Goal: Information Seeking & Learning: Learn about a topic

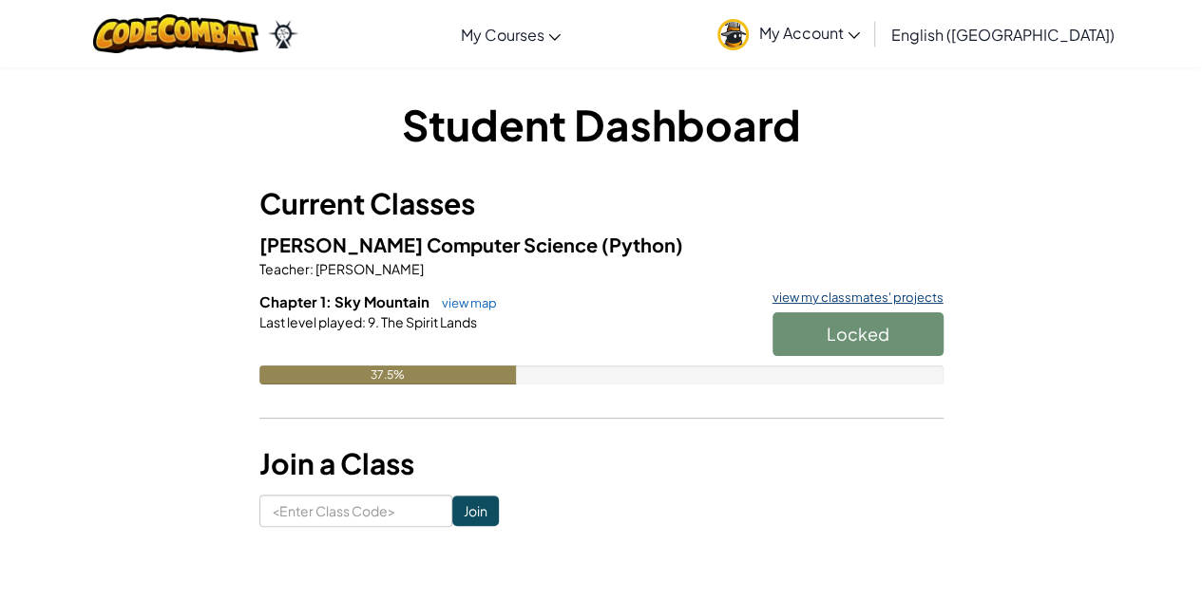
click at [889, 302] on link "view my classmates' projects" at bounding box center [853, 298] width 181 height 12
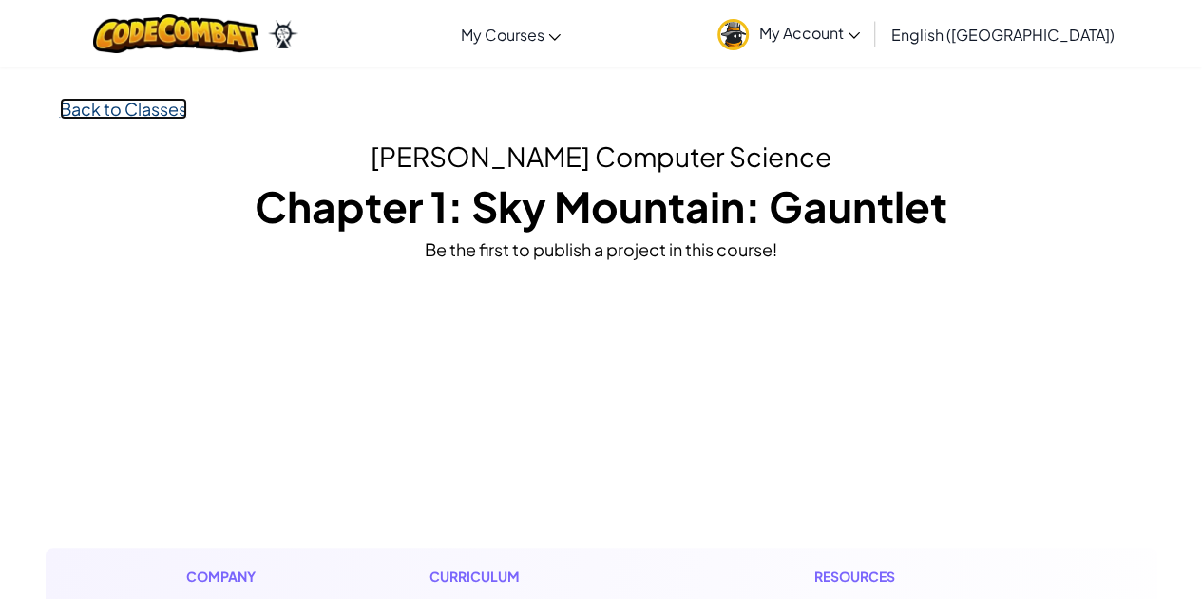
click at [150, 109] on link "Back to Classes" at bounding box center [123, 109] width 127 height 22
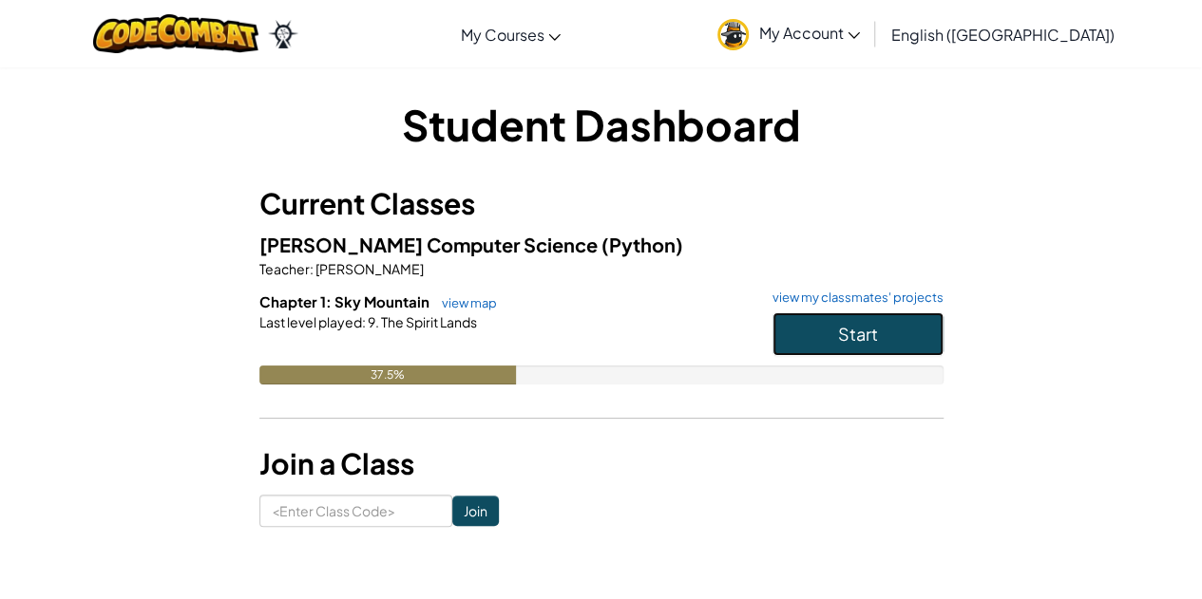
click at [839, 333] on span "Start" at bounding box center [858, 334] width 40 height 22
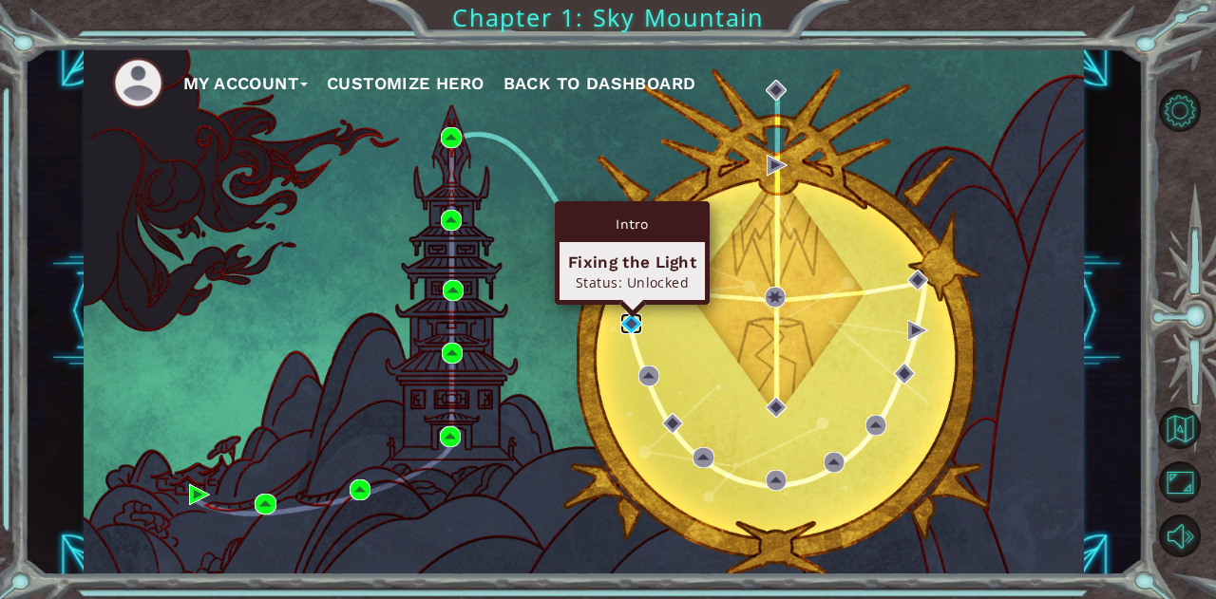
click at [635, 334] on img at bounding box center [630, 324] width 21 height 21
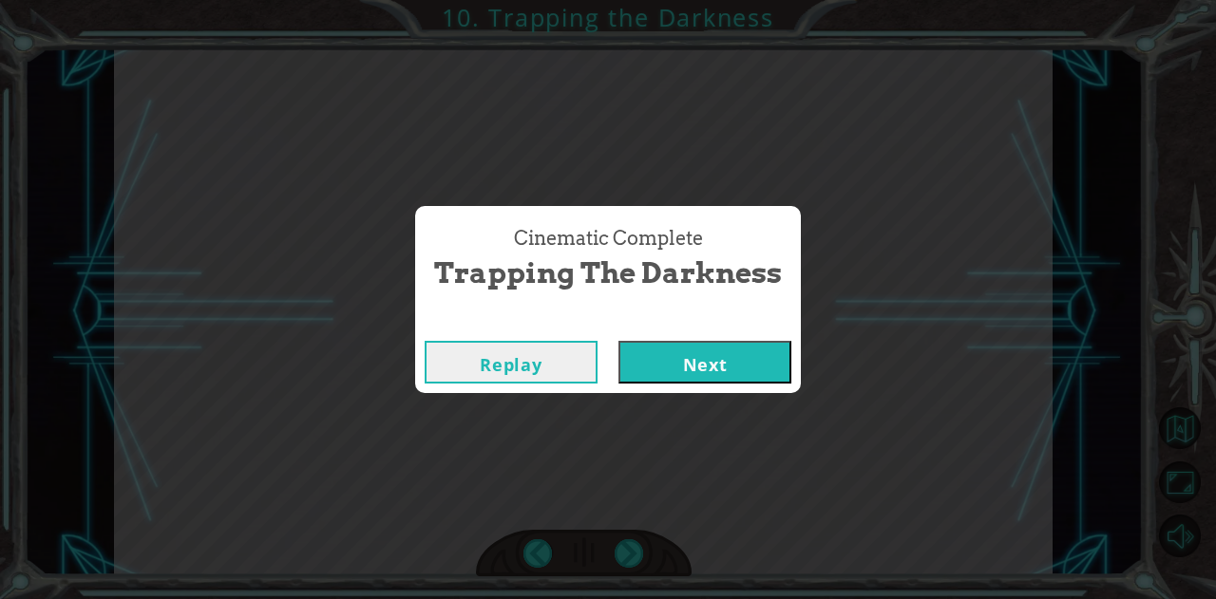
click at [694, 354] on button "Next" at bounding box center [704, 362] width 173 height 43
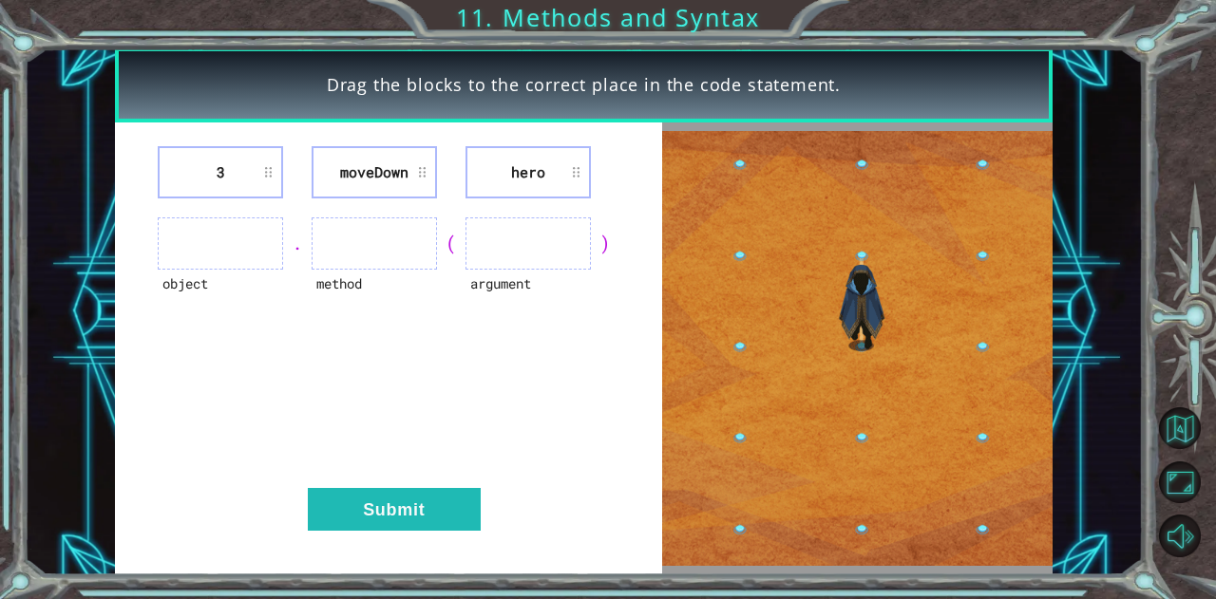
click at [230, 249] on ul at bounding box center [220, 244] width 125 height 52
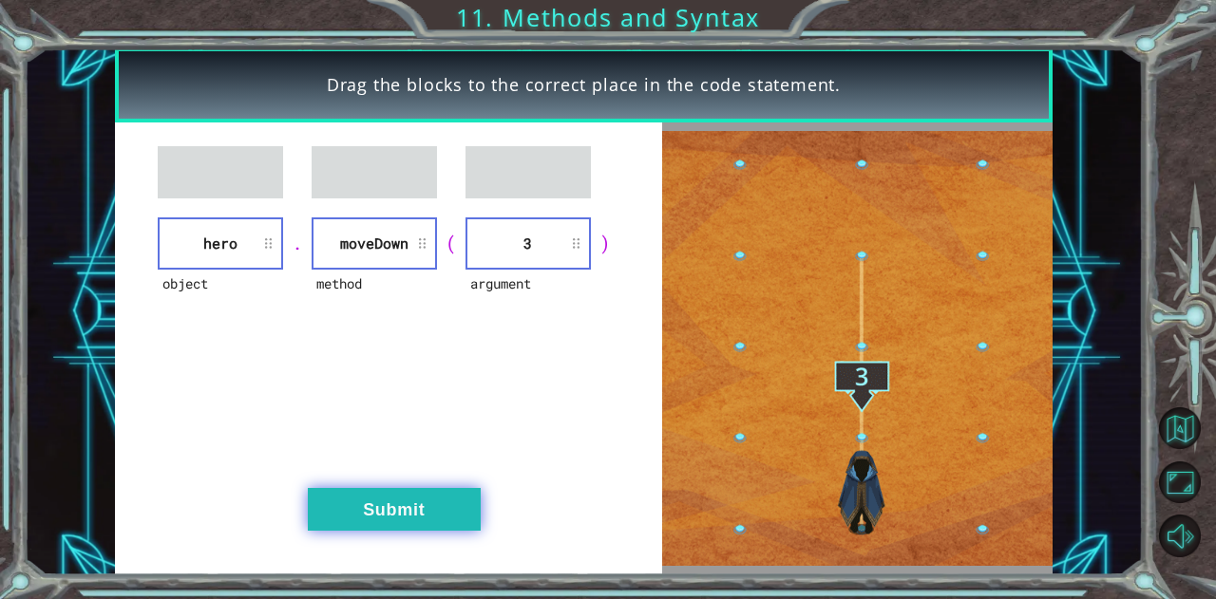
click at [422, 513] on button "Submit" at bounding box center [394, 509] width 173 height 43
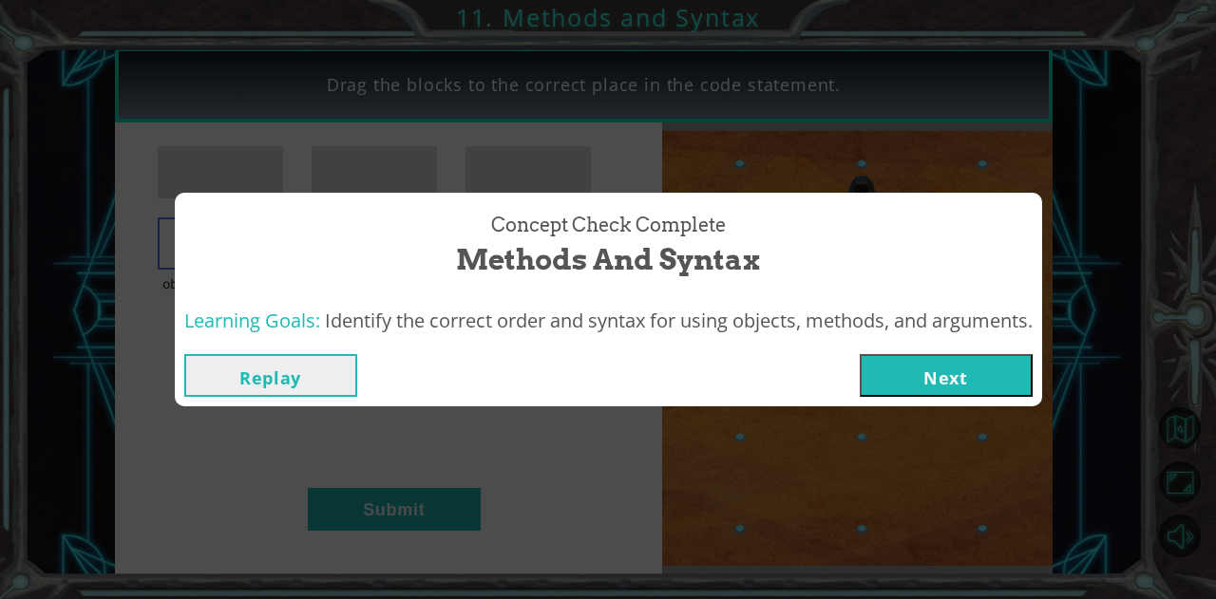
click at [946, 365] on button "Next" at bounding box center [946, 375] width 173 height 43
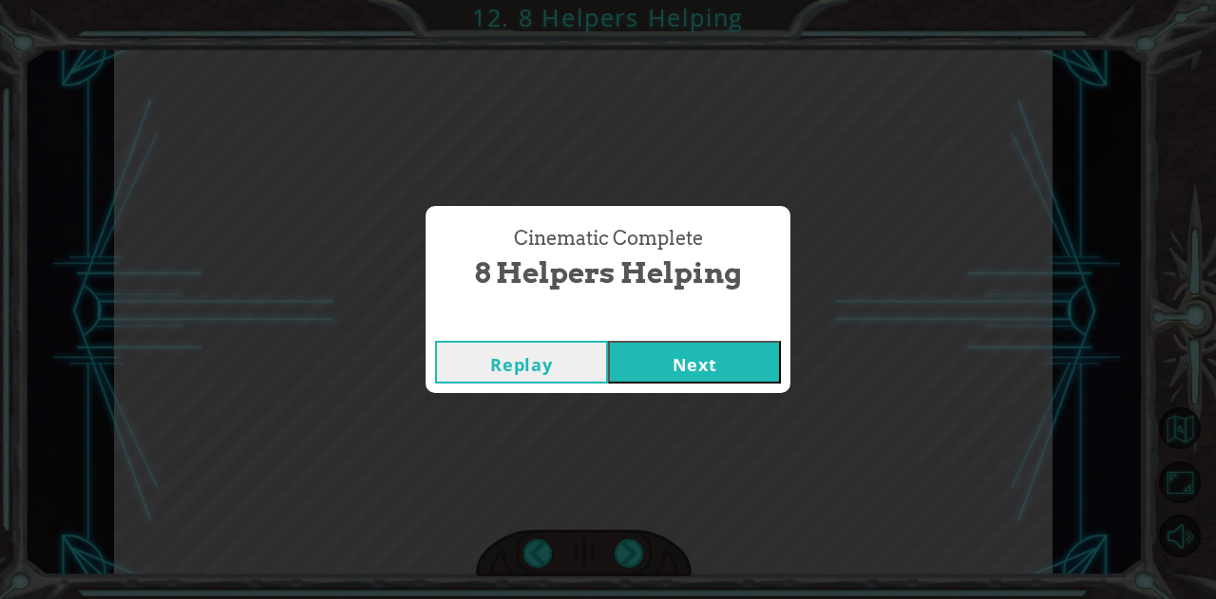
click at [728, 374] on button "Next" at bounding box center [694, 362] width 173 height 43
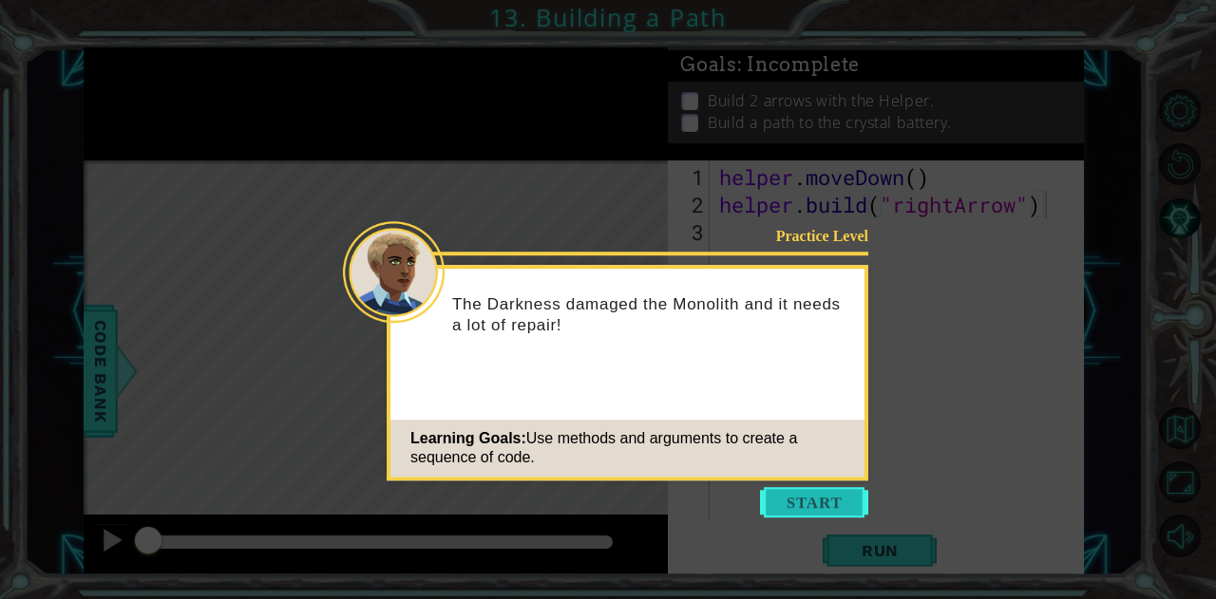
click at [833, 504] on button "Start" at bounding box center [814, 502] width 108 height 30
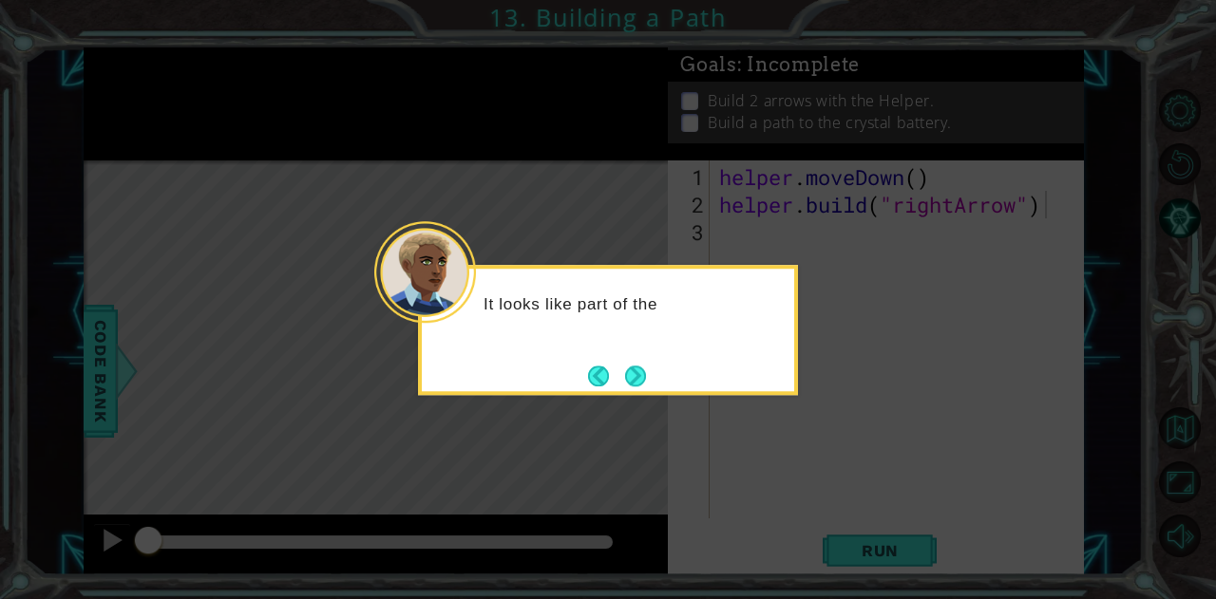
drag, startPoint x: 833, startPoint y: 504, endPoint x: 693, endPoint y: 395, distance: 178.1
click at [693, 395] on body "1 ההההההההההההההההההההההההההההההההההההההההההההההההההההההההההההההההההההההההההההה…" at bounding box center [608, 299] width 1216 height 599
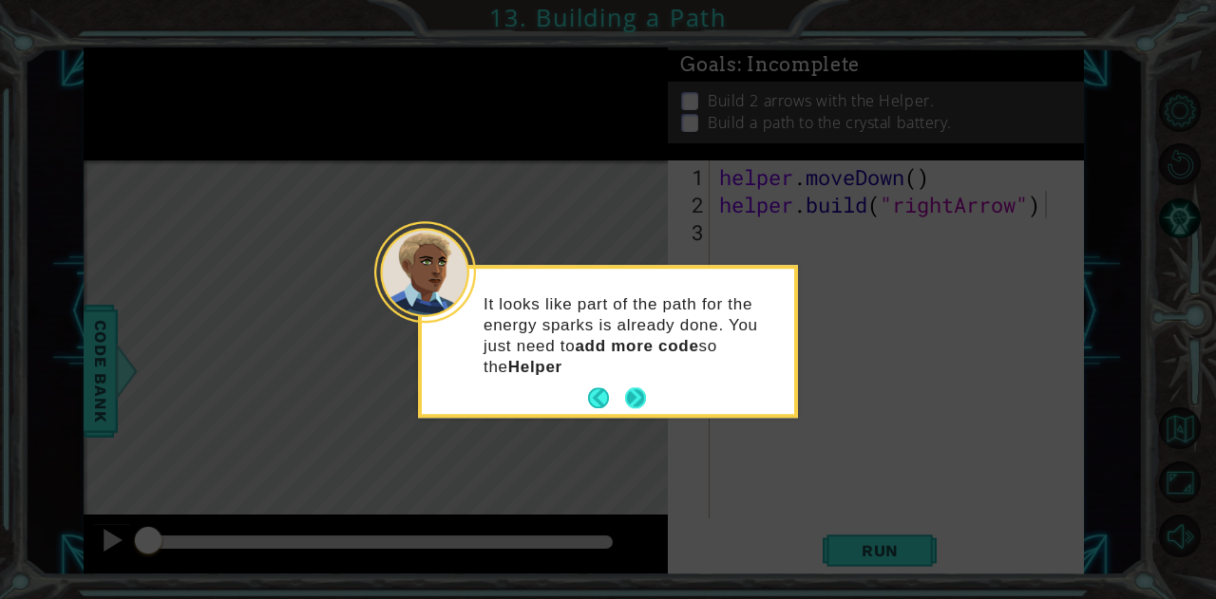
click at [635, 366] on p "It looks like part of the path for the energy sparks is already done. You just …" at bounding box center [632, 337] width 297 height 84
click at [643, 390] on button "Next" at bounding box center [635, 399] width 21 height 21
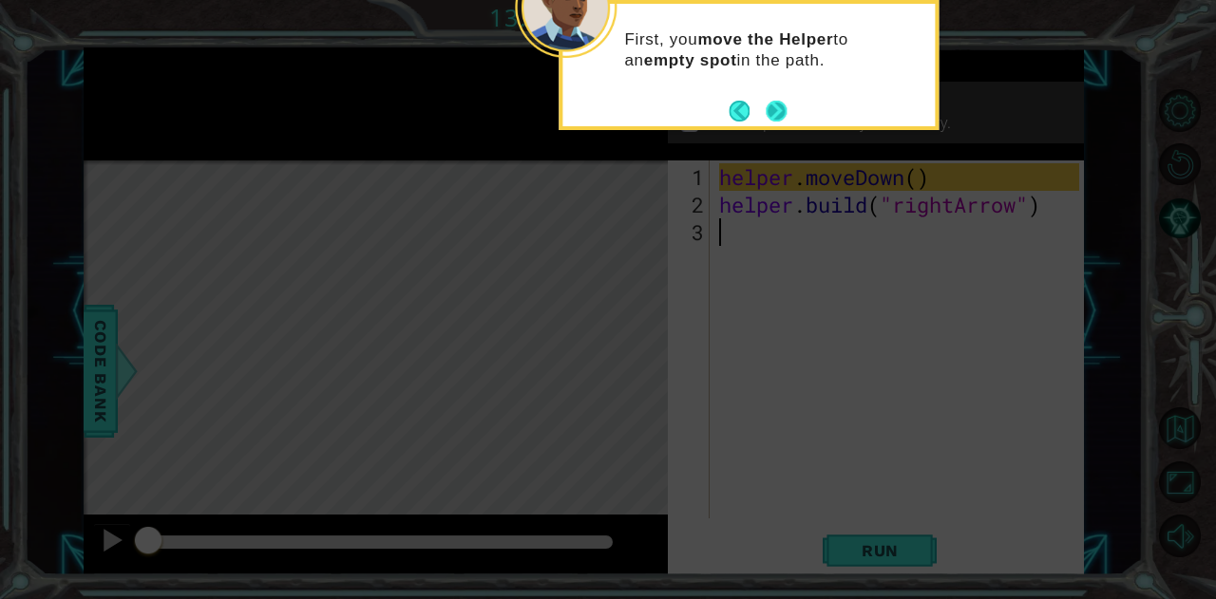
click at [776, 94] on div "First, you move the Helper to an empty spot in the path." at bounding box center [748, 59] width 372 height 96
click at [782, 109] on button "Next" at bounding box center [776, 111] width 21 height 21
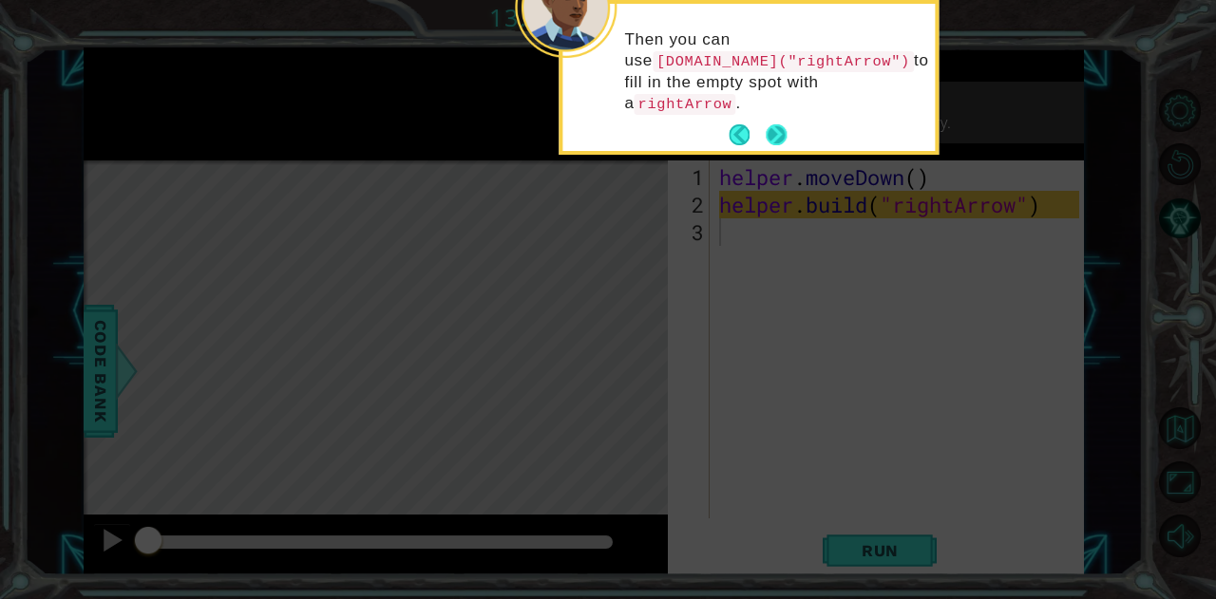
click at [785, 124] on button "Next" at bounding box center [777, 135] width 22 height 22
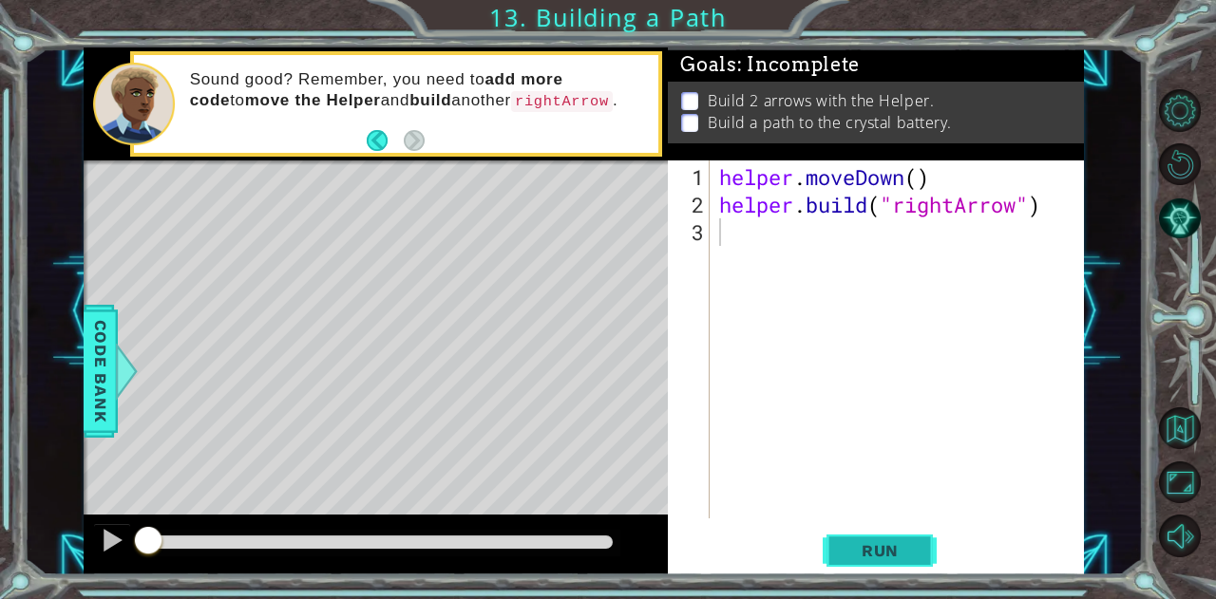
click at [898, 554] on span "Run" at bounding box center [880, 551] width 75 height 19
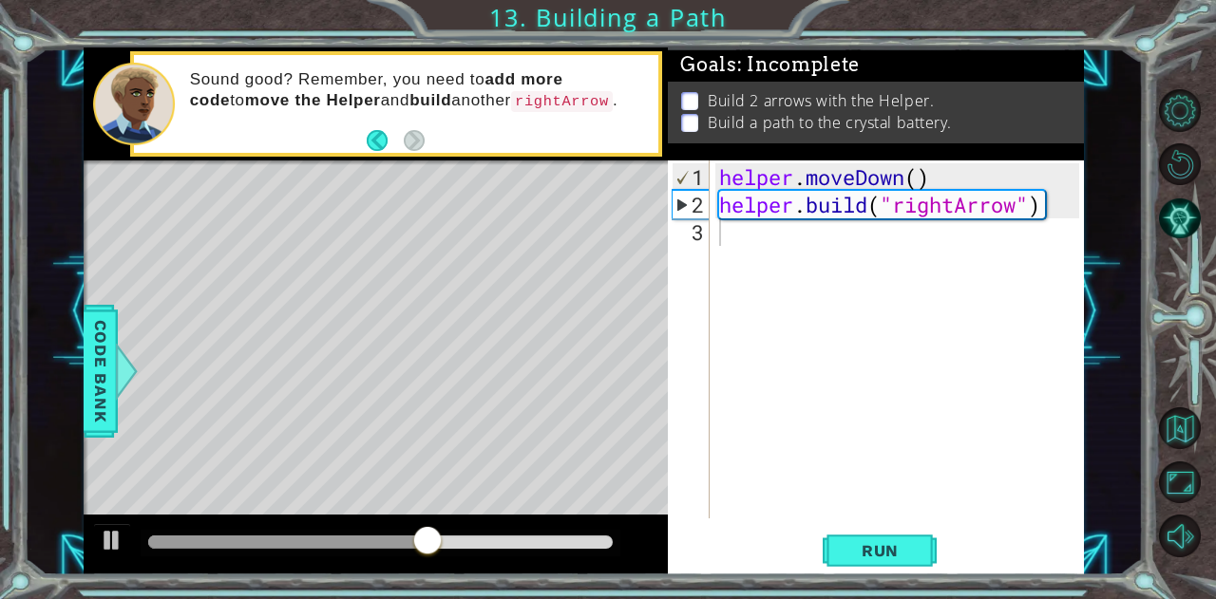
click at [91, 537] on div at bounding box center [376, 545] width 584 height 61
click at [119, 542] on div at bounding box center [112, 540] width 25 height 25
click at [160, 541] on div at bounding box center [295, 542] width 295 height 13
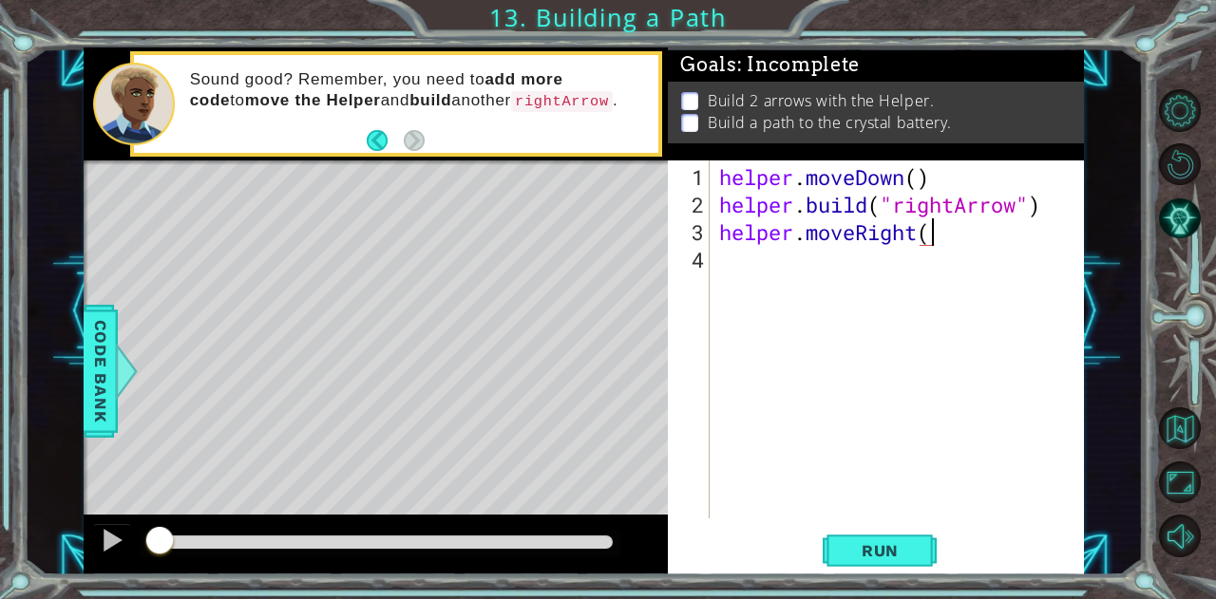
scroll to position [0, 9]
type textarea "helper.moveRight(3)"
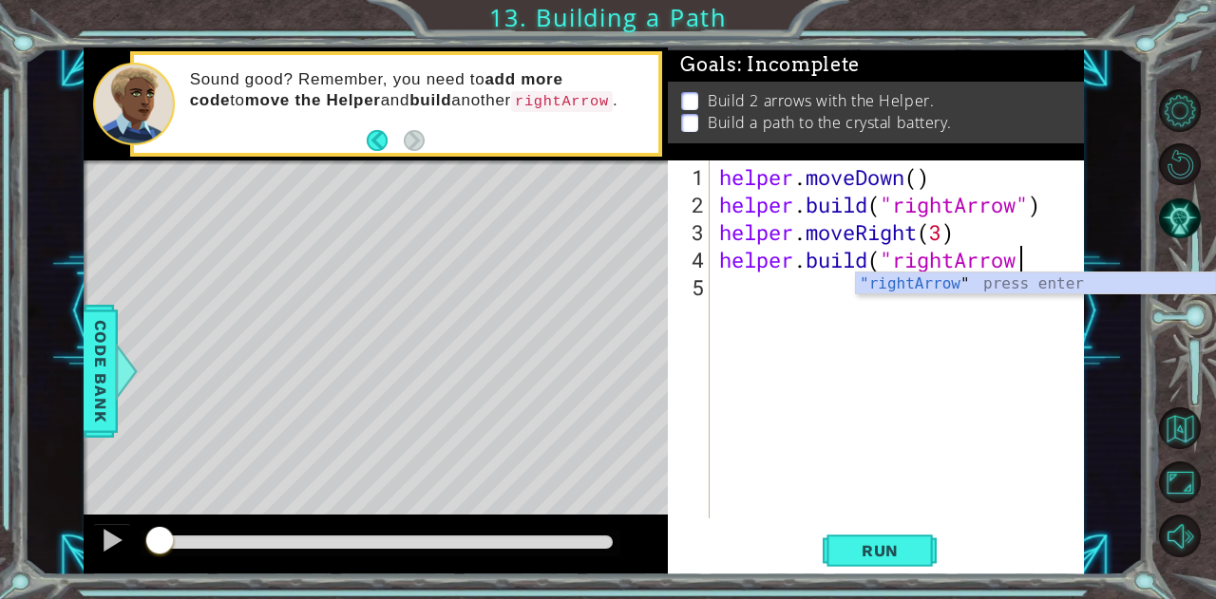
scroll to position [0, 13]
type textarea "helper.build("rightArrow")"
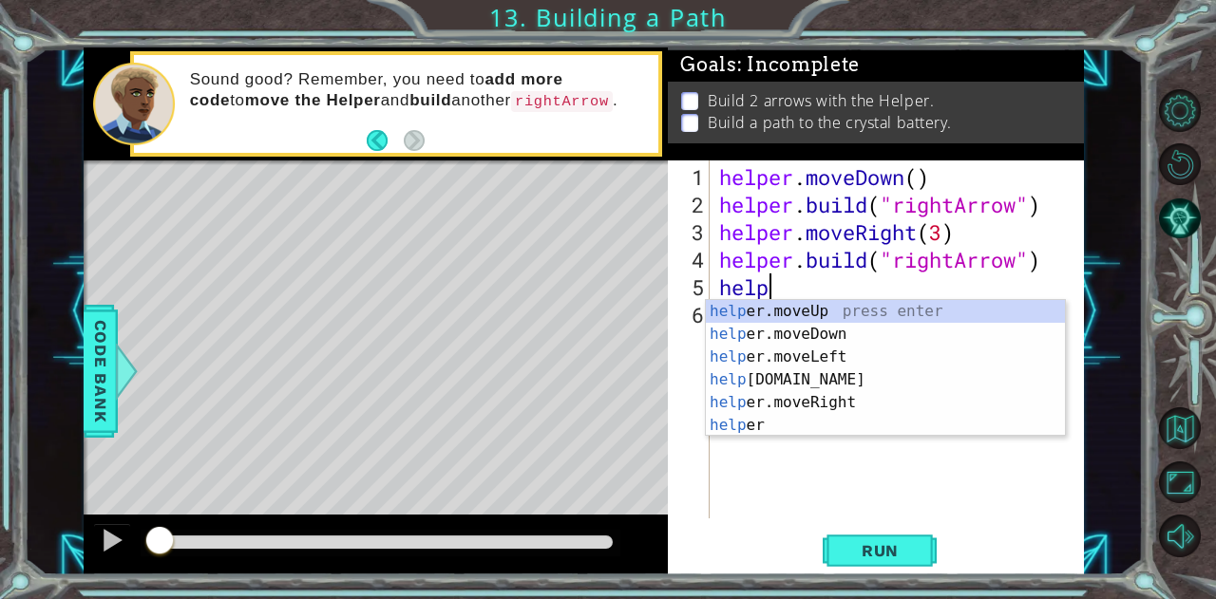
scroll to position [0, 2]
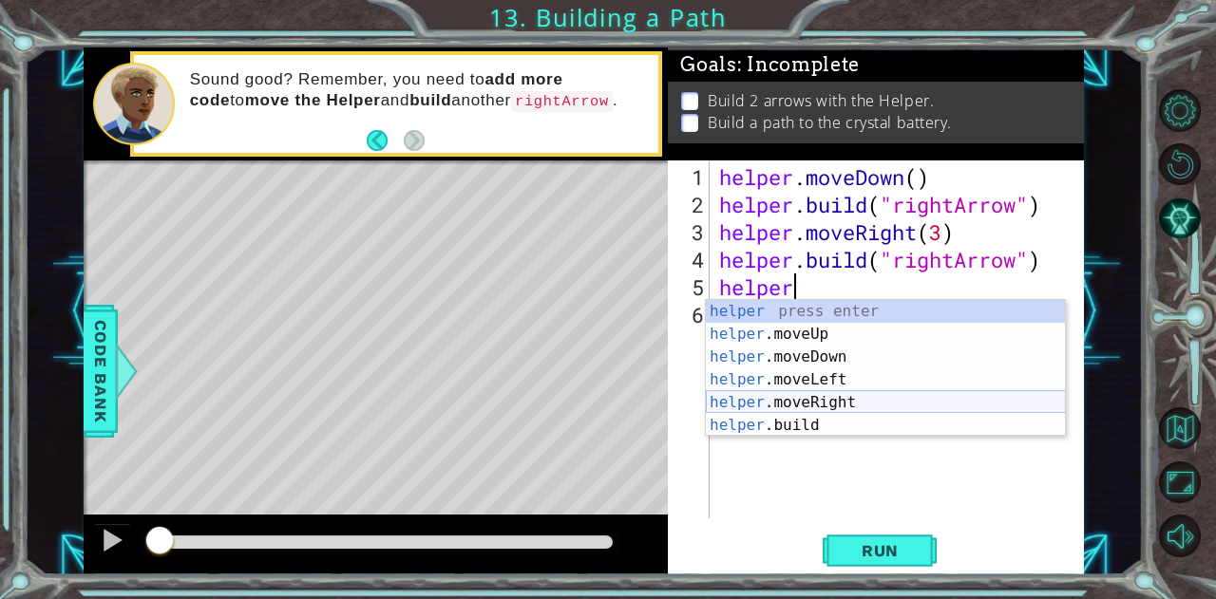
click at [793, 406] on div "helper press enter helper .moveUp press enter helper .moveDown press enter help…" at bounding box center [886, 391] width 360 height 182
type textarea "helper.moveRight(1)"
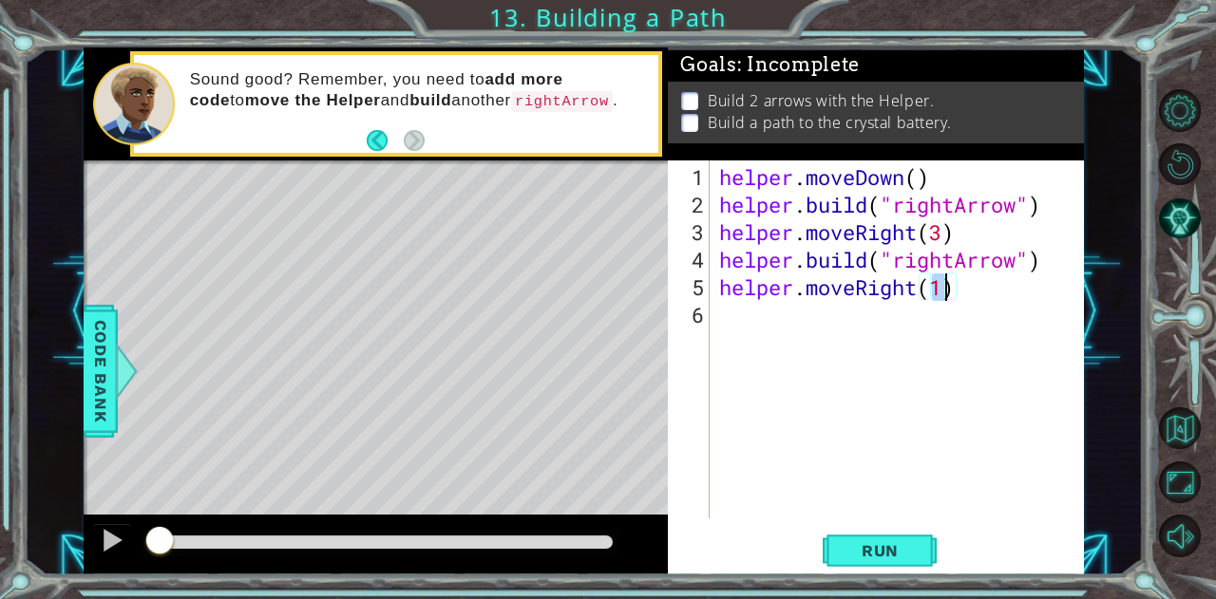
click at [868, 311] on div "helper . moveDown ( ) helper . build ( "rightArrow" ) helper . moveRight ( 3 ) …" at bounding box center [901, 369] width 373 height 413
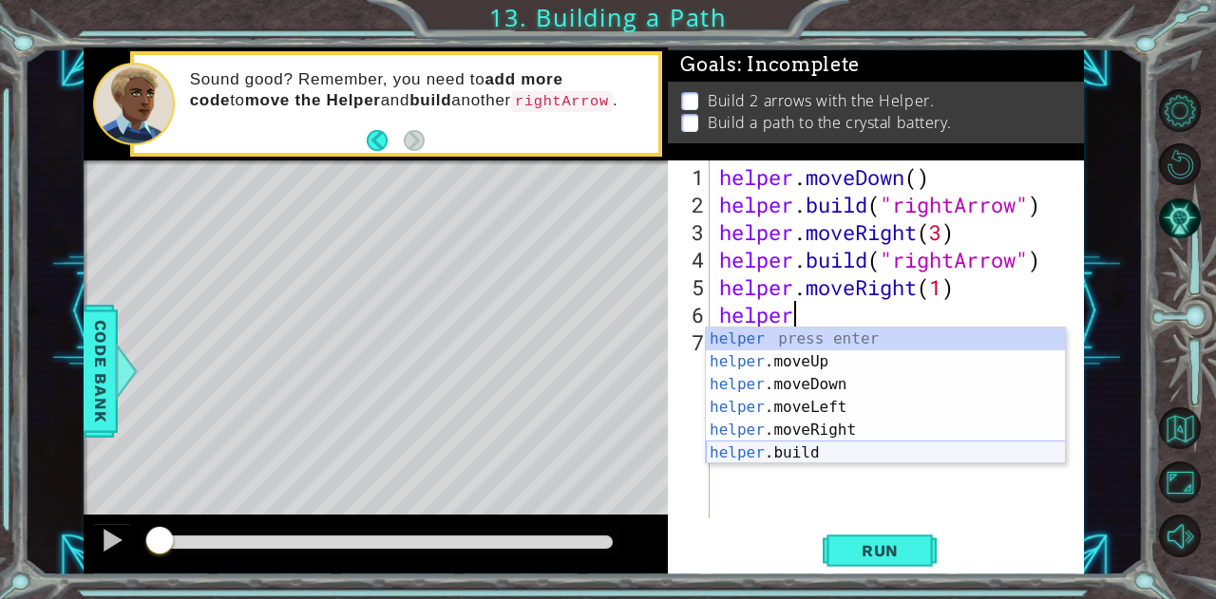
click at [834, 448] on div "helper press enter helper .moveUp press enter helper .moveDown press enter help…" at bounding box center [886, 419] width 360 height 182
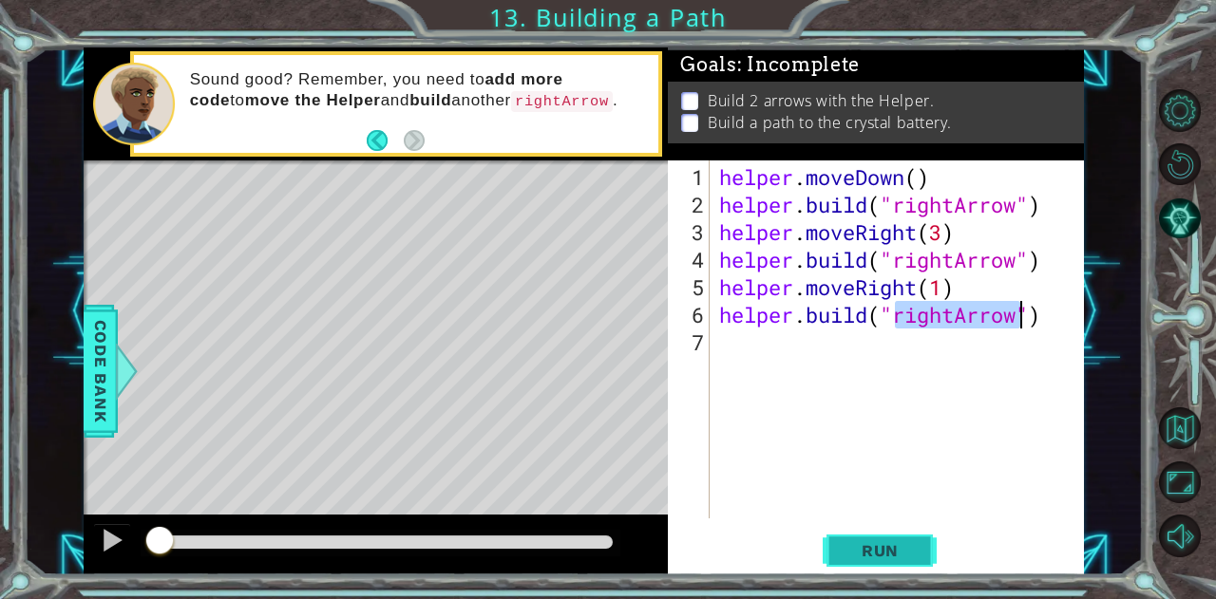
type textarea "helper.build("rightArrow")"
click at [878, 551] on span "Run" at bounding box center [880, 551] width 75 height 19
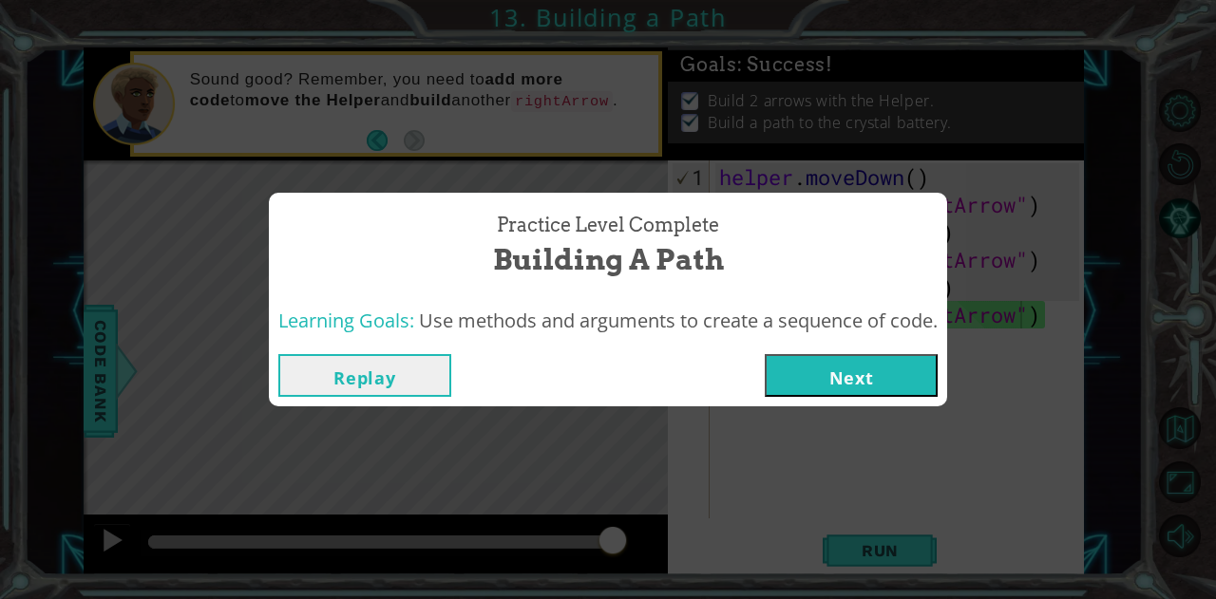
click at [865, 367] on button "Next" at bounding box center [851, 375] width 173 height 43
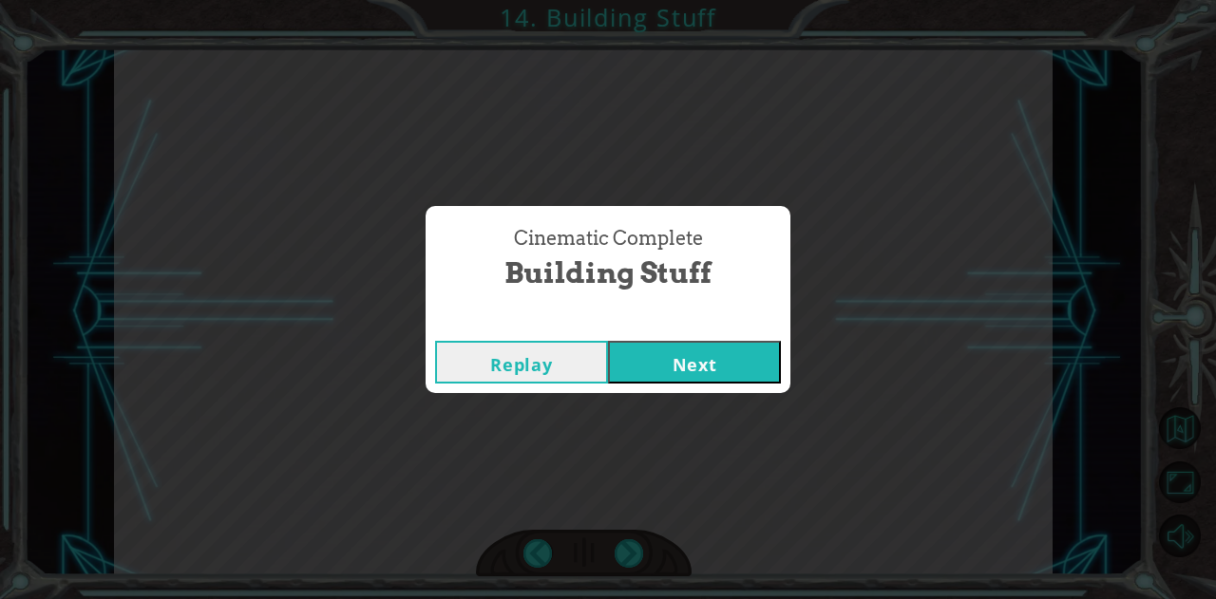
click at [713, 375] on button "Next" at bounding box center [694, 362] width 173 height 43
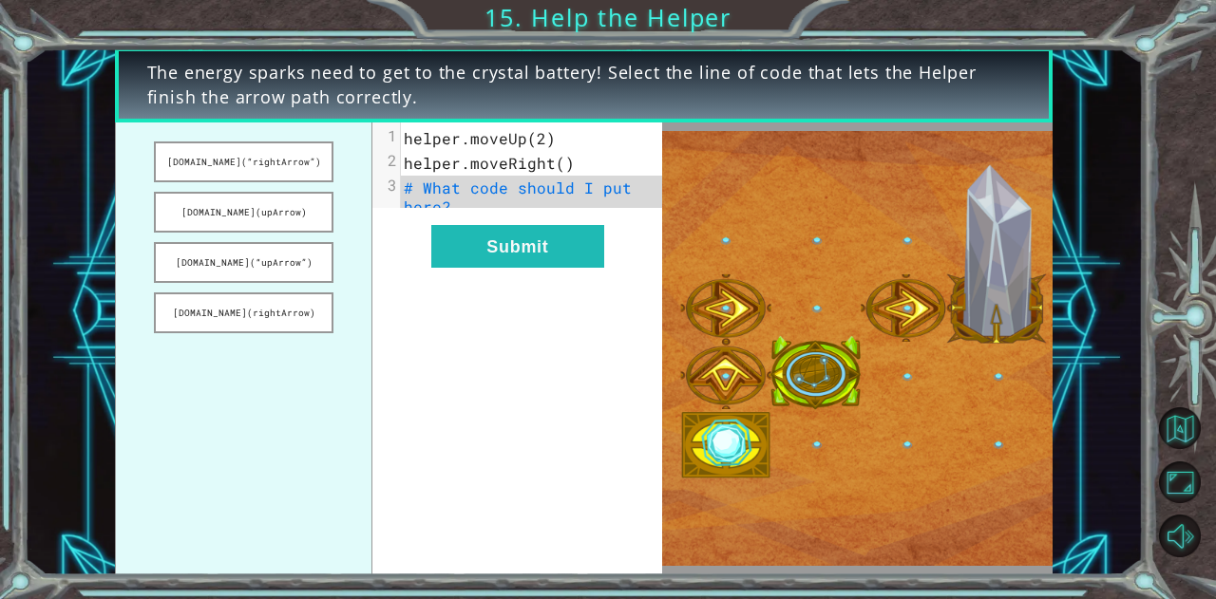
click at [467, 192] on span "# What code should I put here?" at bounding box center [523, 197] width 238 height 39
click at [283, 325] on button "helper.build(rightArrow)" at bounding box center [244, 313] width 180 height 41
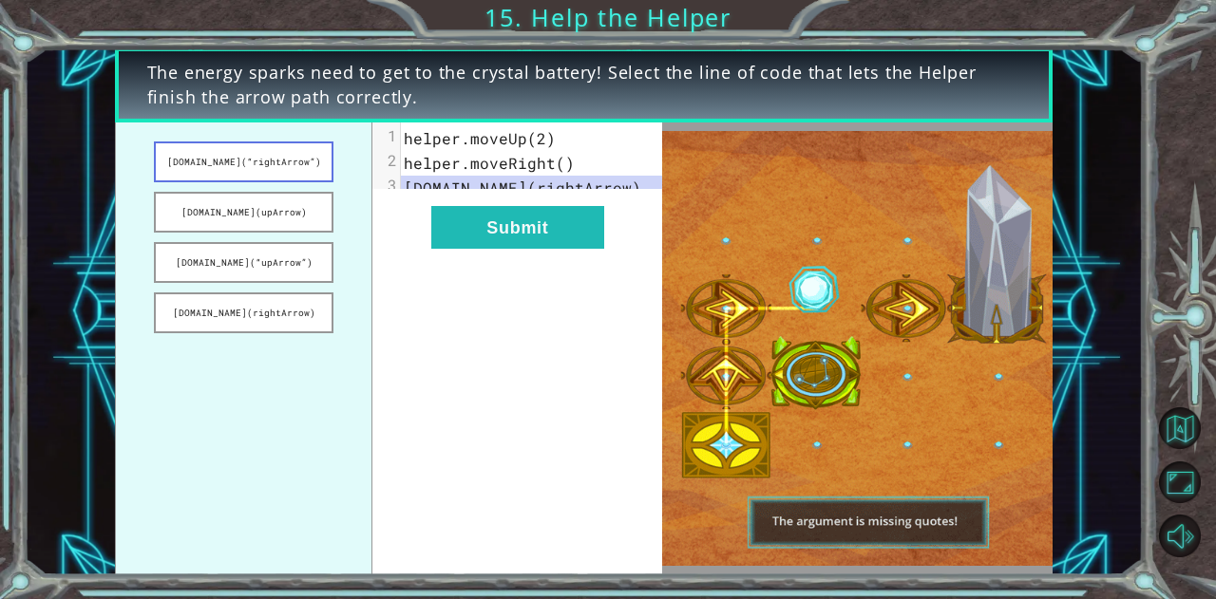
click at [292, 142] on button "helper.build(“rightArrow”)" at bounding box center [244, 162] width 180 height 41
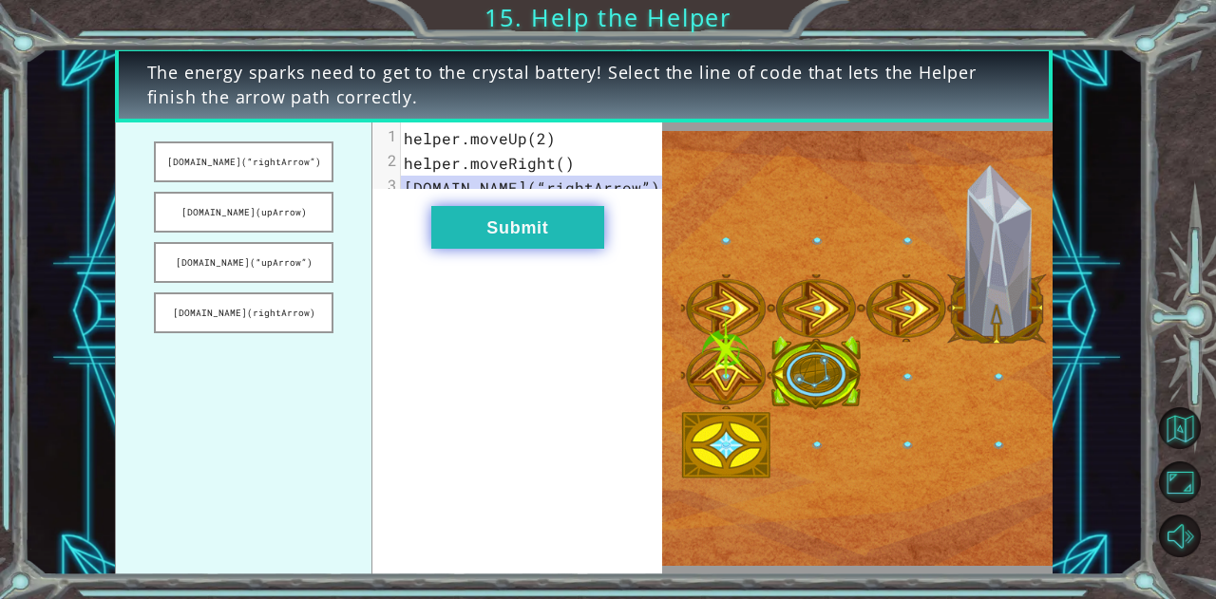
click at [516, 249] on button "Submit" at bounding box center [517, 227] width 173 height 43
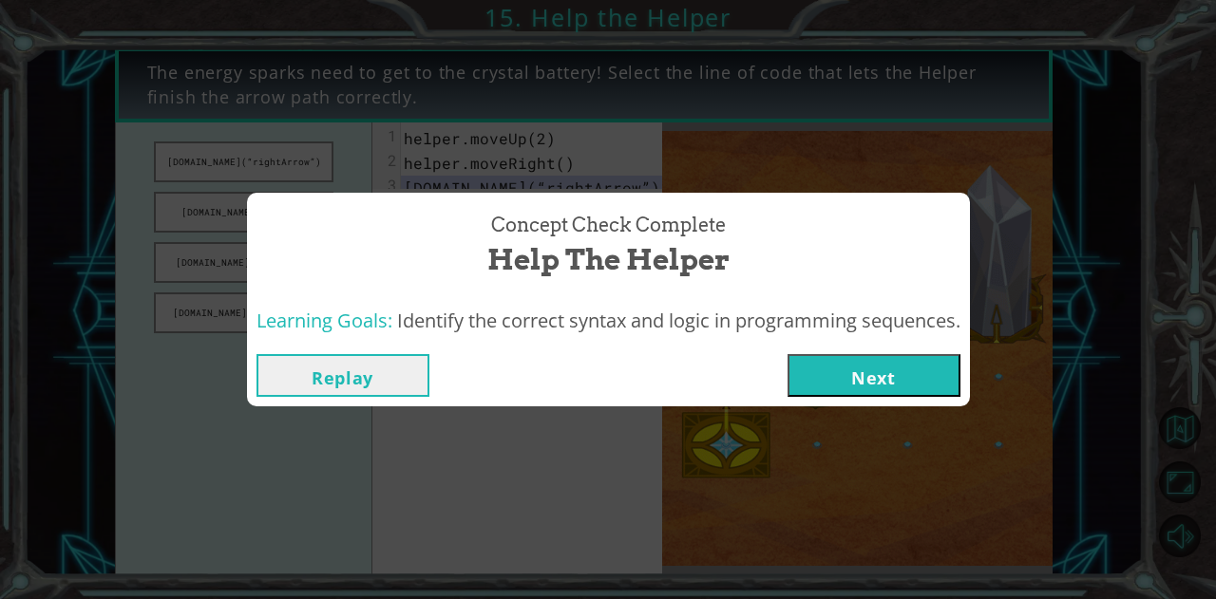
click at [830, 372] on button "Next" at bounding box center [874, 375] width 173 height 43
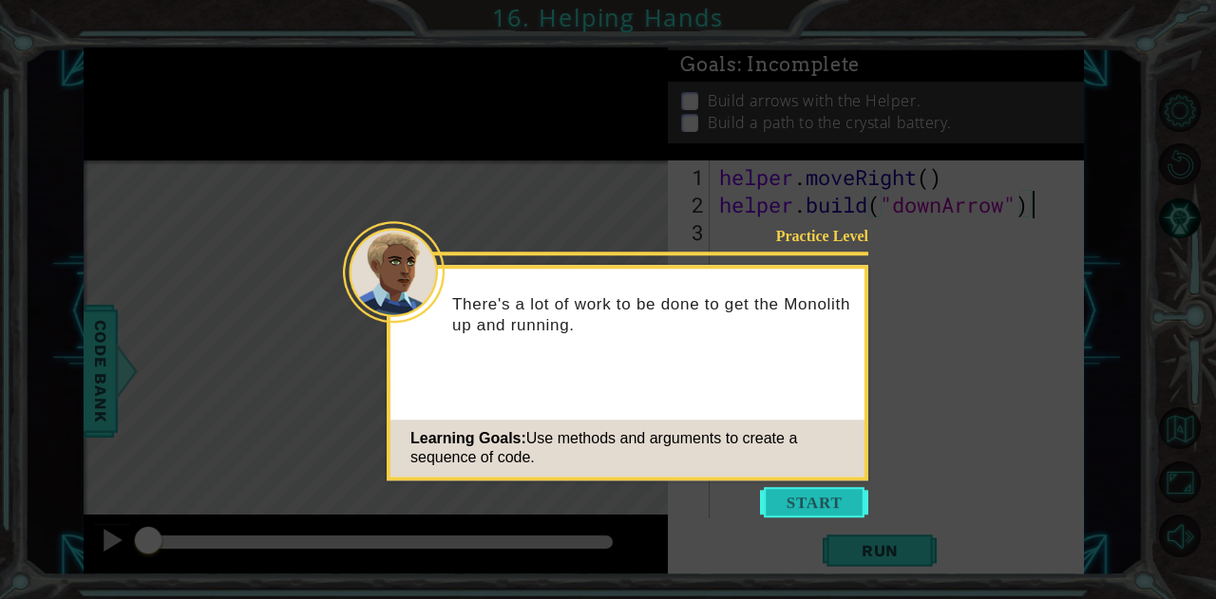
click at [815, 501] on button "Start" at bounding box center [814, 502] width 108 height 30
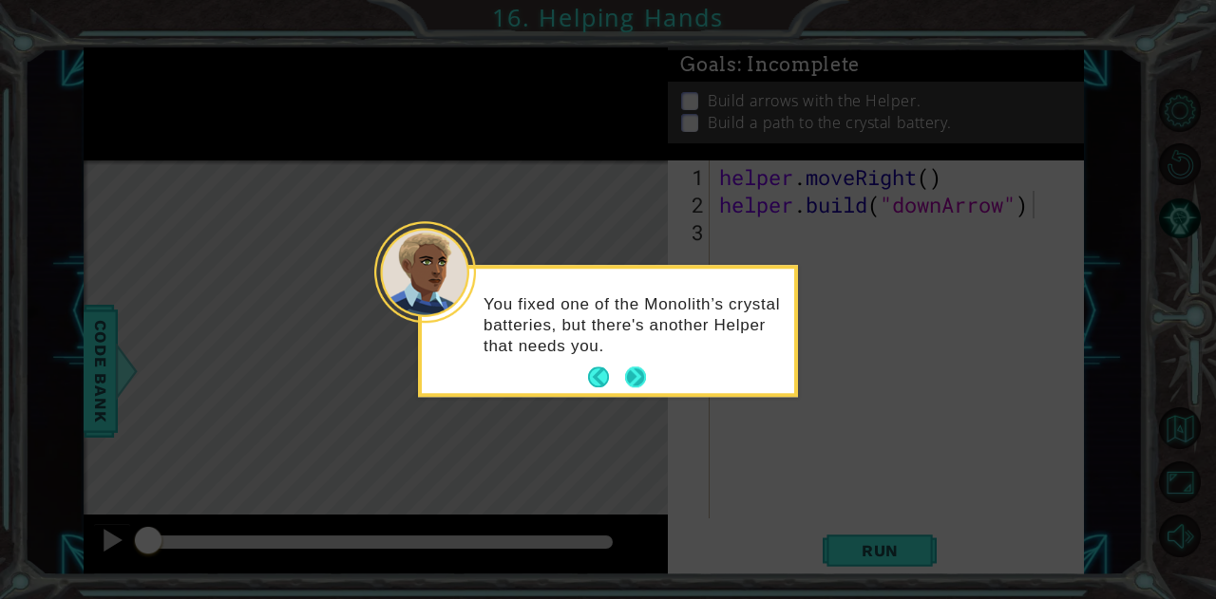
click at [631, 373] on button "Next" at bounding box center [636, 378] width 22 height 22
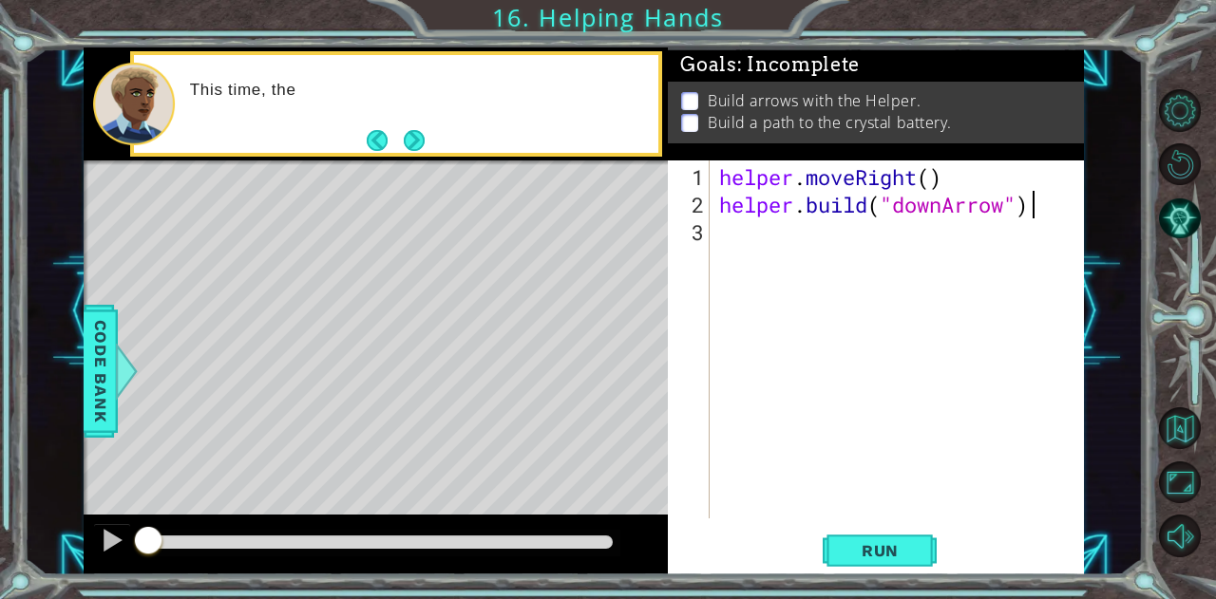
click at [696, 316] on div "1 ההההההההההההההההההההההההההההההההההההההההההההההההההההההההההההההההההההההההההההה…" at bounding box center [584, 311] width 1000 height 527
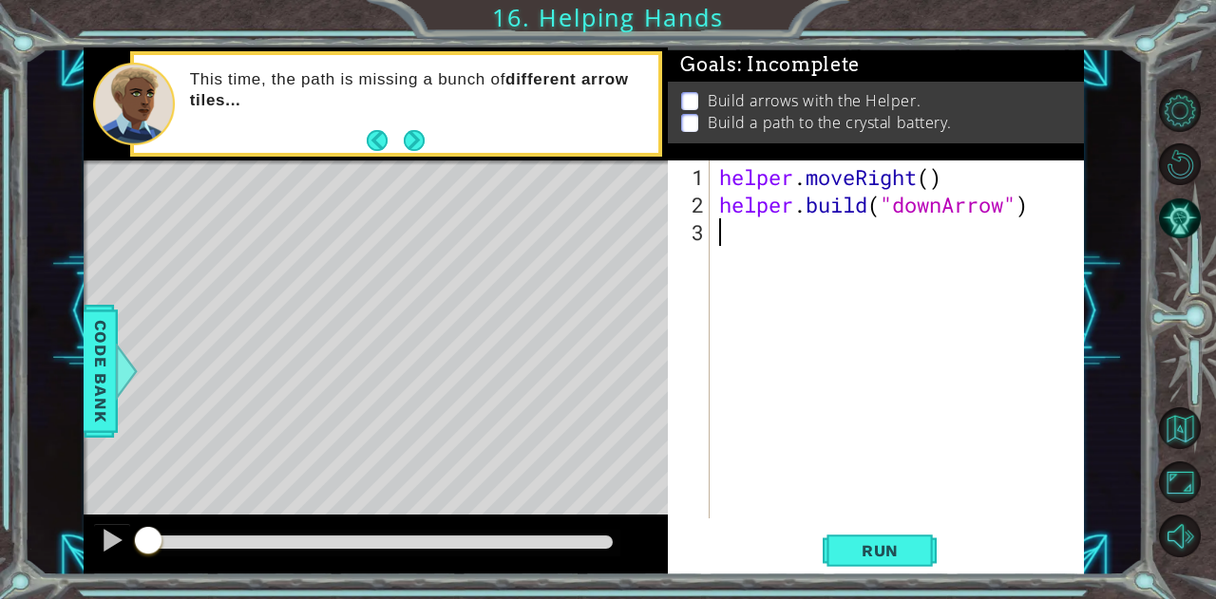
click at [770, 241] on div "helper . moveRight ( ) helper . build ( "downArrow" )" at bounding box center [901, 369] width 373 height 413
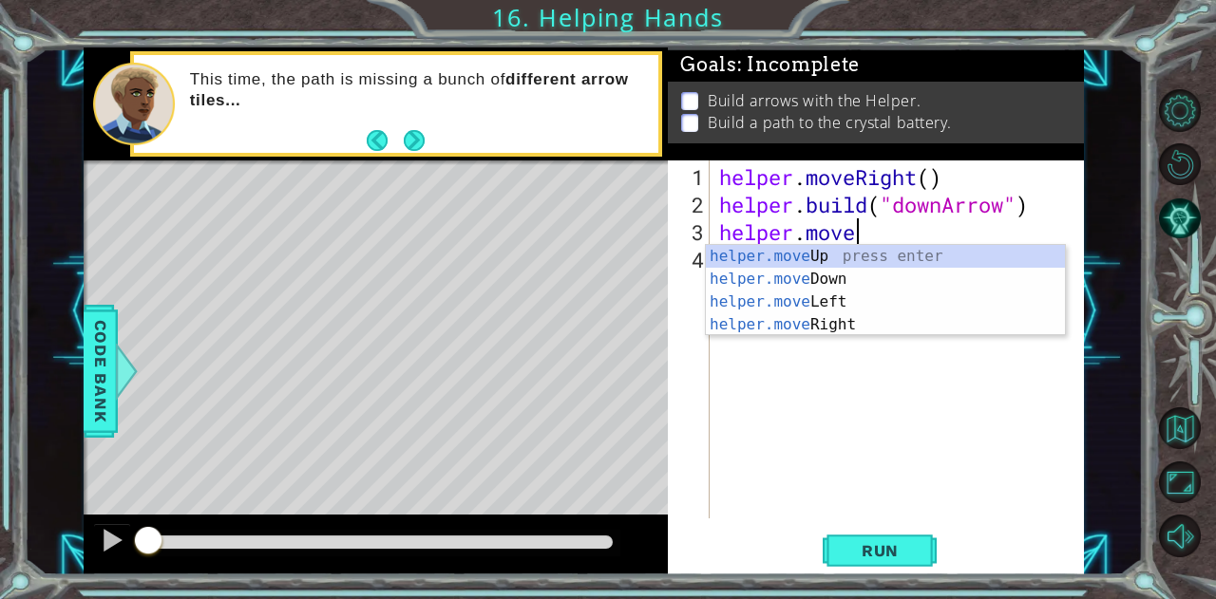
scroll to position [0, 5]
click at [836, 278] on div "helper.move Up press enter helper.move Down press enter helper.move Left press …" at bounding box center [886, 313] width 360 height 137
type textarea "helper.moveDown(1)"
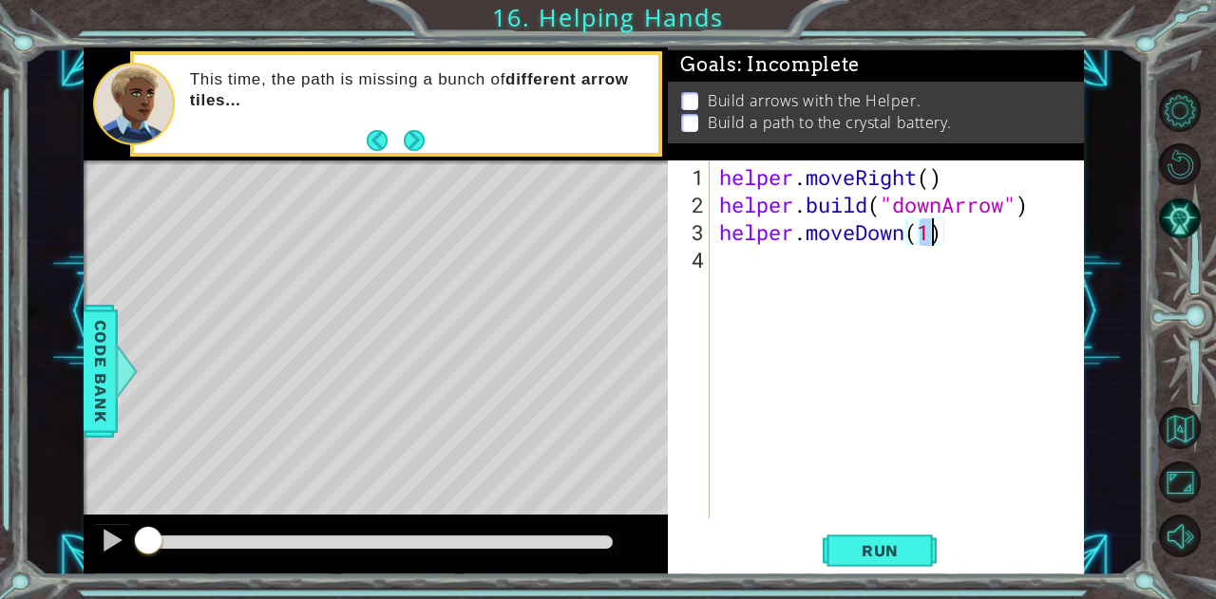
click at [836, 278] on div "helper . moveRight ( ) helper . build ( "downArrow" ) helper . moveDown ( 1 )" at bounding box center [901, 369] width 373 height 413
type textarea "helper.build("rightArrow")"
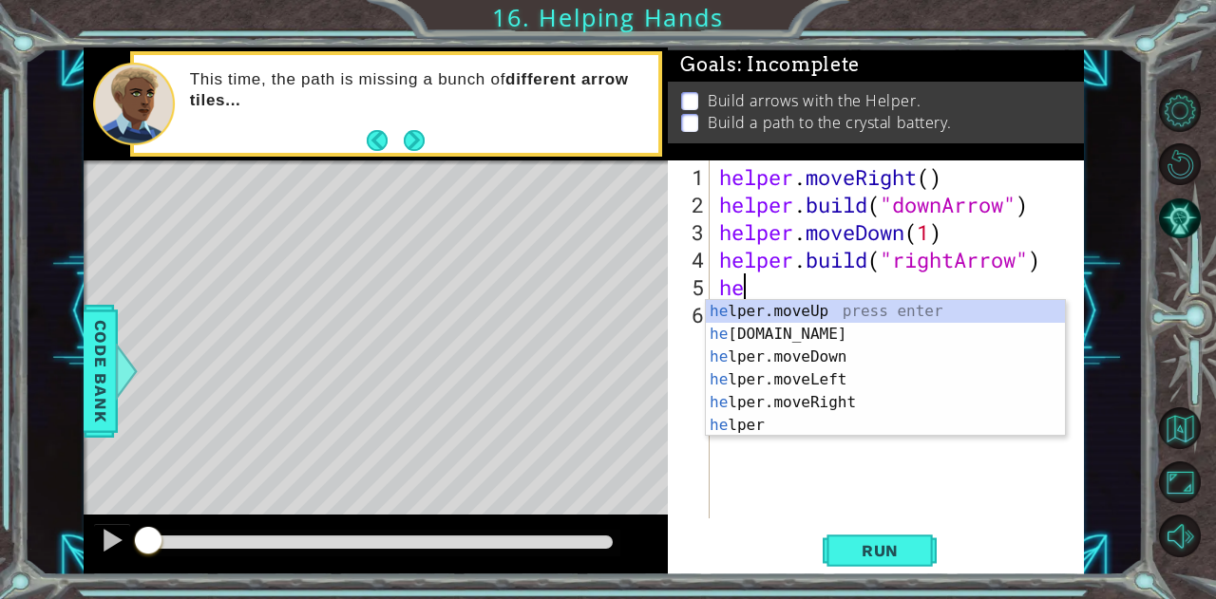
scroll to position [0, 0]
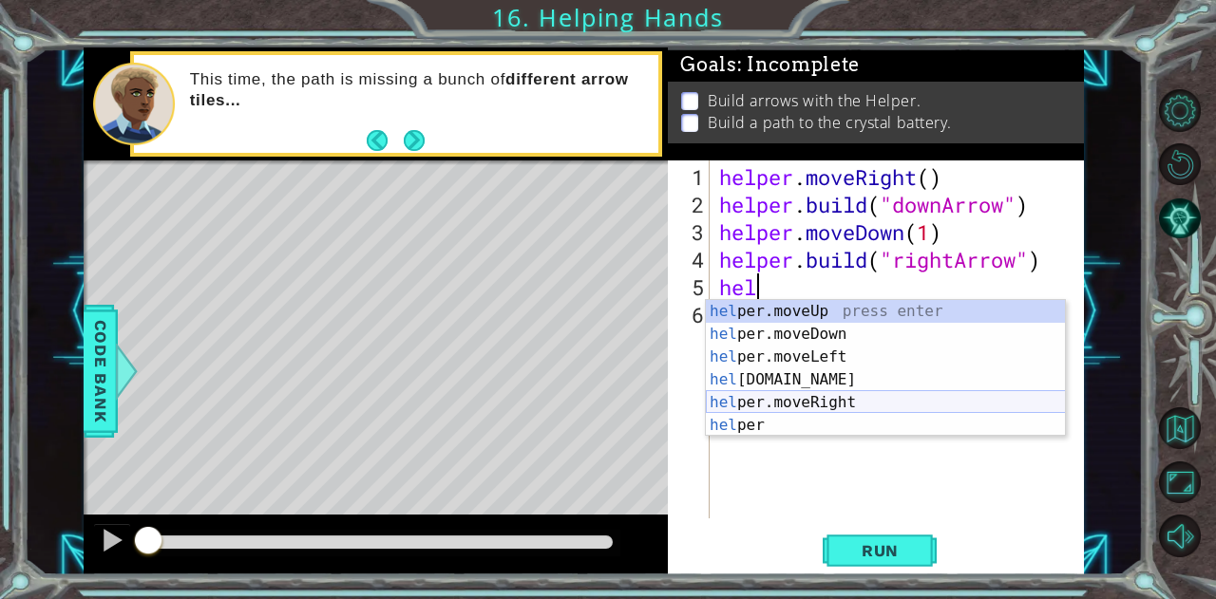
click at [827, 410] on div "hel per.moveUp press enter hel per.moveDown press enter hel per.moveLeft press …" at bounding box center [886, 391] width 360 height 182
type textarea "helper.moveRight(1)"
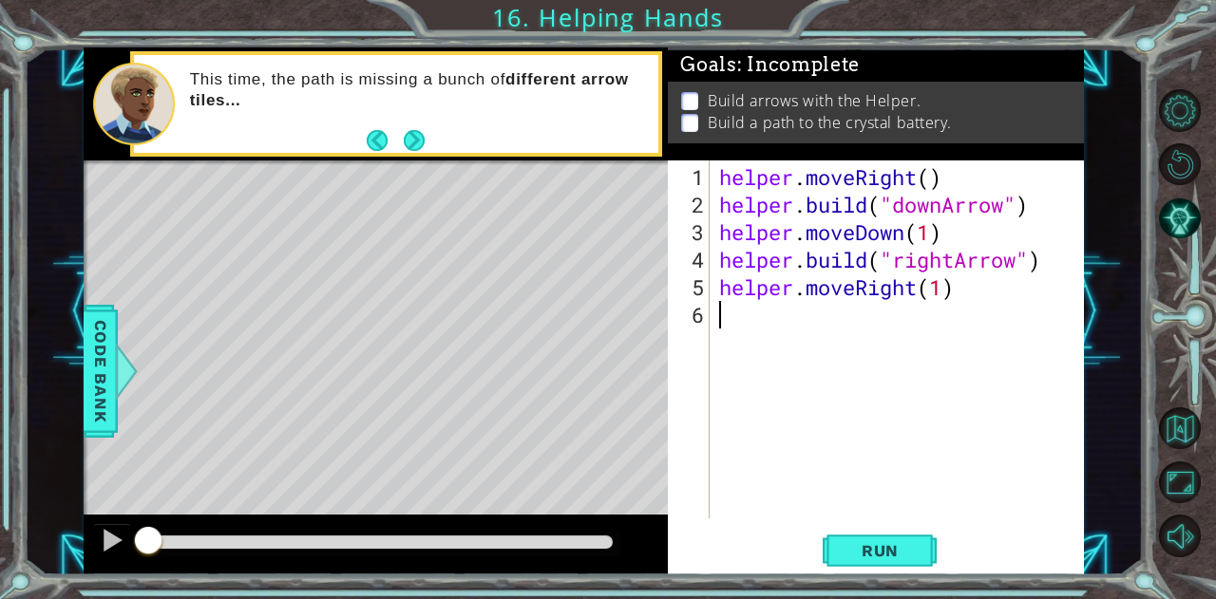
click at [861, 324] on div "helper . moveRight ( ) helper . build ( "downArrow" ) helper . moveDown ( 1 ) h…" at bounding box center [901, 369] width 373 height 413
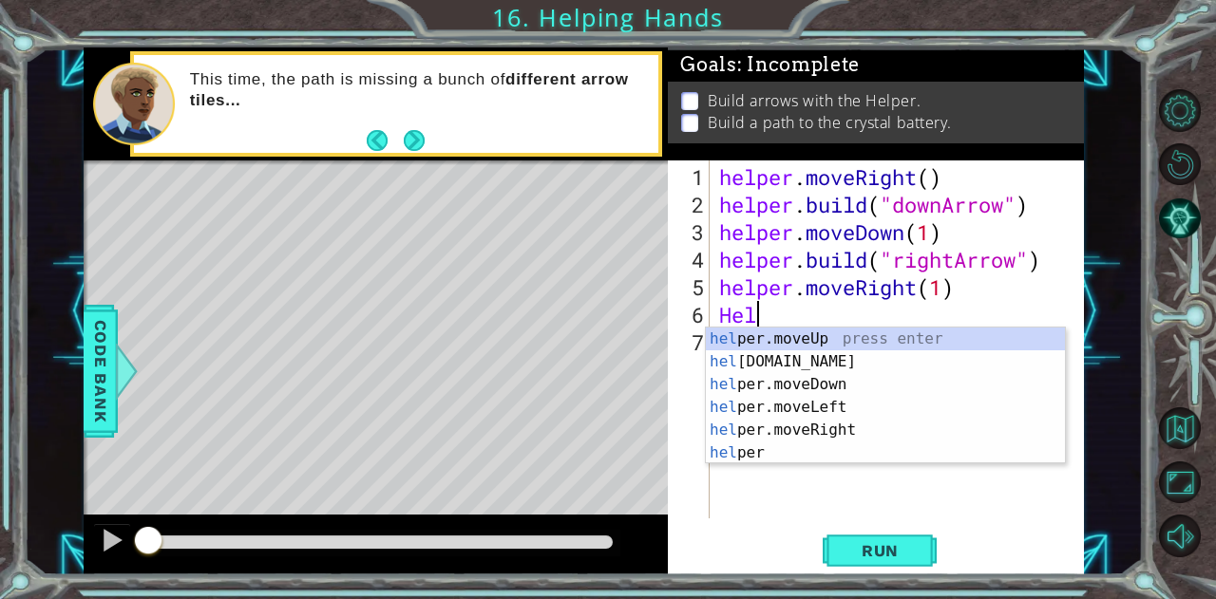
type textarea "H"
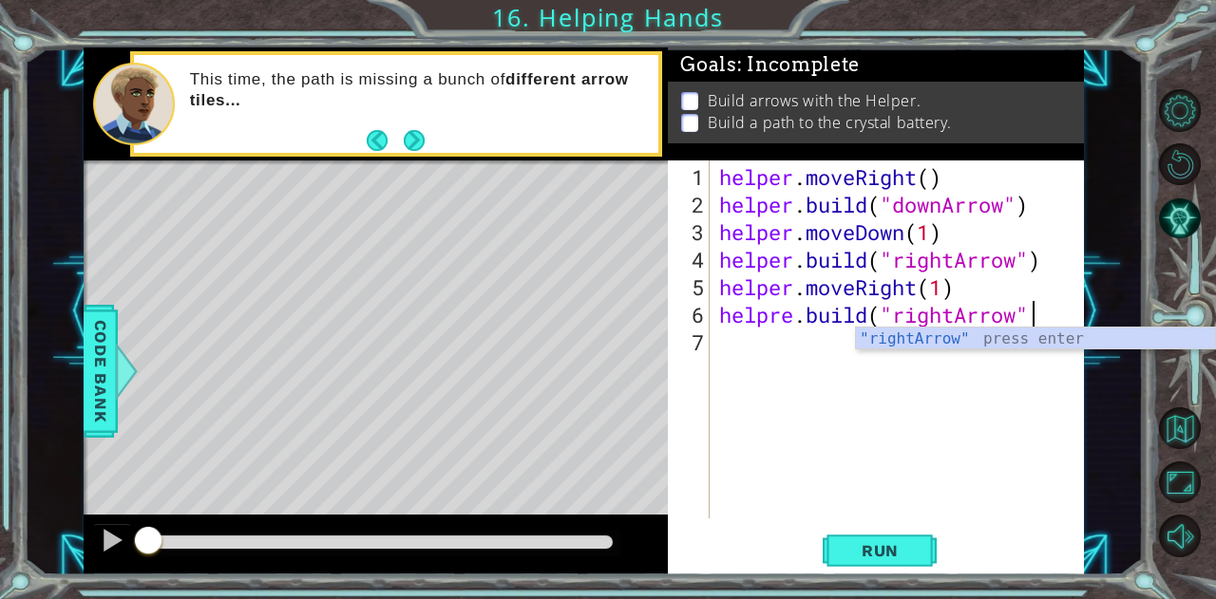
scroll to position [0, 13]
type textarea "helpre.build("rightArrow")"
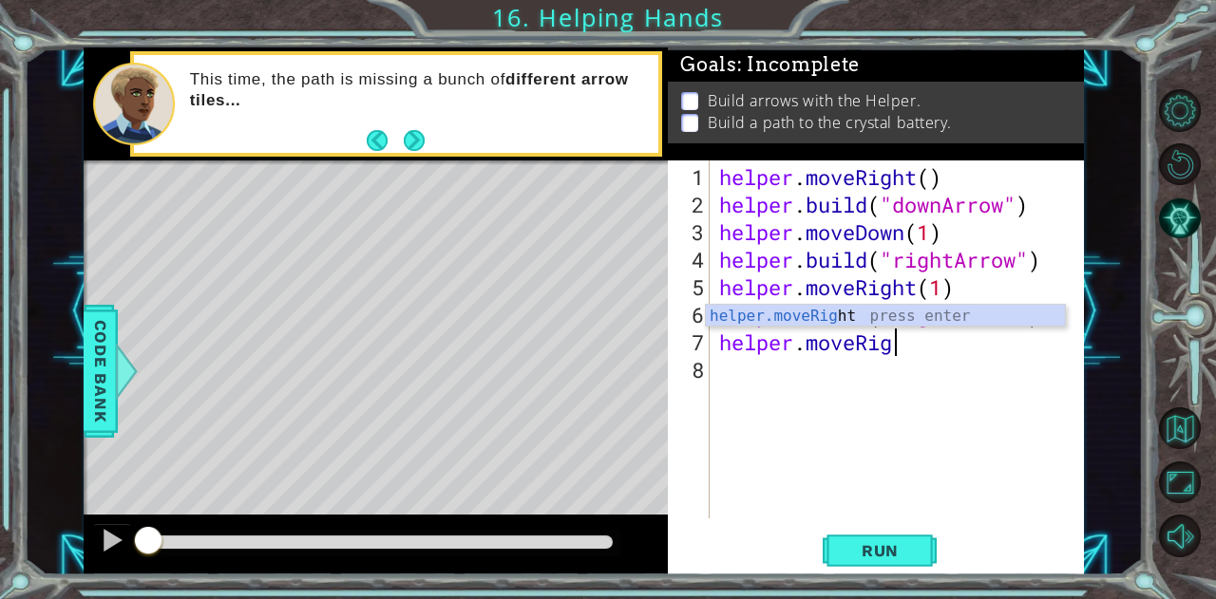
scroll to position [0, 8]
type textarea "helper.moveRight()"
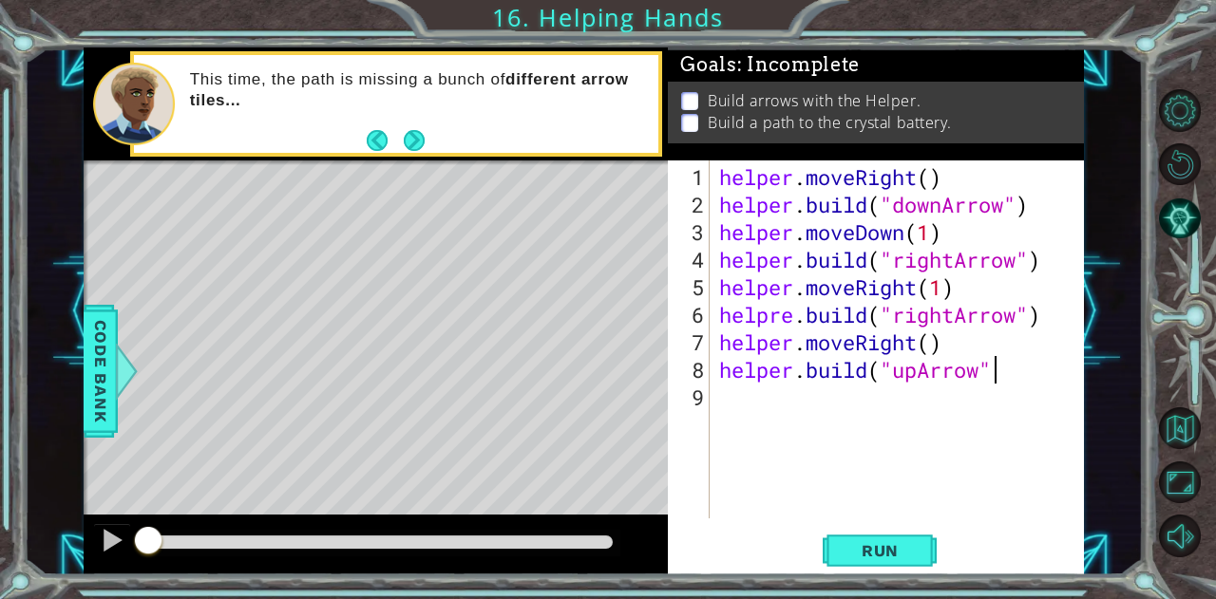
scroll to position [0, 11]
click at [897, 546] on span "Run" at bounding box center [880, 551] width 75 height 19
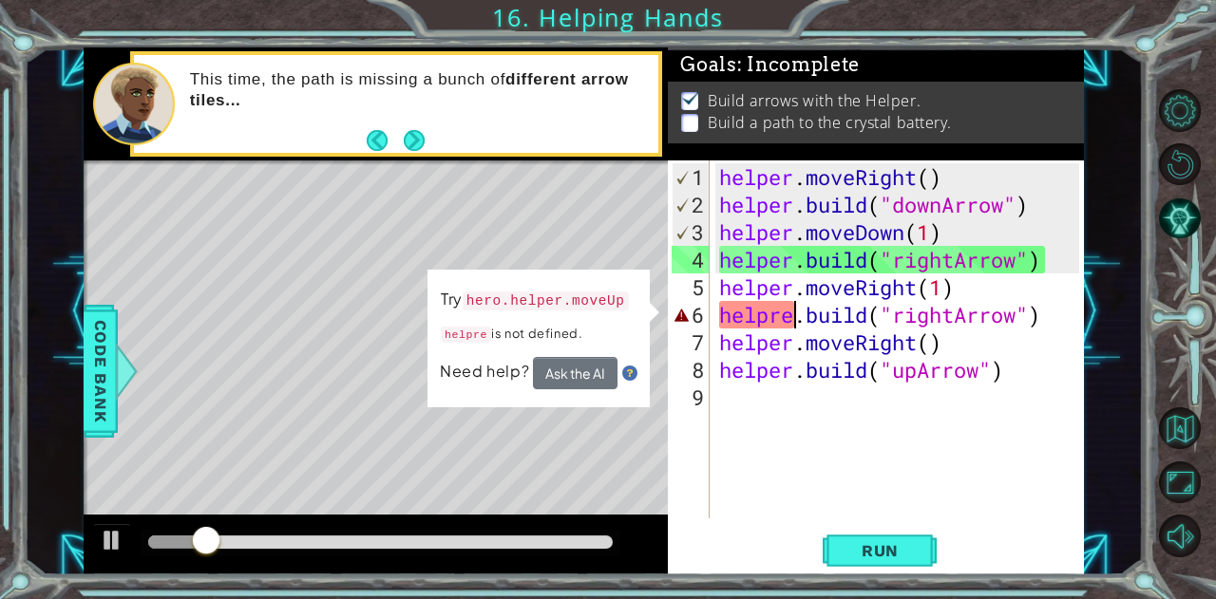
click at [789, 317] on div "helper . moveRight ( ) helper . build ( "downArrow" ) helper . moveDown ( 1 ) h…" at bounding box center [901, 369] width 373 height 413
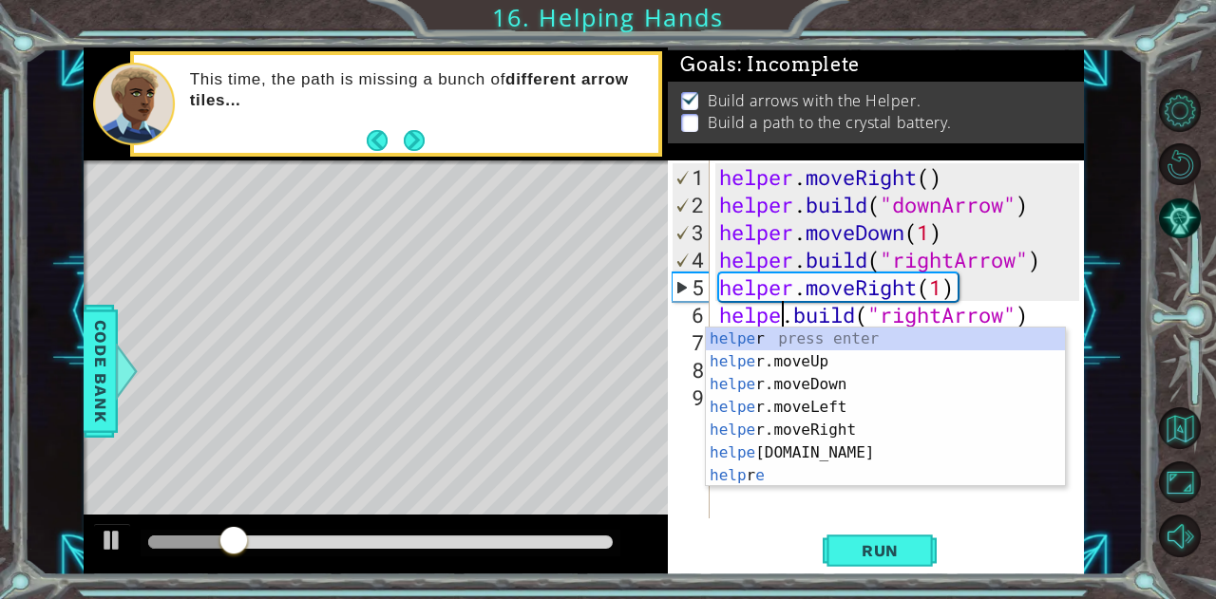
scroll to position [0, 3]
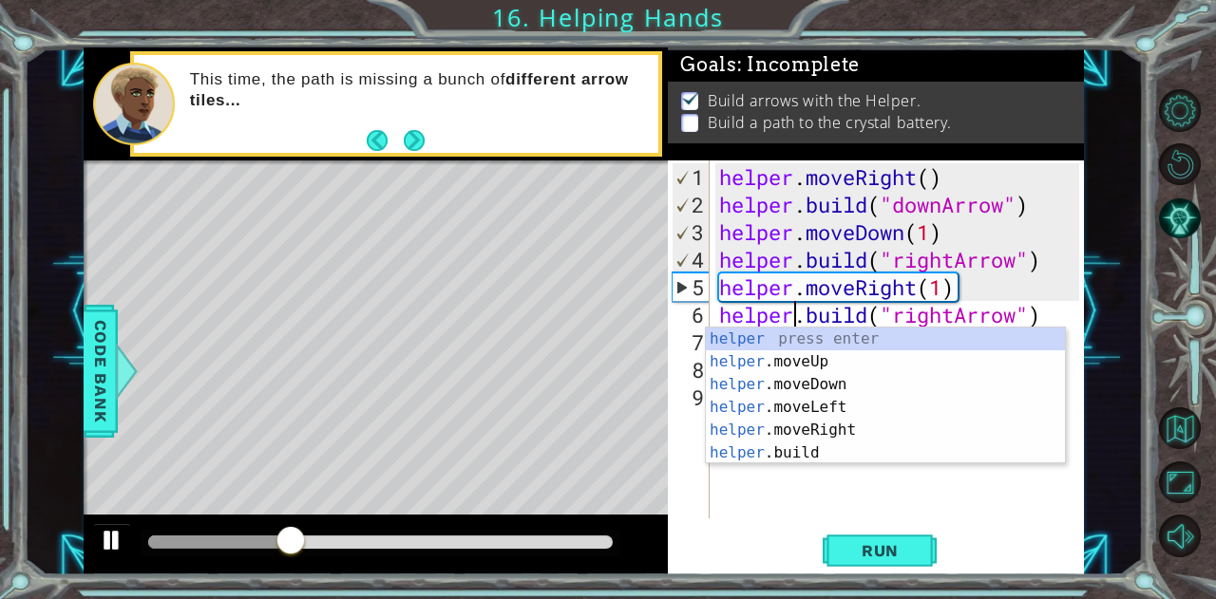
type textarea "helper.build("rightArrow")"
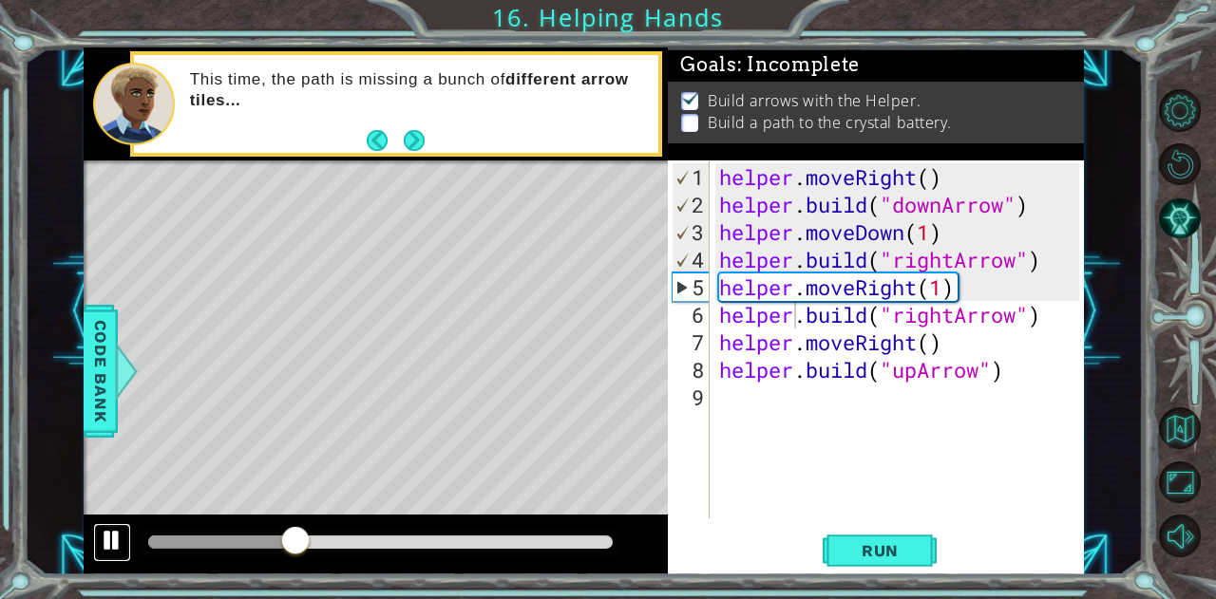
click at [106, 539] on div at bounding box center [112, 540] width 25 height 25
click at [162, 542] on div at bounding box center [155, 542] width 14 height 13
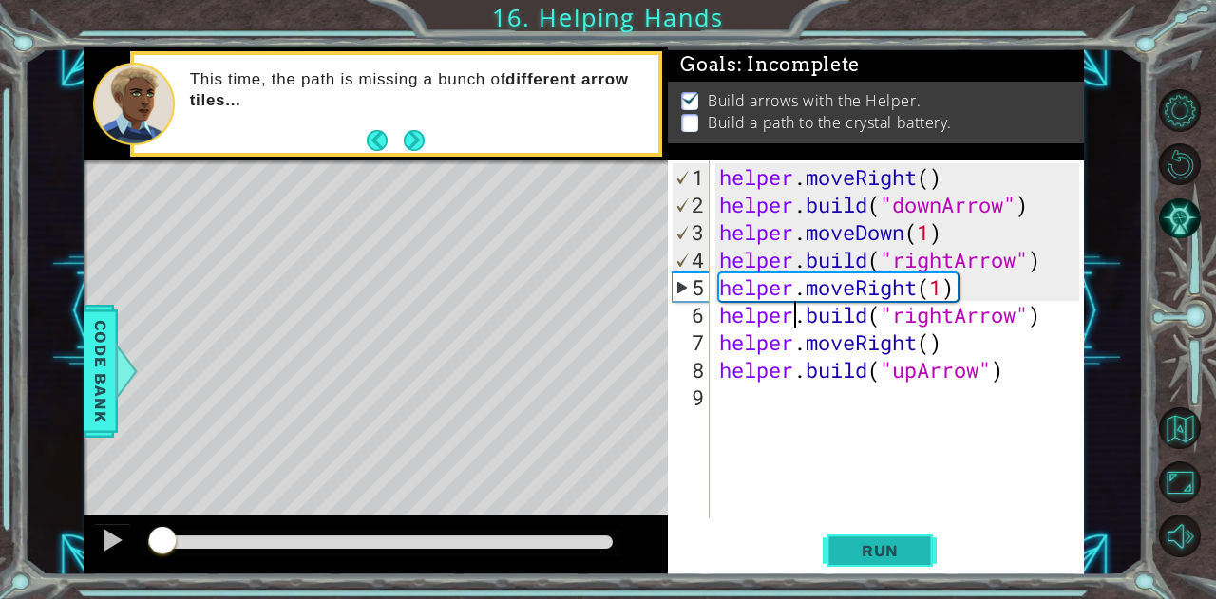
click at [842, 539] on button "Run" at bounding box center [880, 551] width 114 height 42
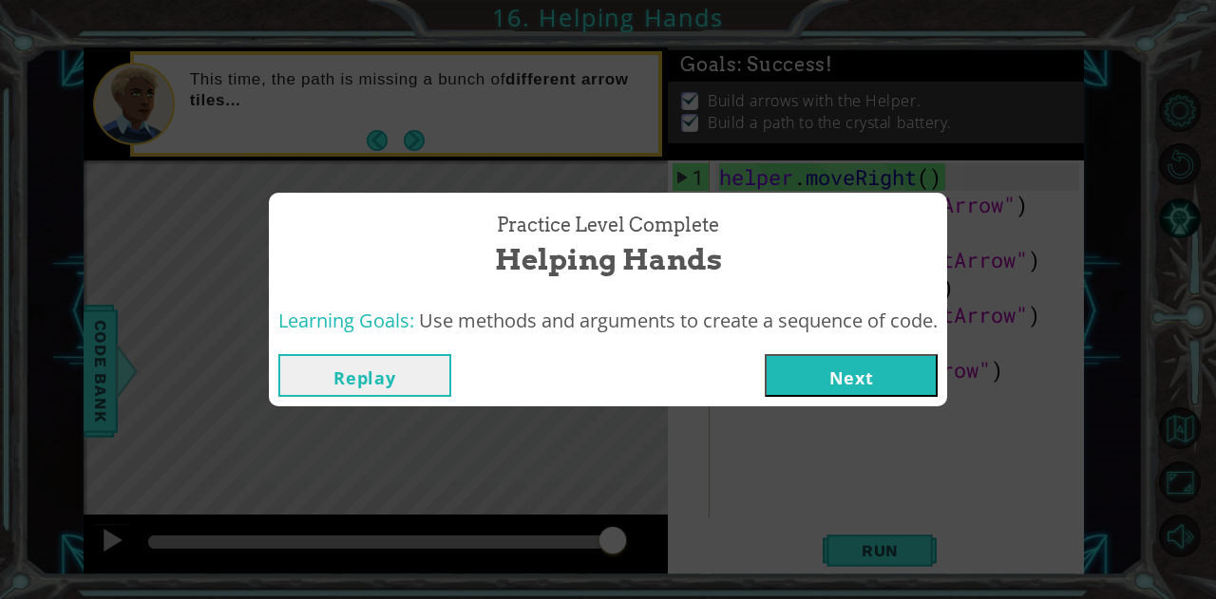
click at [870, 387] on button "Next" at bounding box center [851, 375] width 173 height 43
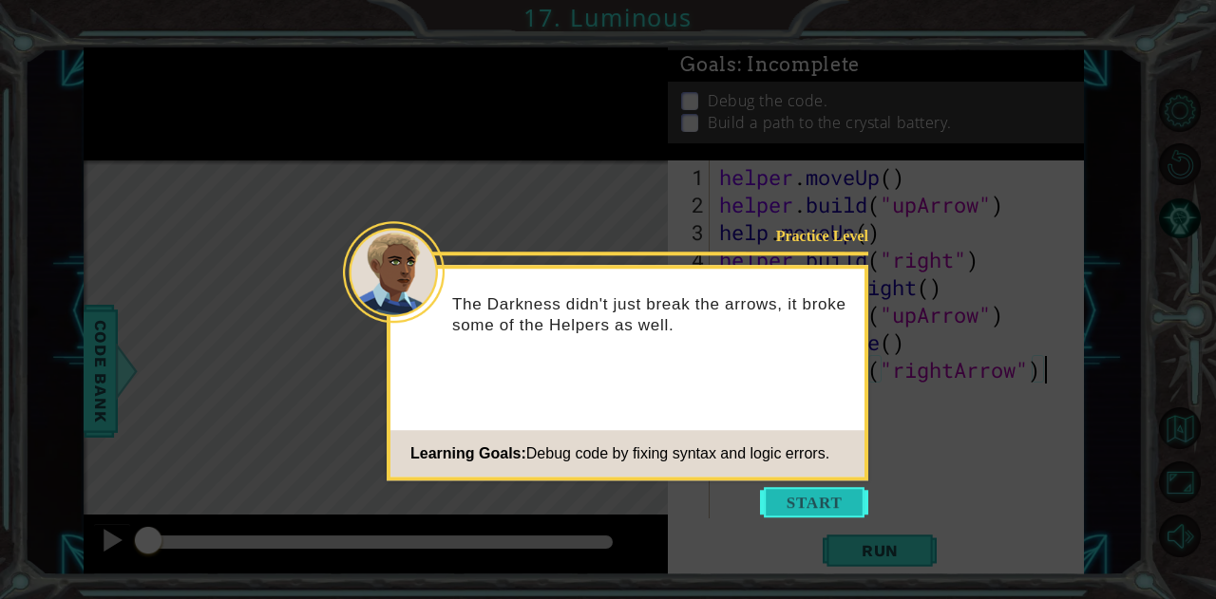
click at [808, 492] on button "Start" at bounding box center [814, 502] width 108 height 30
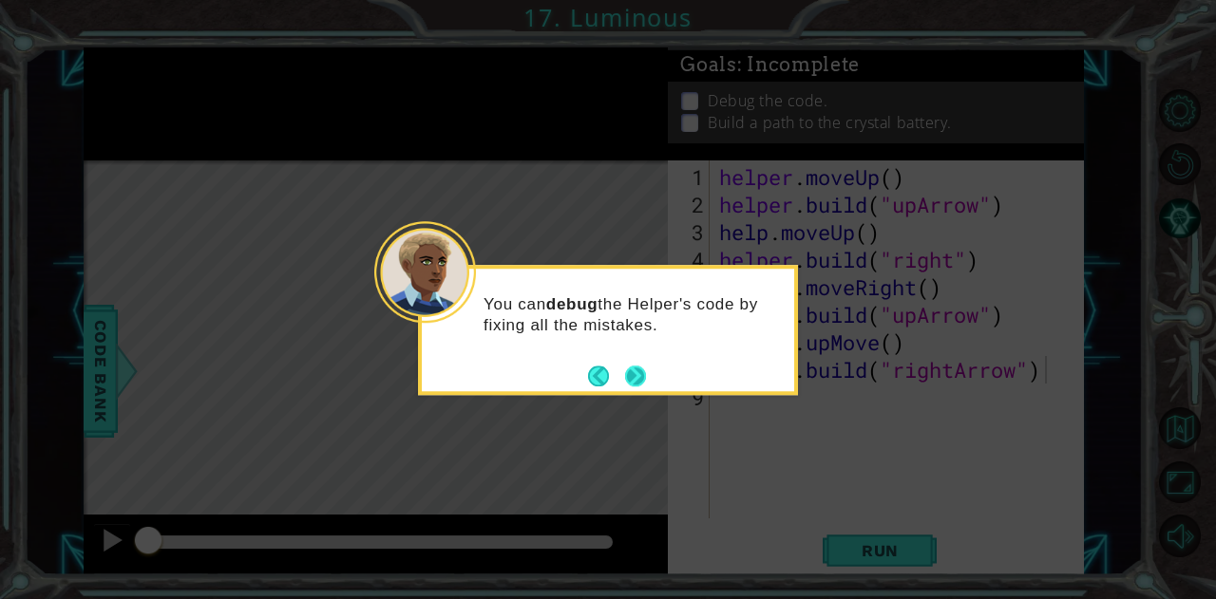
click at [642, 379] on button "Next" at bounding box center [635, 376] width 21 height 21
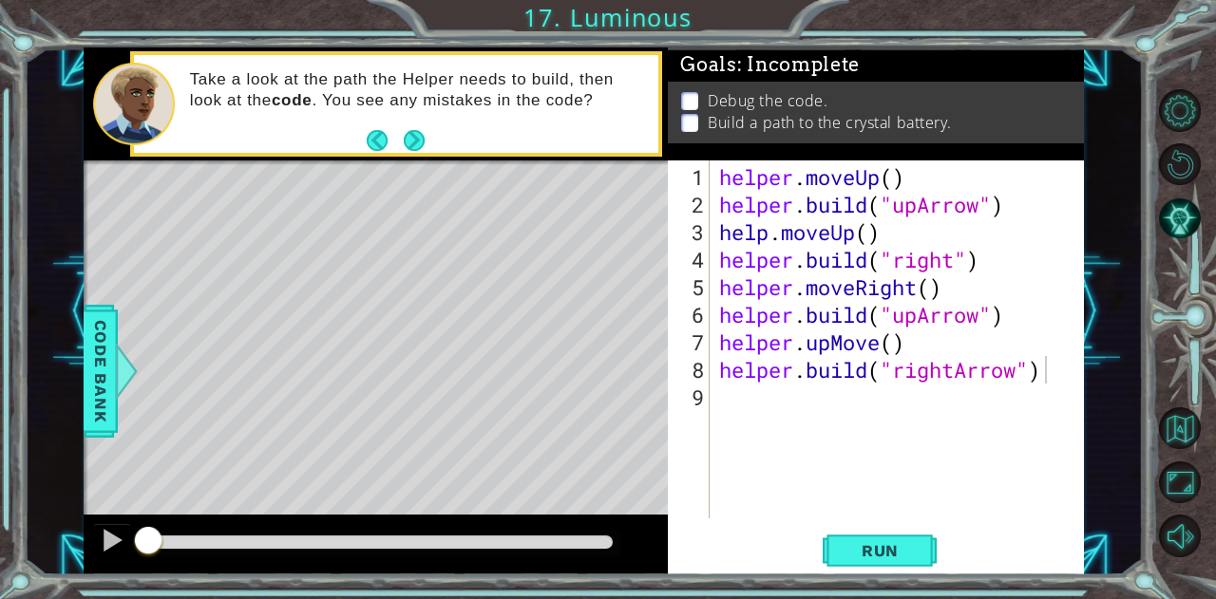
click at [410, 128] on footer at bounding box center [396, 140] width 58 height 29
click at [416, 138] on button "Next" at bounding box center [414, 140] width 22 height 22
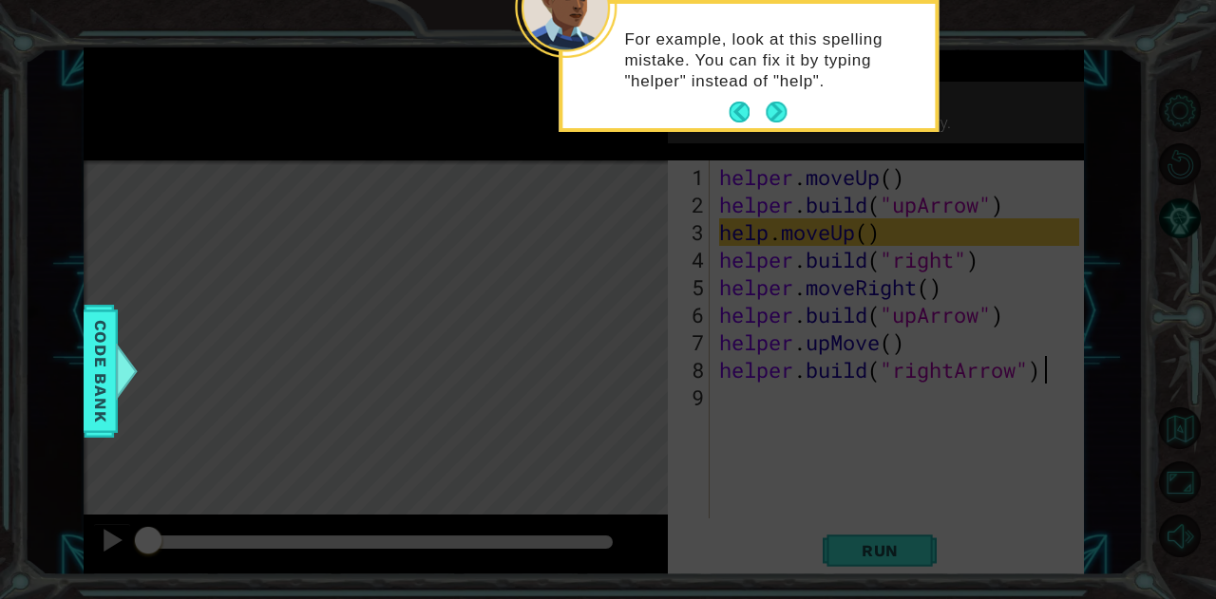
click at [1026, 338] on icon at bounding box center [608, 89] width 1216 height 1019
click at [787, 102] on button "Next" at bounding box center [776, 112] width 23 height 23
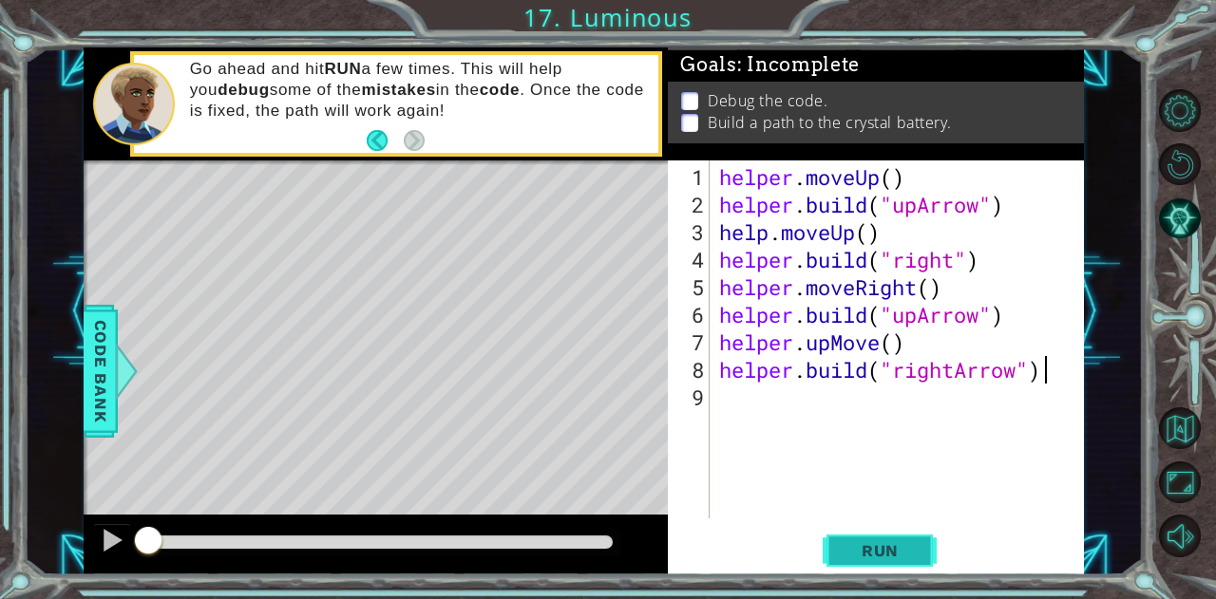
click at [865, 547] on span "Run" at bounding box center [880, 551] width 75 height 19
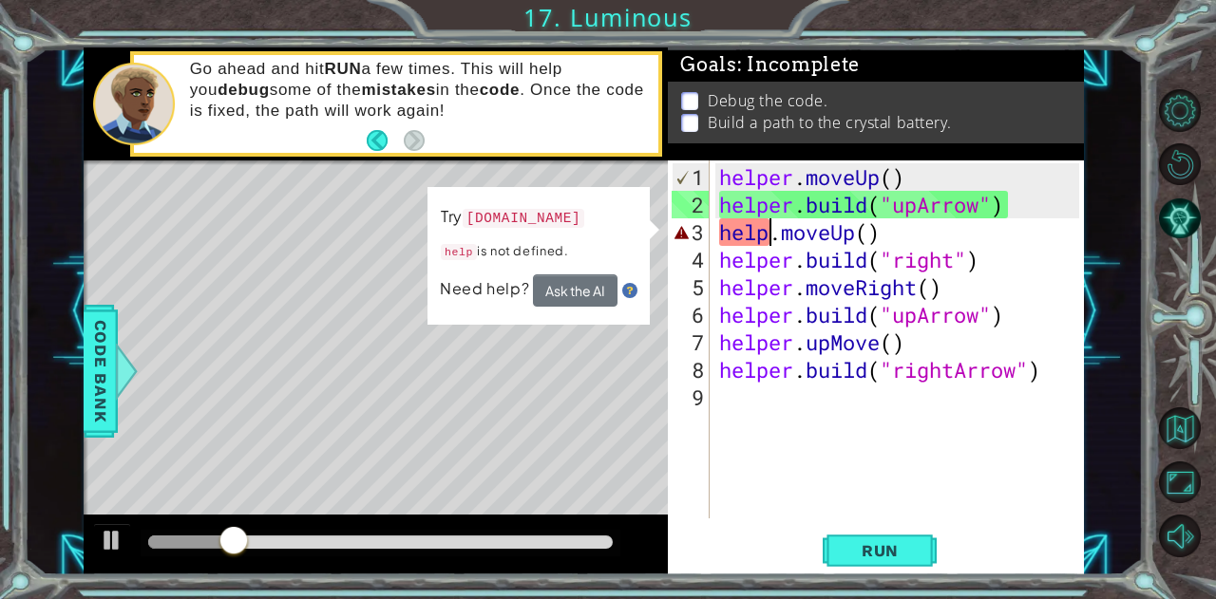
click at [771, 227] on div "helper . moveUp ( ) helper . build ( "upArrow" ) help . moveUp ( ) helper . bui…" at bounding box center [901, 369] width 373 height 413
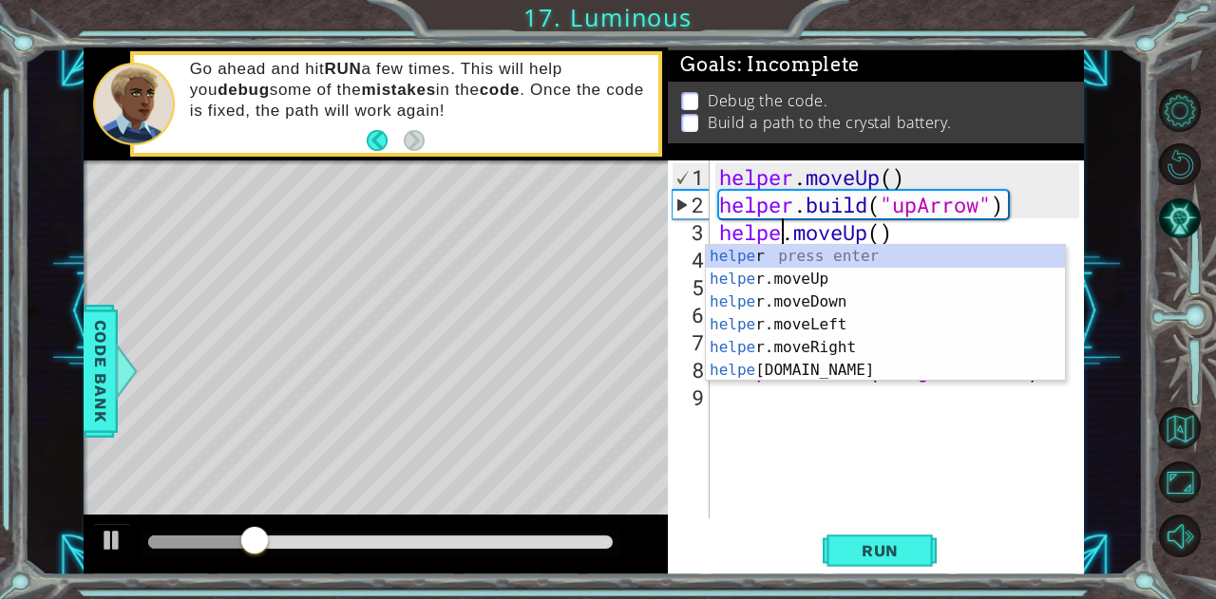
type textarea "helper.moveUp()"
click at [868, 495] on div "helper . moveUp ( ) helper . build ( "upArrow" ) helper . moveUp ( ) helper . b…" at bounding box center [901, 369] width 373 height 413
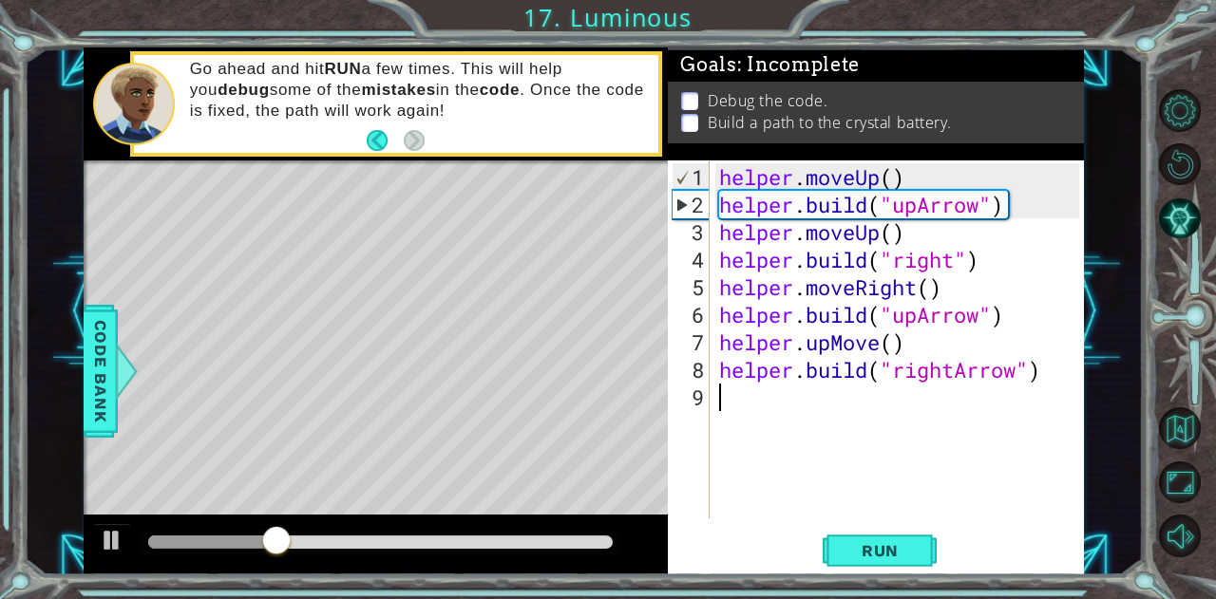
scroll to position [0, 0]
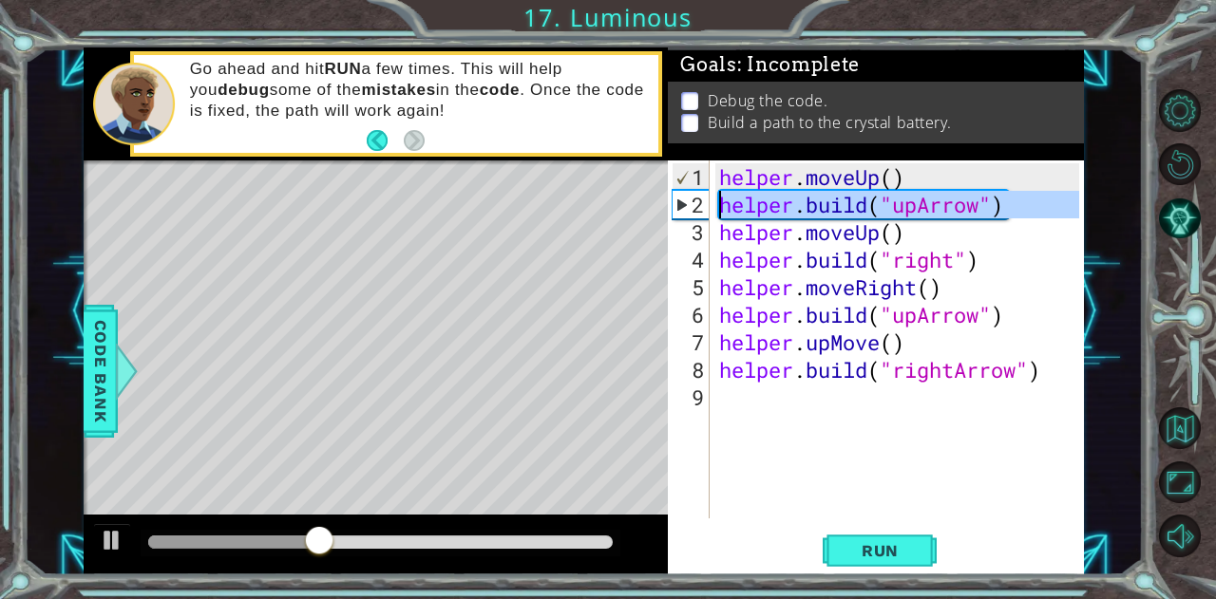
click at [682, 207] on div "2" at bounding box center [691, 205] width 37 height 28
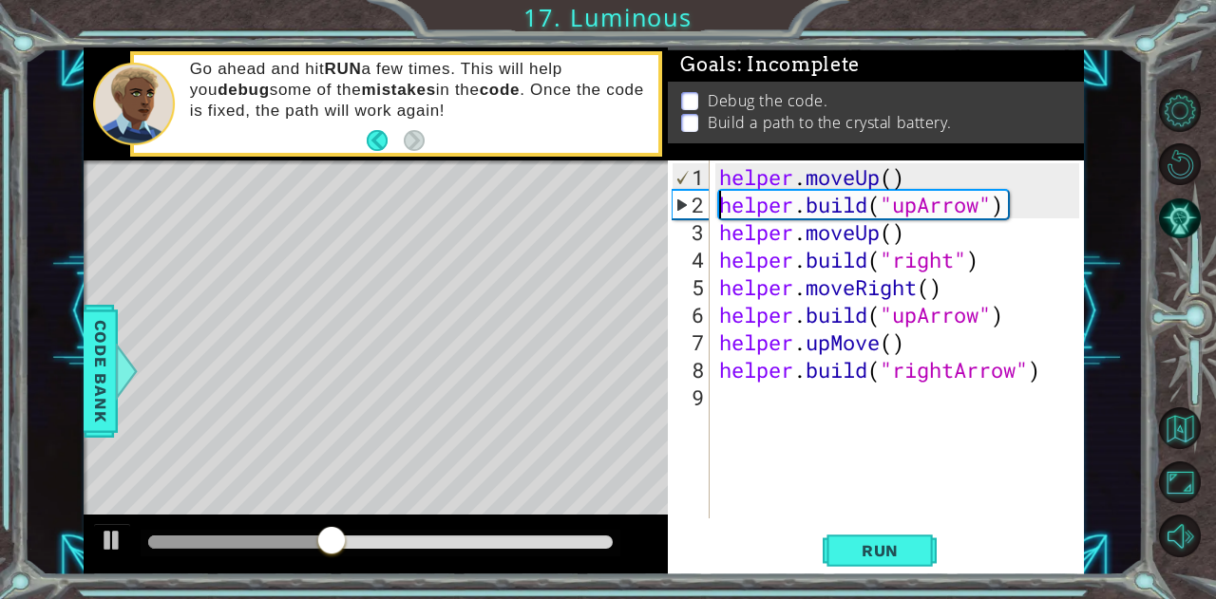
click at [682, 207] on div "2" at bounding box center [691, 205] width 37 height 28
click at [129, 543] on button at bounding box center [112, 542] width 38 height 39
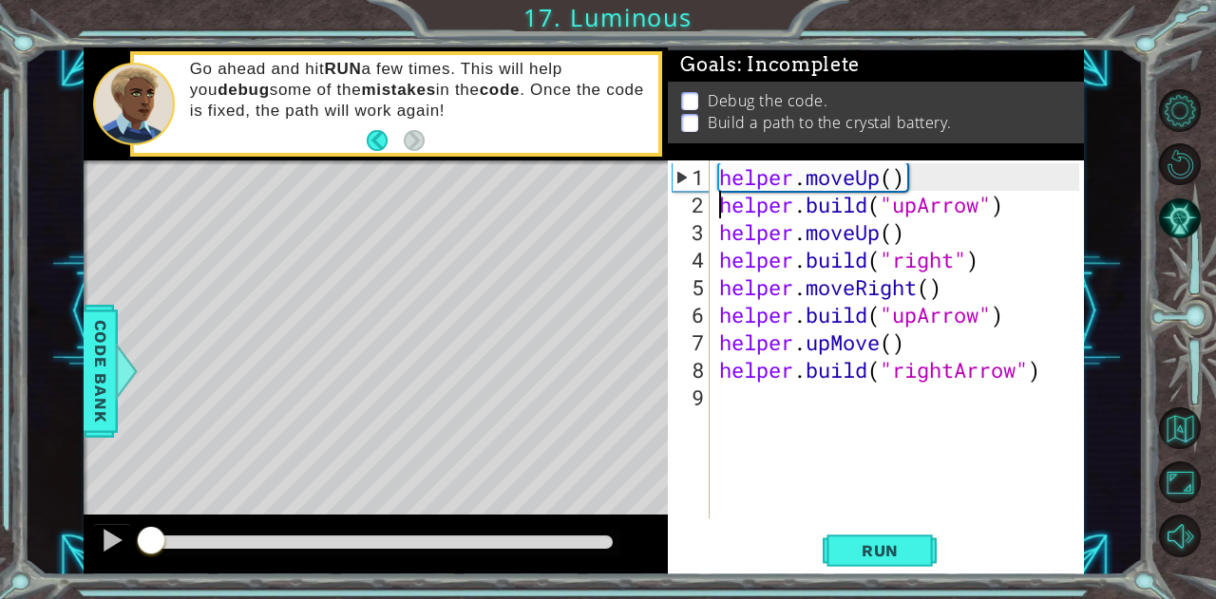
click at [151, 542] on div at bounding box center [149, 542] width 3 height 13
click at [838, 539] on button "Run" at bounding box center [880, 551] width 114 height 42
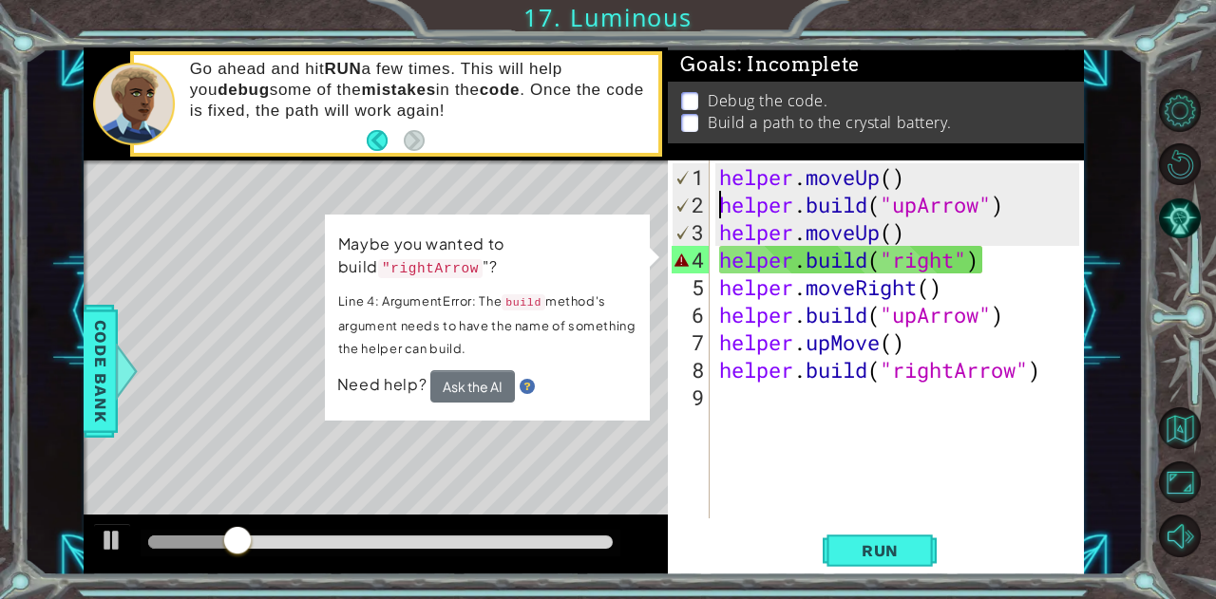
click at [557, 419] on div "Maybe you wanted to build "rightArrow "? Line 4: ArgumentError: The build metho…" at bounding box center [487, 318] width 326 height 208
click at [588, 411] on div "Maybe you wanted to build "rightArrow "? Line 4: ArgumentError: The build metho…" at bounding box center [487, 318] width 328 height 210
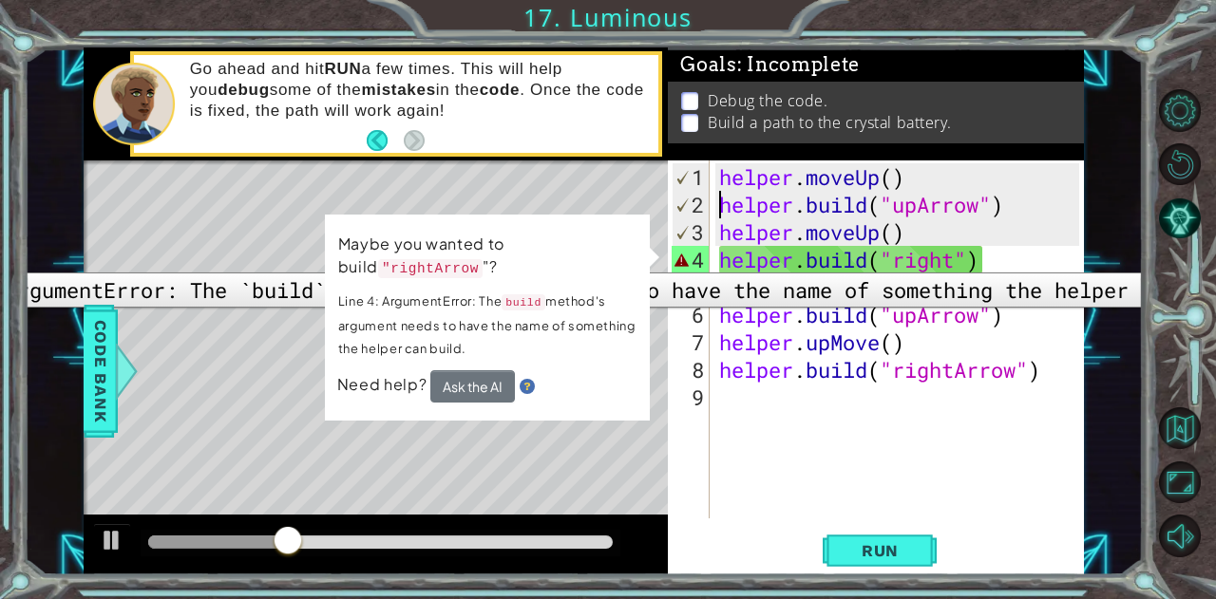
click at [678, 258] on div "4" at bounding box center [691, 260] width 38 height 28
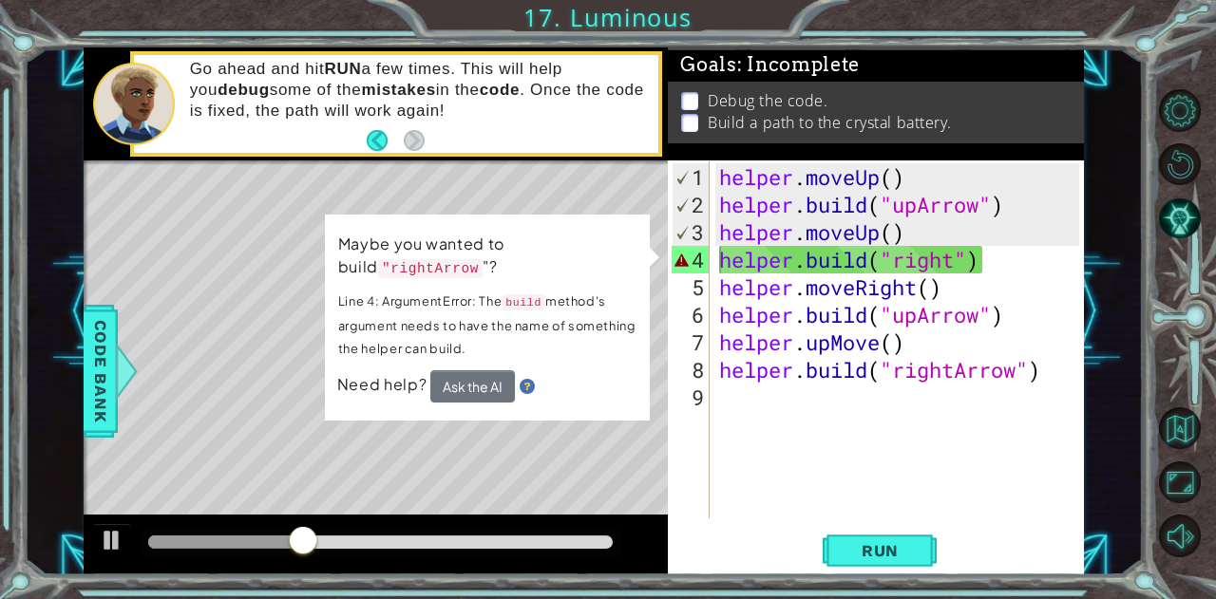
click at [618, 187] on div "Level Map" at bounding box center [523, 441] width 878 height 560
click at [100, 539] on div at bounding box center [112, 540] width 25 height 25
click at [352, 487] on div "Level Map" at bounding box center [523, 441] width 878 height 560
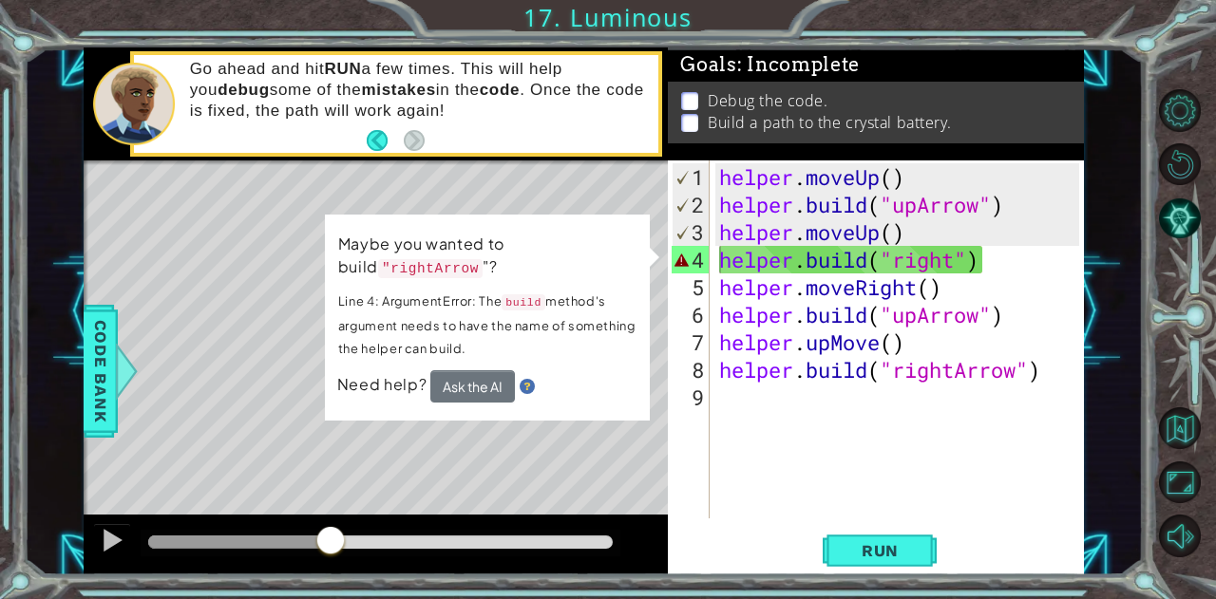
click at [352, 487] on div "Level Map" at bounding box center [523, 441] width 878 height 560
drag, startPoint x: 513, startPoint y: 259, endPoint x: 445, endPoint y: 273, distance: 69.7
click at [445, 273] on p "Maybe you wanted to build "rightArrow "?" at bounding box center [487, 256] width 299 height 51
click at [445, 273] on p "Maybe you wanted to build "rightArrow "?" at bounding box center [487, 257] width 298 height 48
click at [445, 273] on p "Maybe you wanted to build "rightArrow "?" at bounding box center [487, 256] width 299 height 51
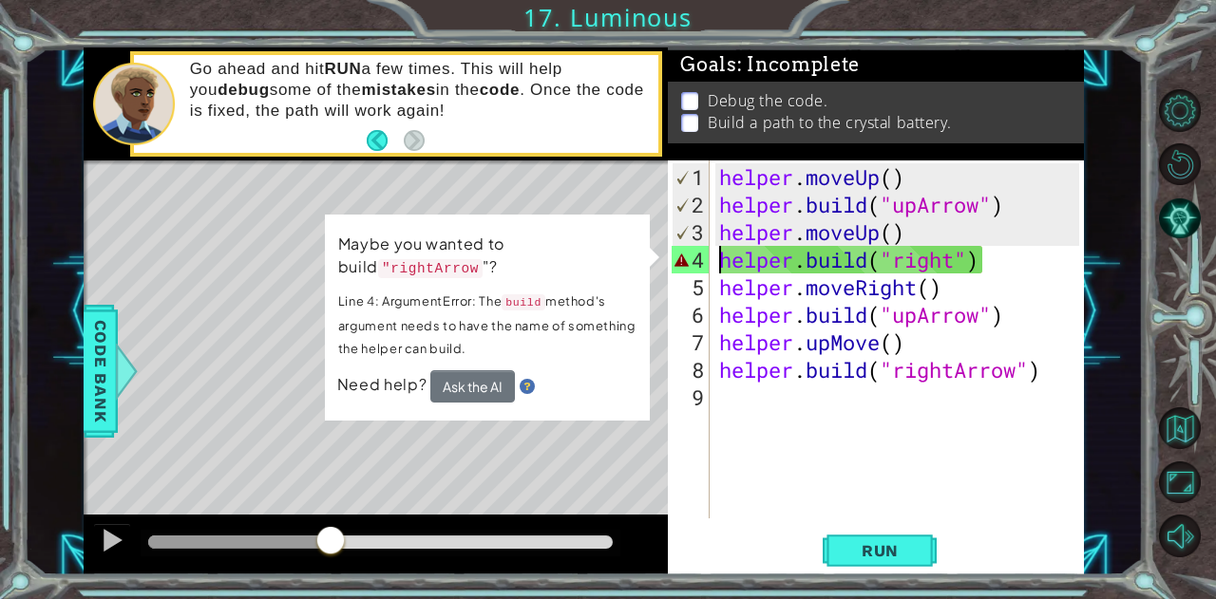
click at [445, 273] on p "Maybe you wanted to build "rightArrow "?" at bounding box center [488, 257] width 299 height 52
click at [445, 273] on p "Maybe you wanted to build "rightArrow "?" at bounding box center [487, 257] width 298 height 48
click at [445, 273] on p "Maybe you wanted to build "rightArrow "?" at bounding box center [487, 256] width 298 height 49
click at [445, 273] on p "Maybe you wanted to build "rightArrow "?" at bounding box center [487, 257] width 298 height 48
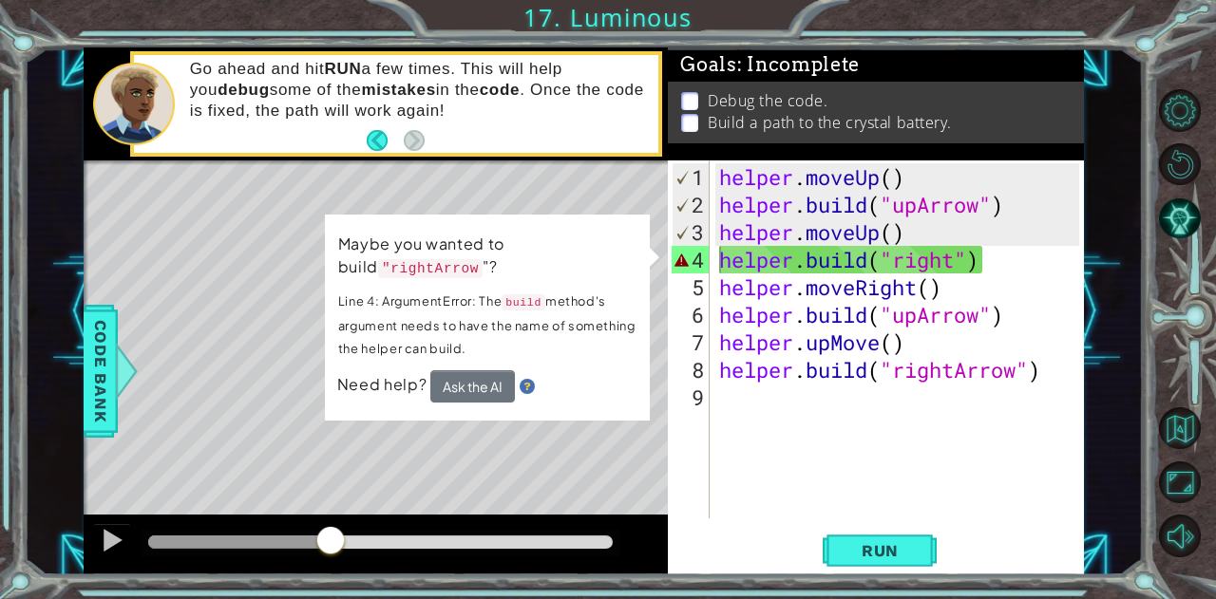
click at [445, 273] on p "Maybe you wanted to build "rightArrow "?" at bounding box center [487, 256] width 299 height 51
click at [954, 261] on div "helper . moveUp ( ) helper . build ( "upArrow" ) helper . moveUp ( ) helper . b…" at bounding box center [901, 369] width 373 height 413
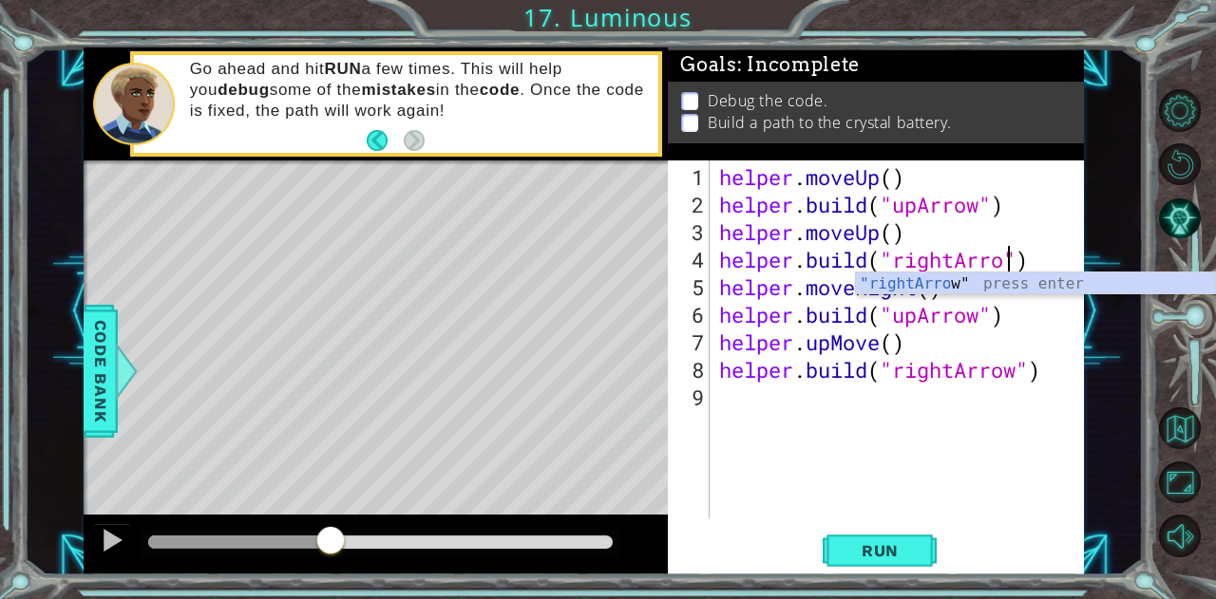
scroll to position [0, 13]
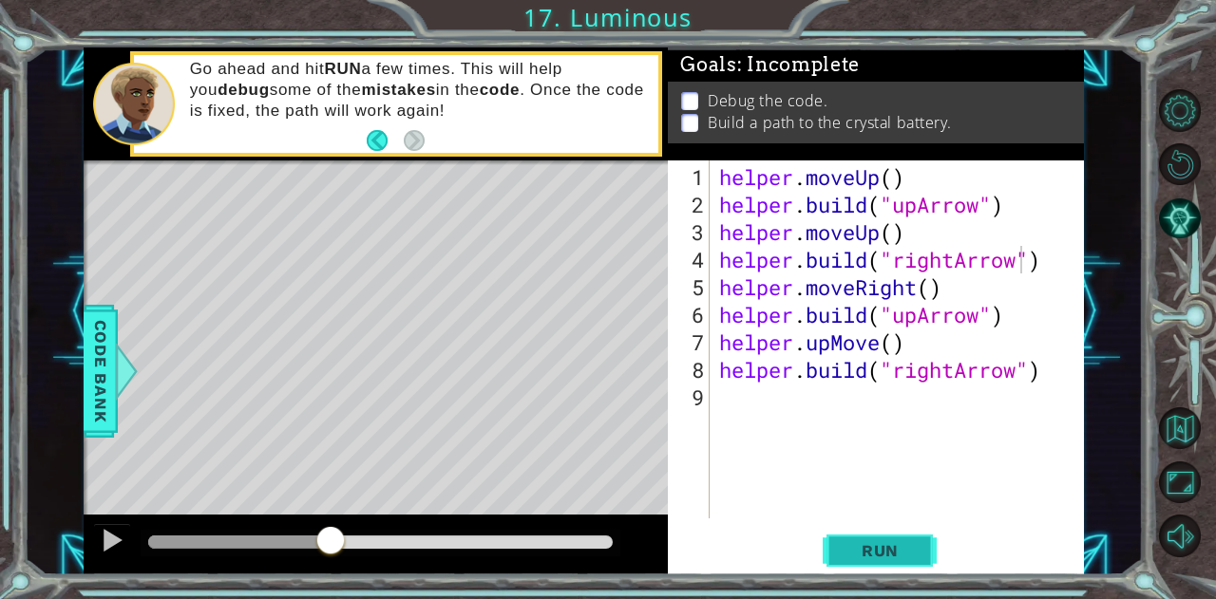
click at [902, 551] on span "Run" at bounding box center [880, 551] width 75 height 19
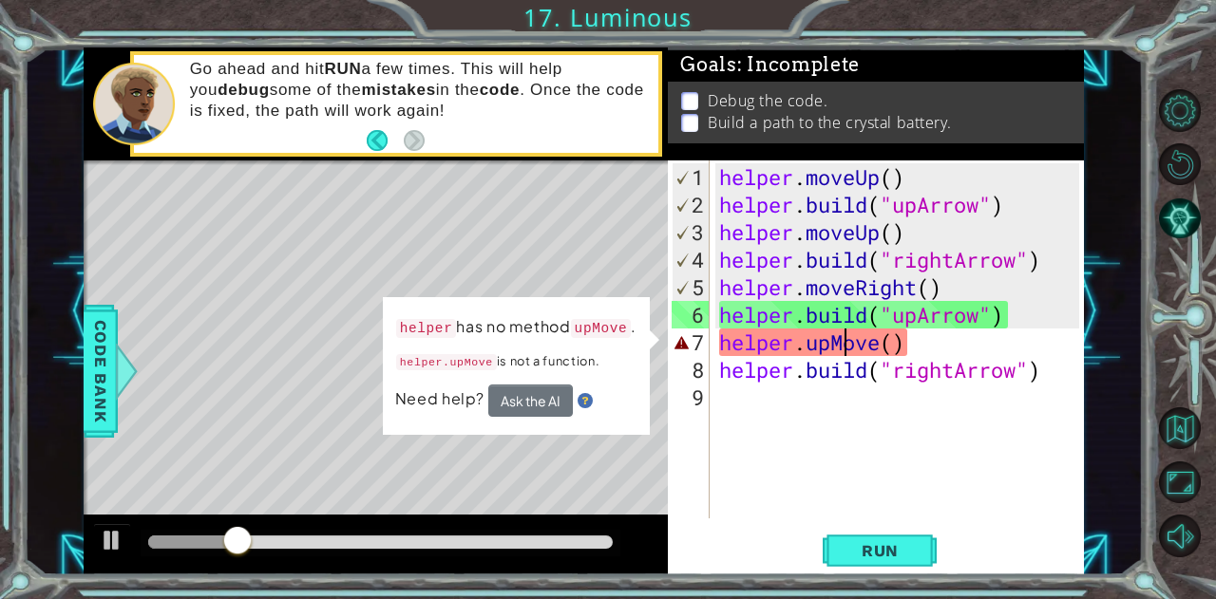
click at [840, 345] on div "helper . moveUp ( ) helper . build ( "upArrow" ) helper . moveUp ( ) helper . b…" at bounding box center [901, 369] width 373 height 413
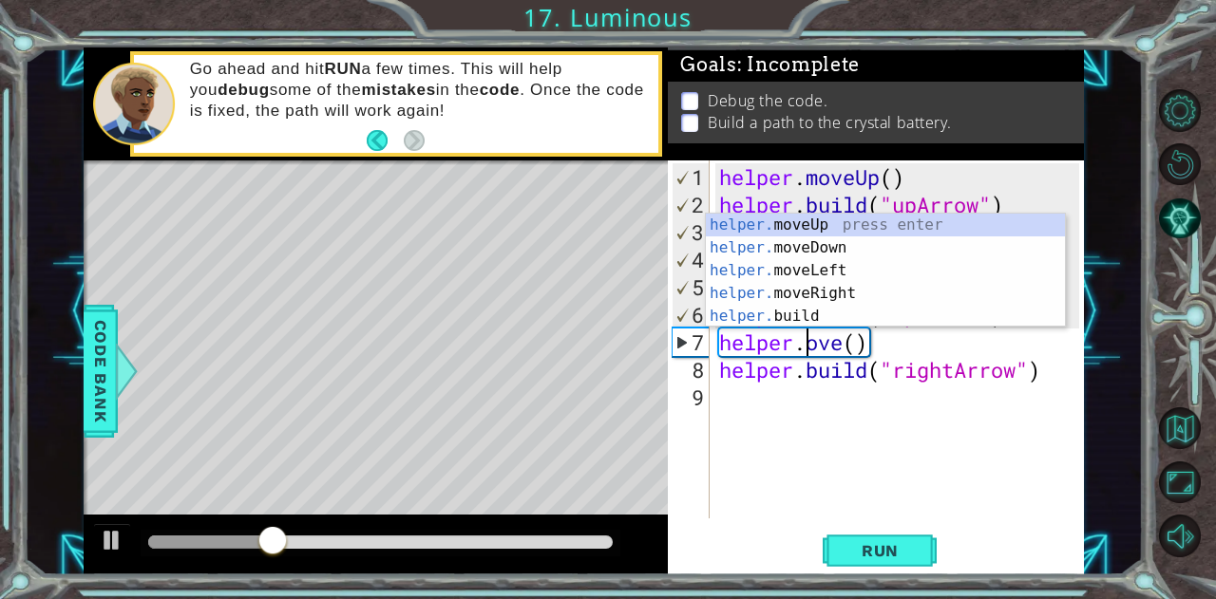
scroll to position [0, 4]
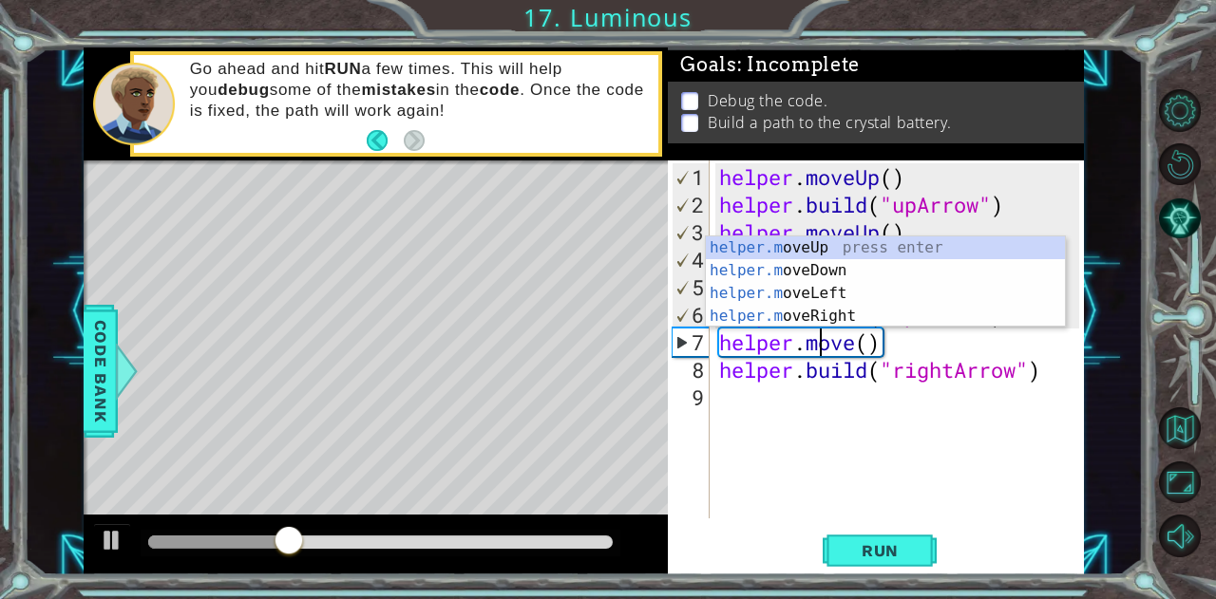
click at [851, 343] on div "helper . moveUp ( ) helper . build ( "upArrow" ) helper . moveUp ( ) helper . b…" at bounding box center [901, 369] width 373 height 413
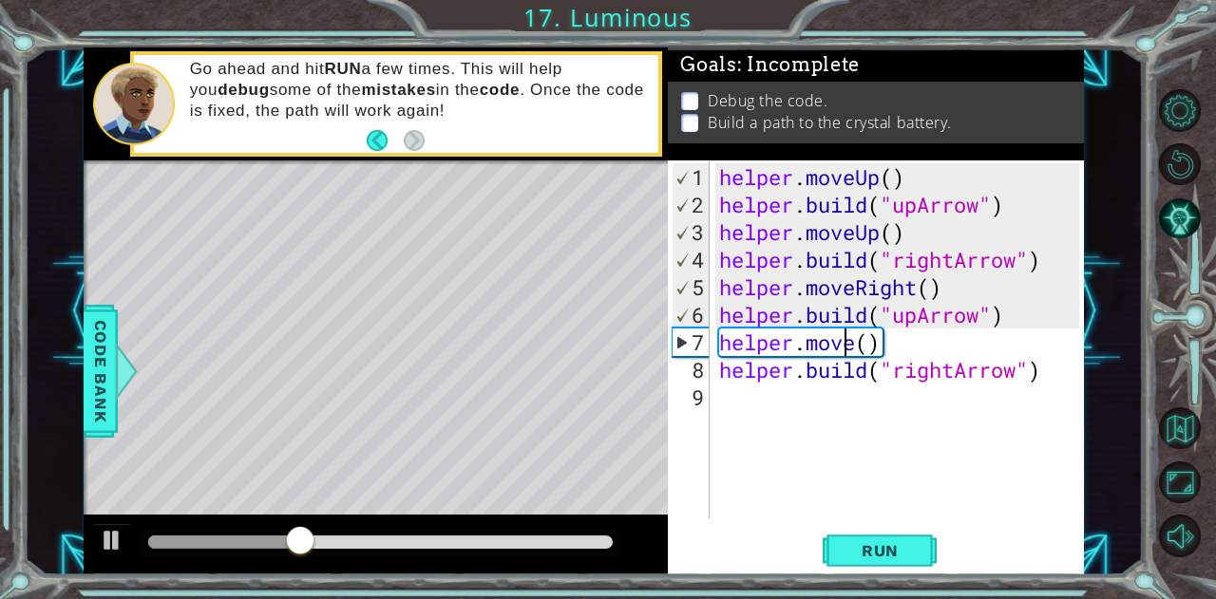
click at [851, 343] on div "helper . moveUp ( ) helper . build ( "upArrow" ) helper . moveUp ( ) helper . b…" at bounding box center [901, 369] width 373 height 413
click at [867, 347] on div "helper . moveUp ( ) helper . build ( "upArrow" ) helper . moveUp ( ) helper . b…" at bounding box center [901, 369] width 373 height 413
click at [858, 343] on div "helper . moveUp ( ) helper . build ( "upArrow" ) helper . moveUp ( ) helper . b…" at bounding box center [901, 369] width 373 height 413
type textarea "helper.moveUp(1)"
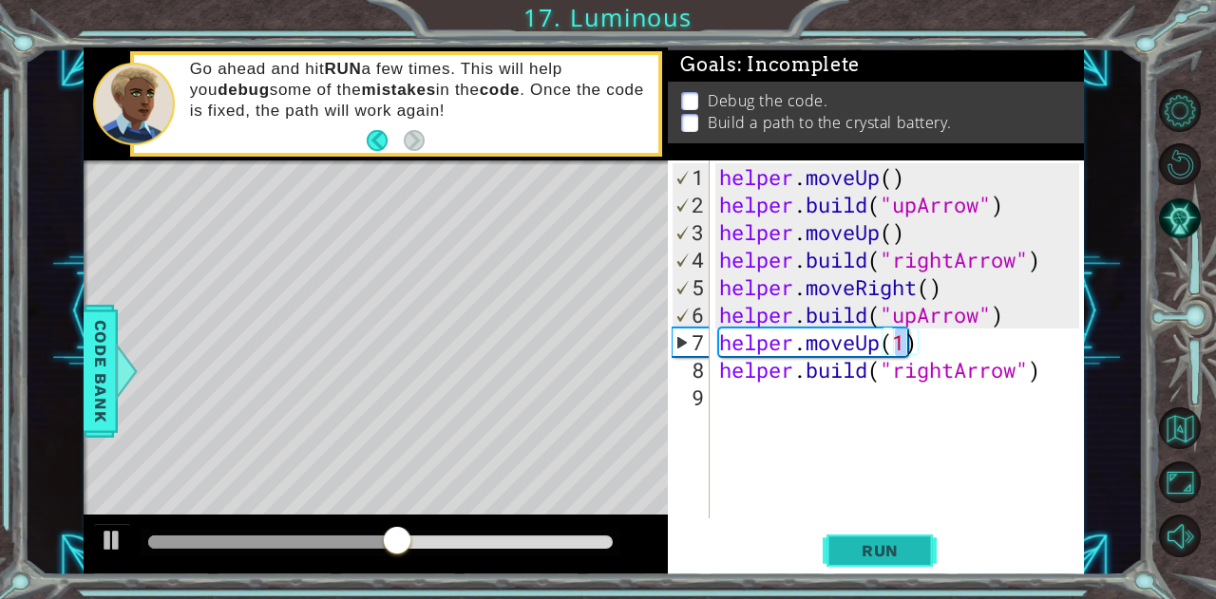
click at [891, 552] on span "Run" at bounding box center [880, 551] width 75 height 19
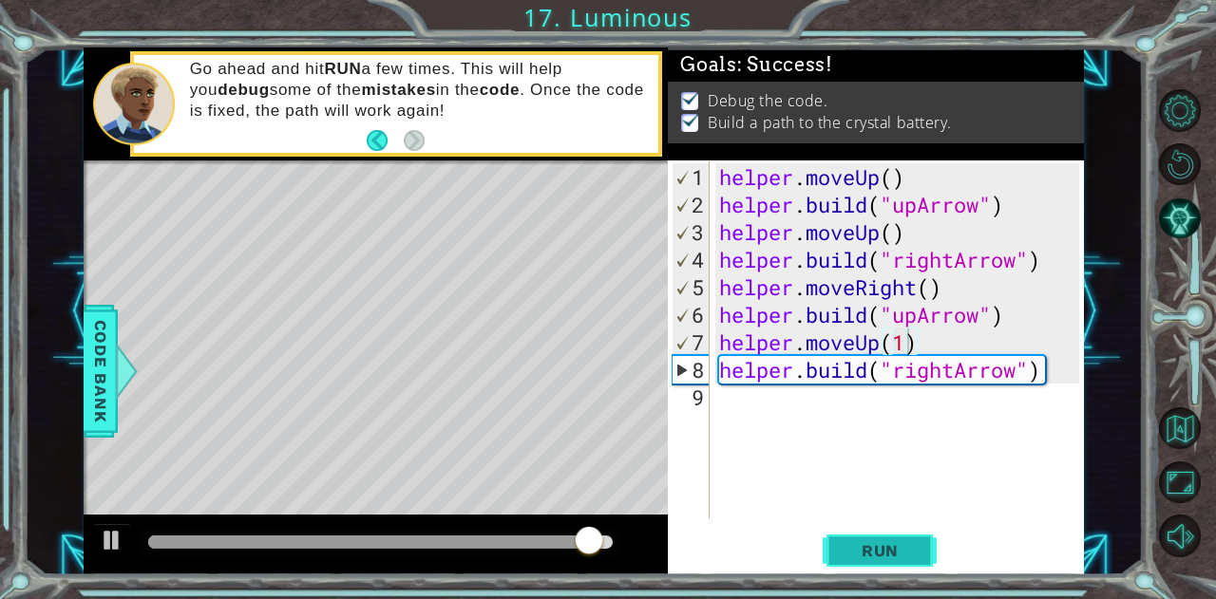
click at [876, 558] on span "Run" at bounding box center [880, 551] width 75 height 19
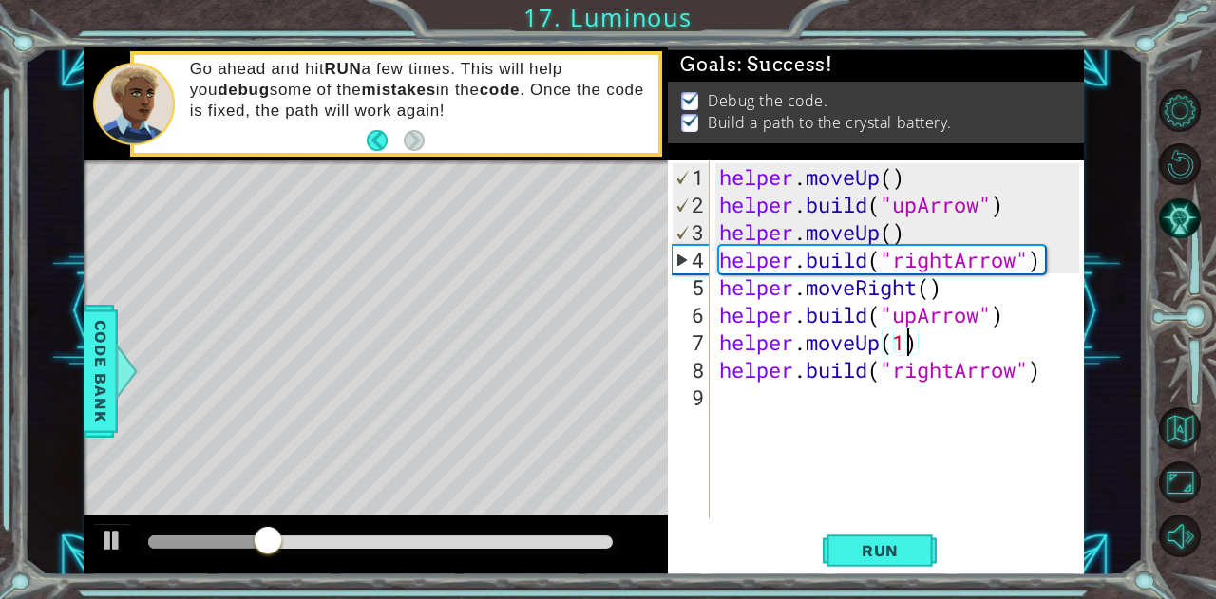
click at [599, 534] on div at bounding box center [381, 543] width 480 height 27
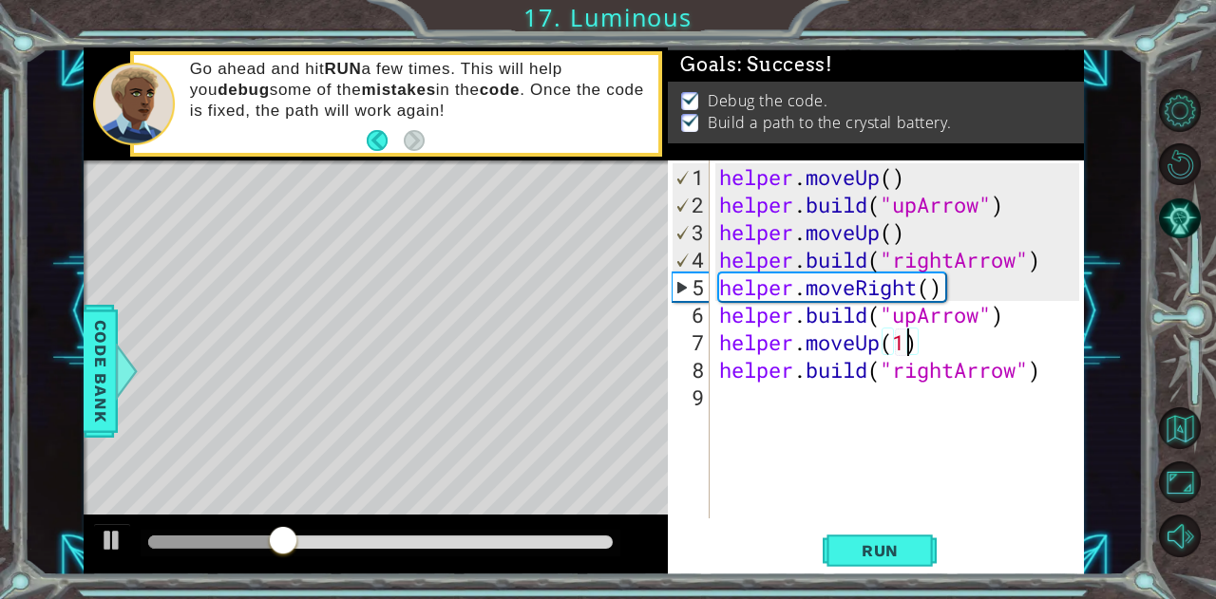
click at [610, 544] on div at bounding box center [380, 542] width 465 height 13
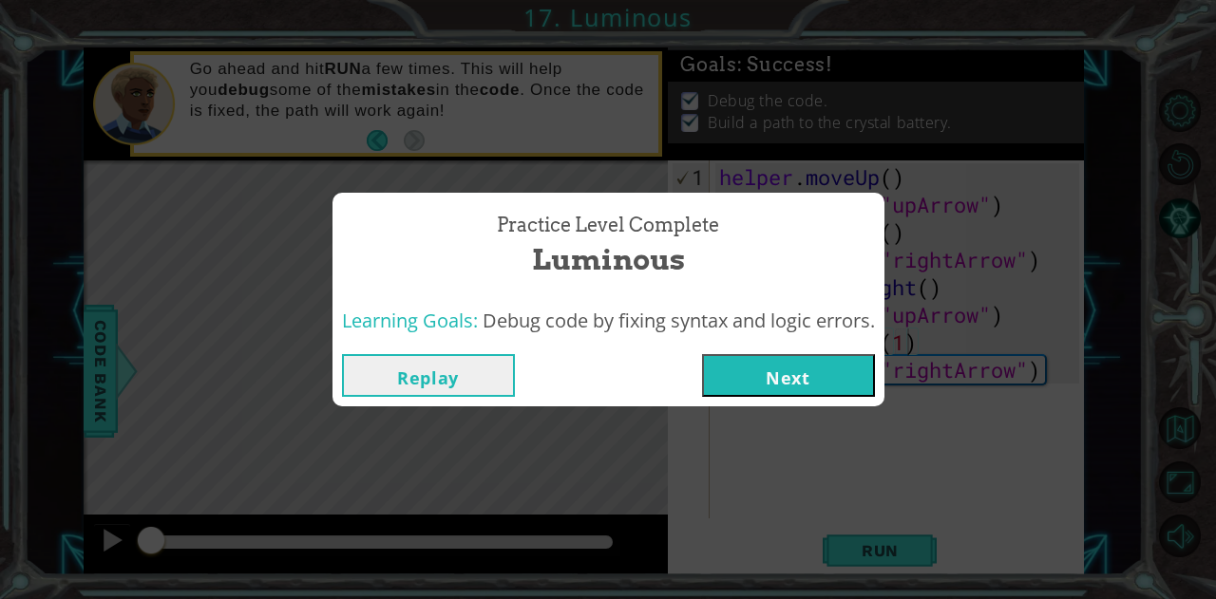
click at [800, 384] on button "Next" at bounding box center [788, 375] width 173 height 43
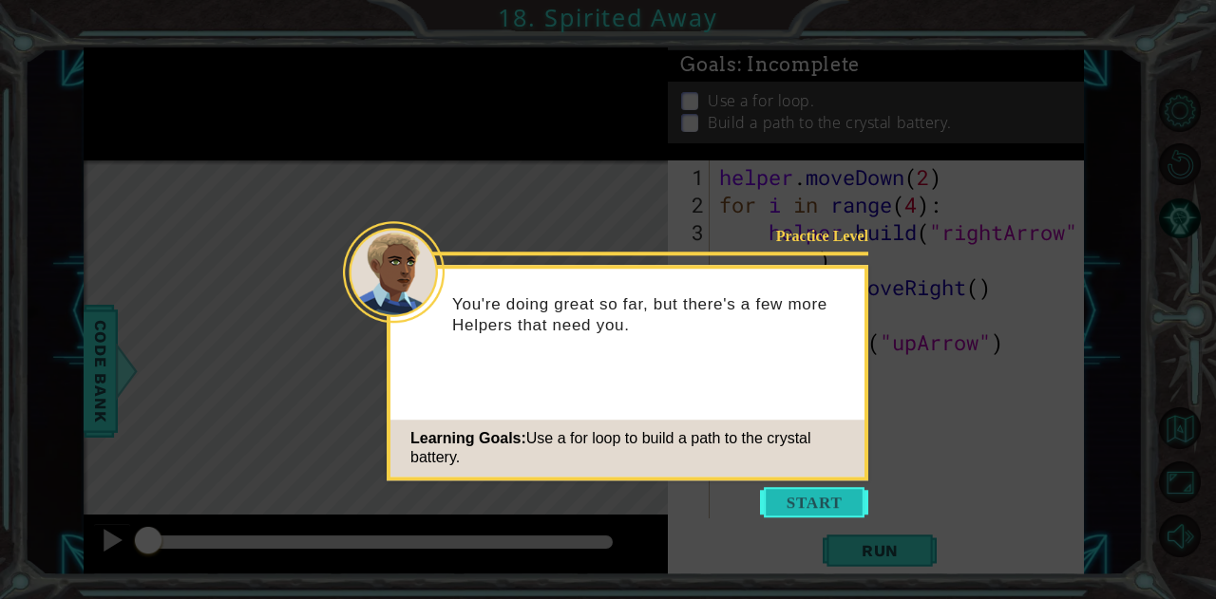
click at [799, 493] on button "Start" at bounding box center [814, 502] width 108 height 30
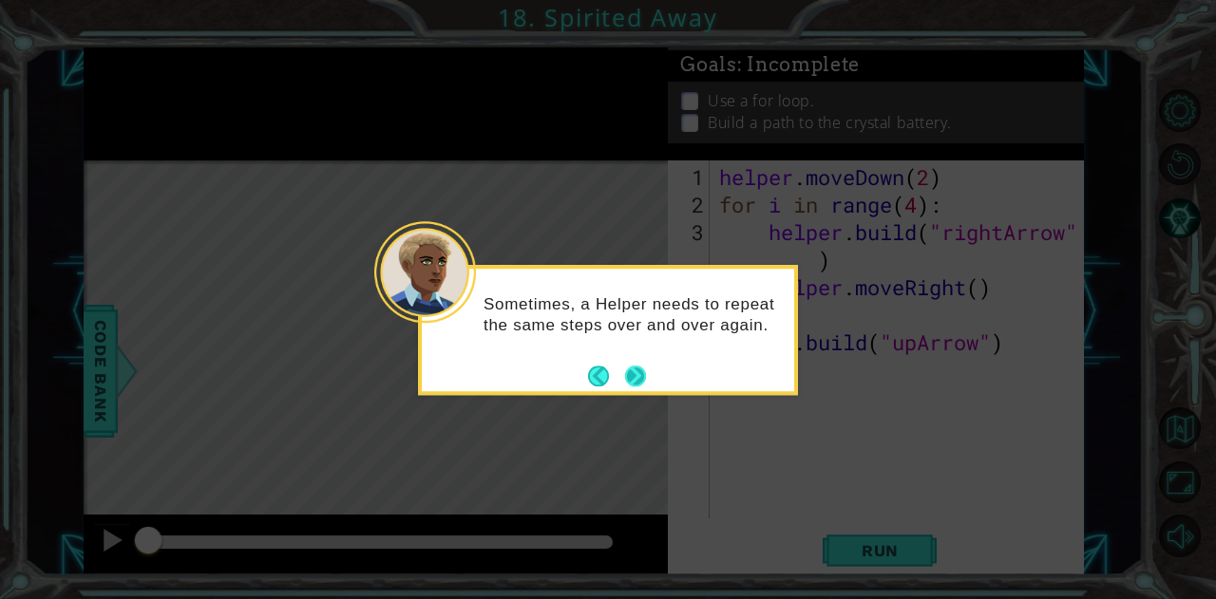
click at [637, 381] on button "Next" at bounding box center [635, 376] width 21 height 21
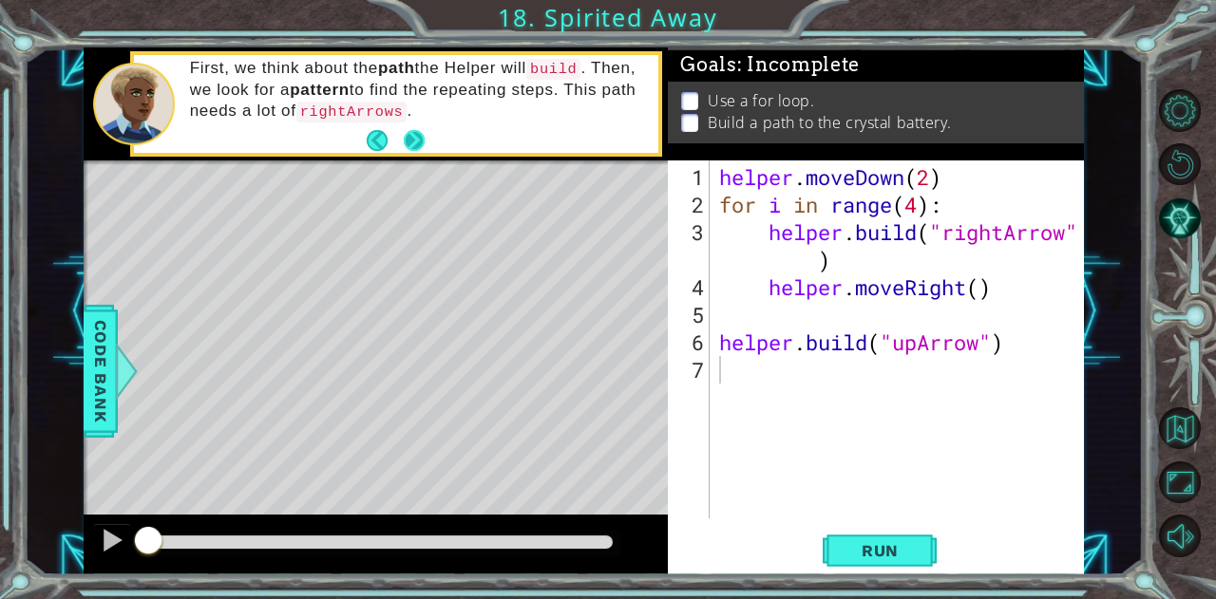
click at [418, 136] on button "Next" at bounding box center [414, 140] width 21 height 21
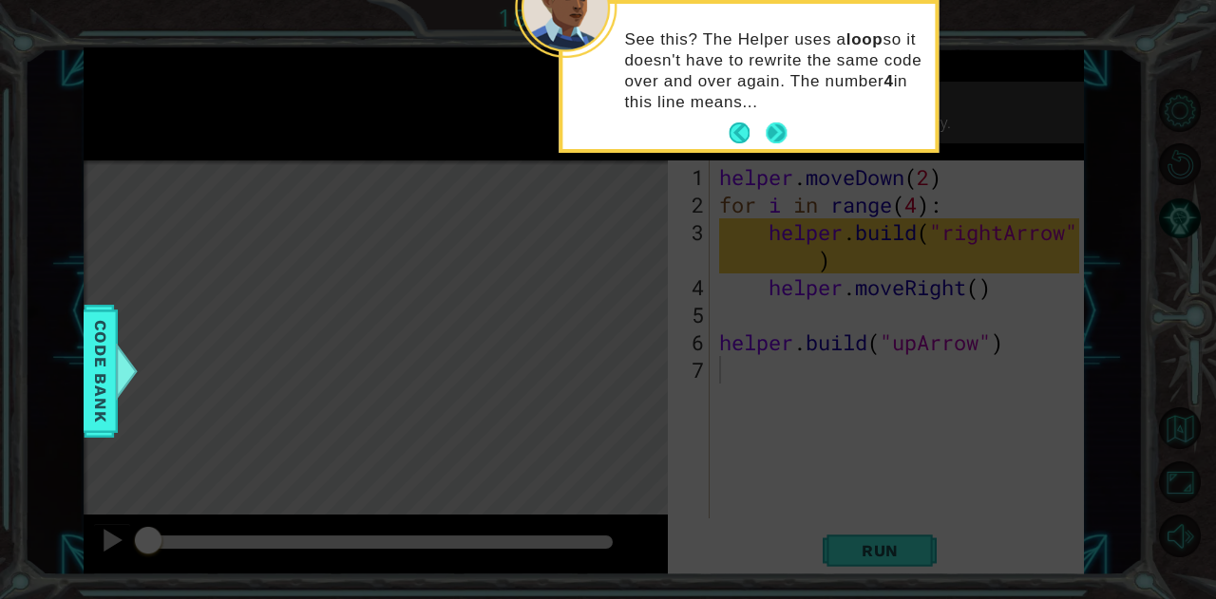
drag, startPoint x: 770, startPoint y: 110, endPoint x: 764, endPoint y: 130, distance: 21.0
click at [766, 130] on button "Next" at bounding box center [776, 133] width 21 height 21
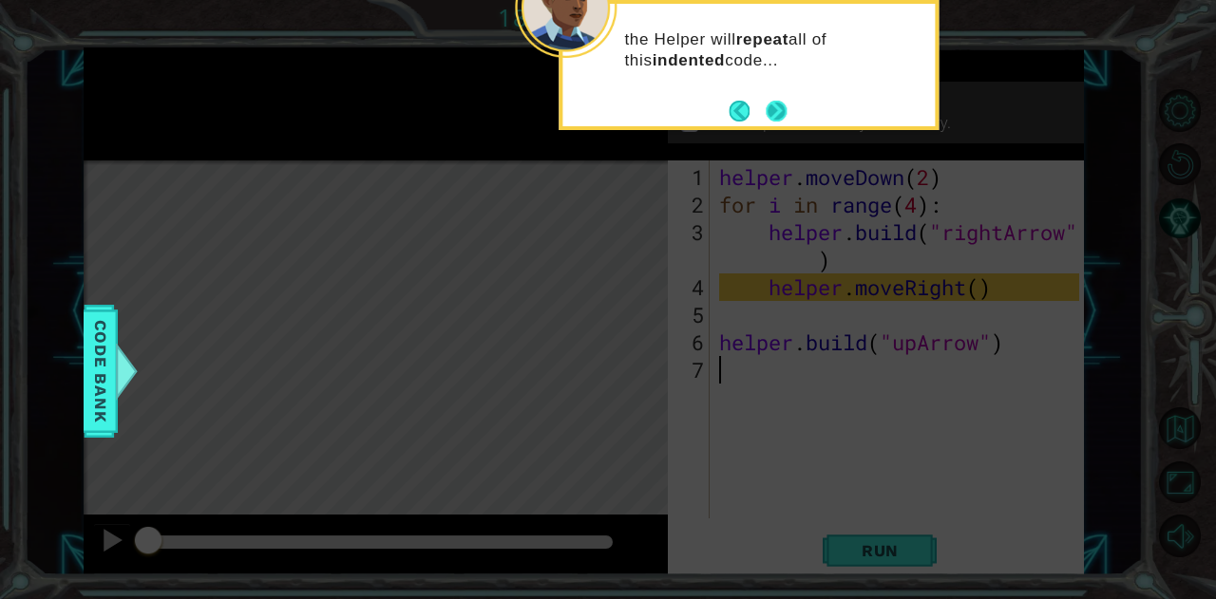
click at [780, 101] on button "Next" at bounding box center [776, 111] width 21 height 21
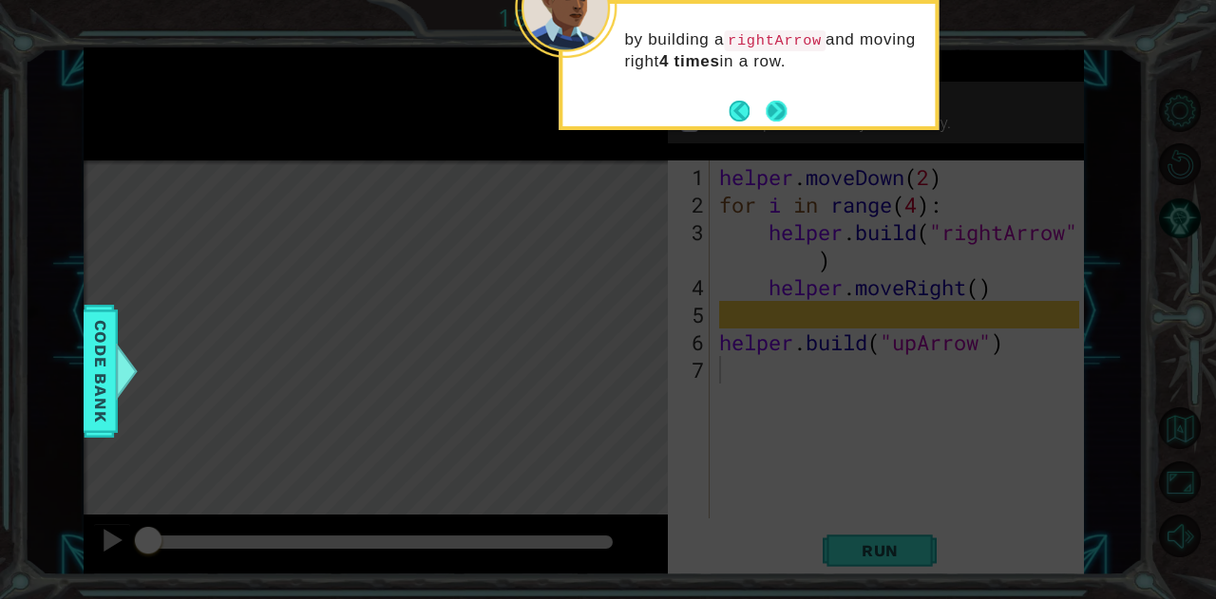
click at [777, 105] on button "Next" at bounding box center [777, 111] width 22 height 22
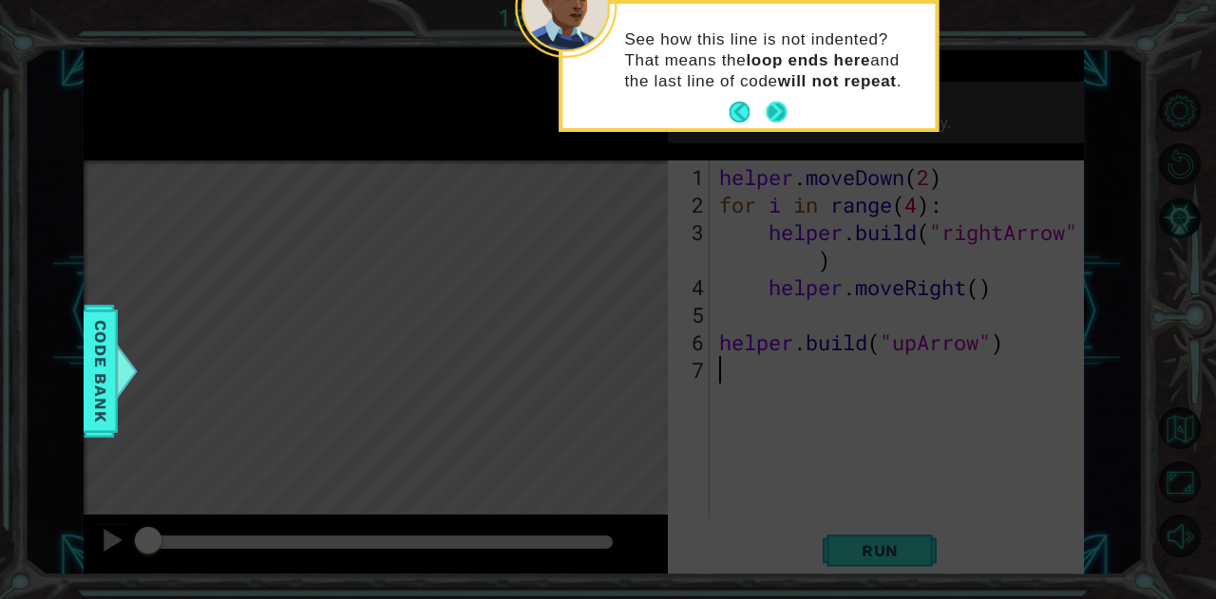
click at [779, 105] on button "Next" at bounding box center [777, 113] width 22 height 22
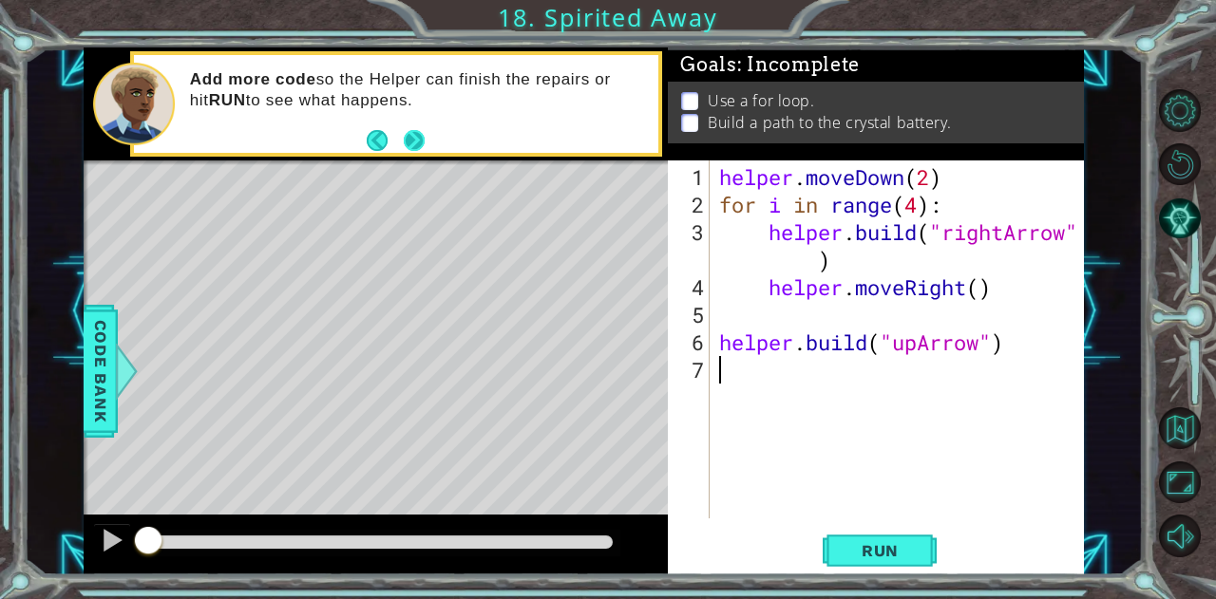
click at [420, 143] on button "Next" at bounding box center [414, 140] width 22 height 22
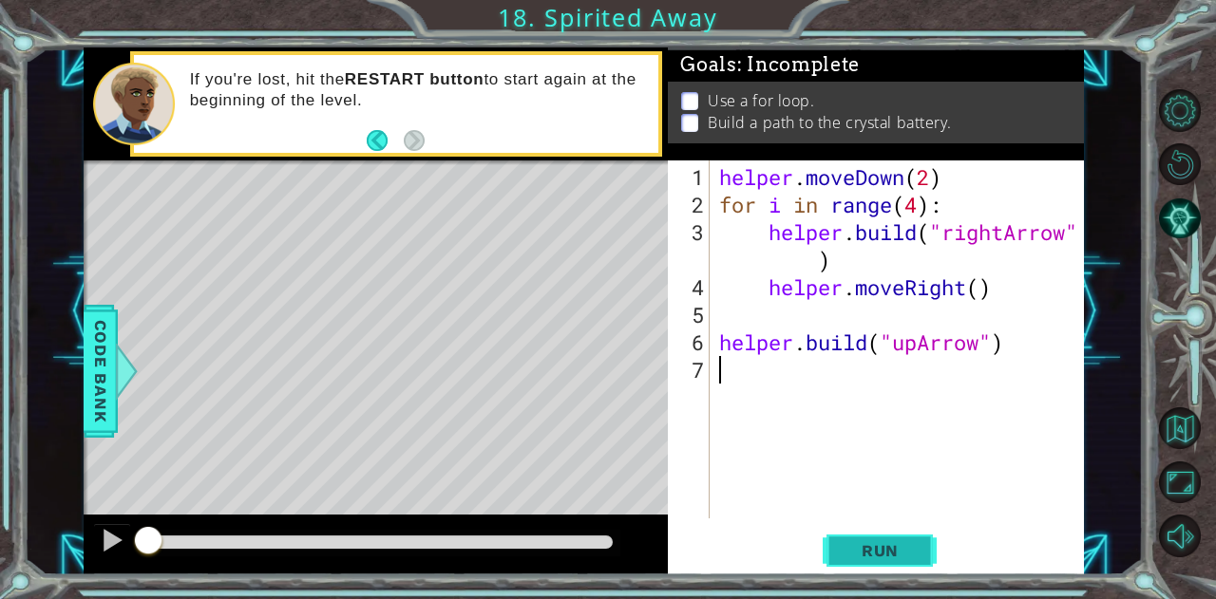
drag, startPoint x: 873, startPoint y: 564, endPoint x: 860, endPoint y: 563, distance: 13.3
drag, startPoint x: 860, startPoint y: 563, endPoint x: 846, endPoint y: 553, distance: 17.7
click at [846, 553] on span "Run" at bounding box center [880, 551] width 75 height 19
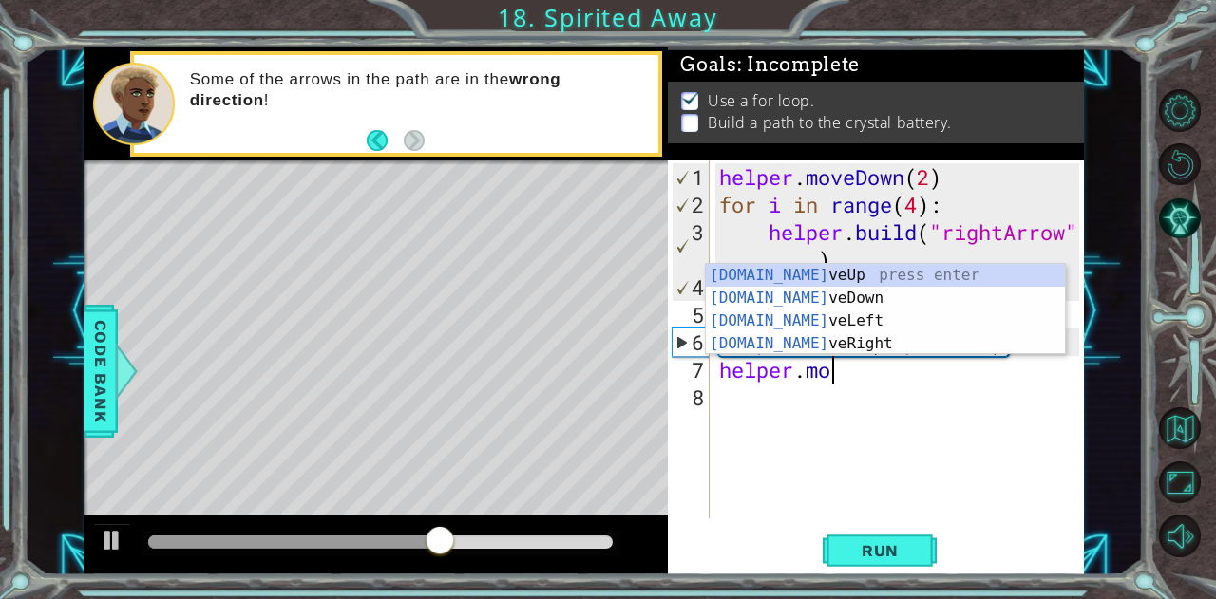
scroll to position [0, 5]
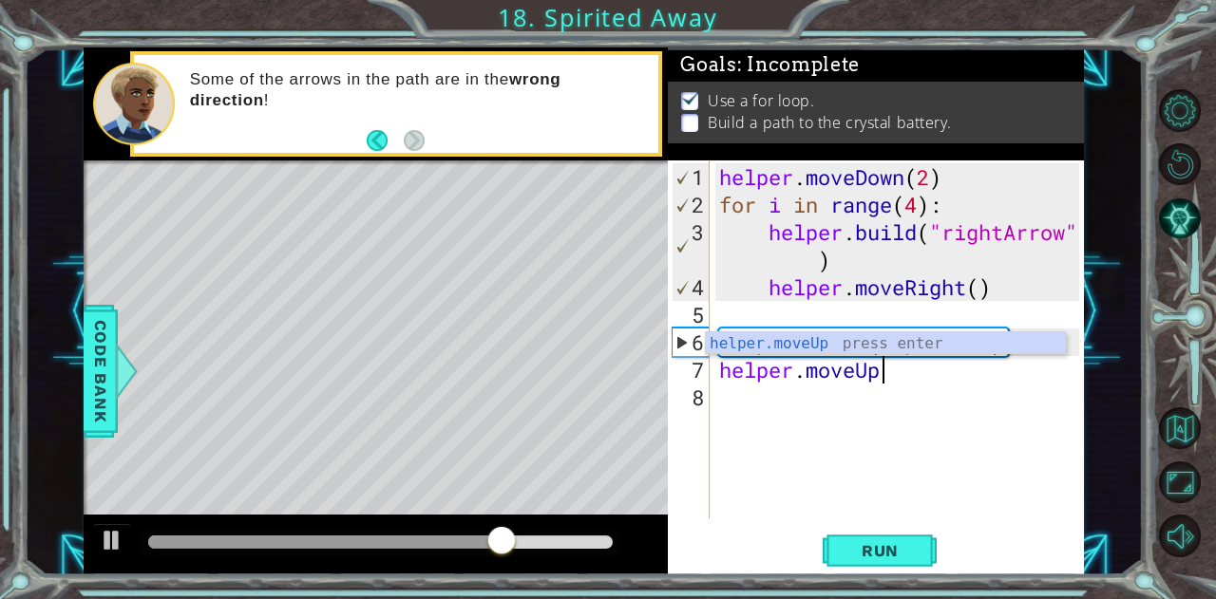
type textarea "helper.moveUp()"
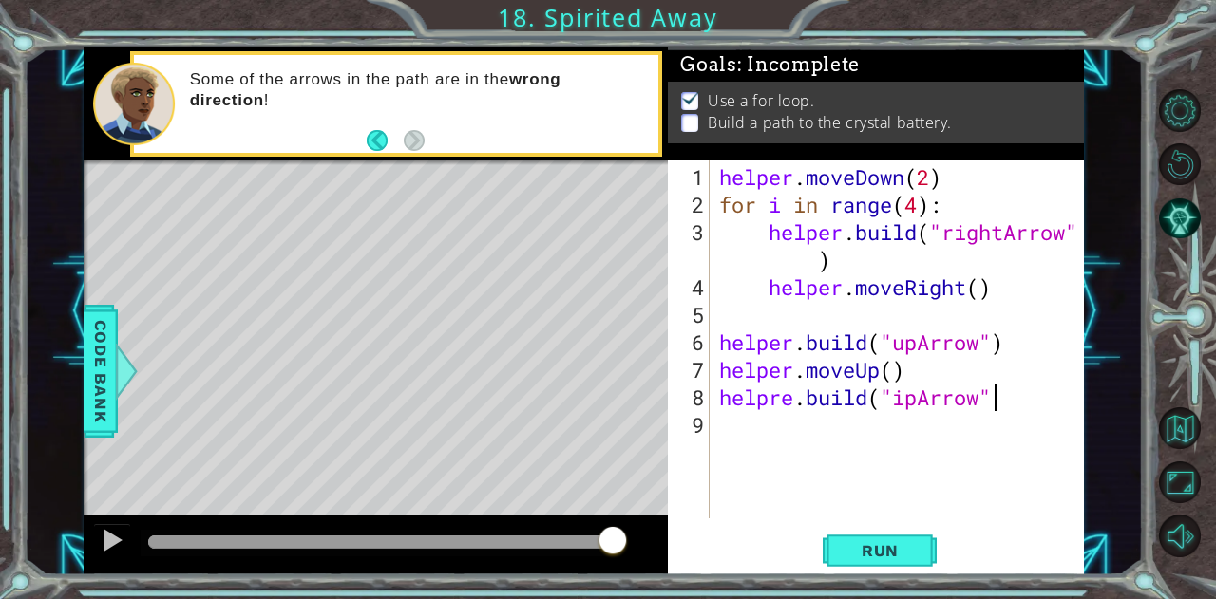
scroll to position [0, 11]
click at [915, 402] on div "helper . moveDown ( 2 ) for i in range ( 4 ) : helper . build ( "rightArrow" ) …" at bounding box center [901, 369] width 373 height 413
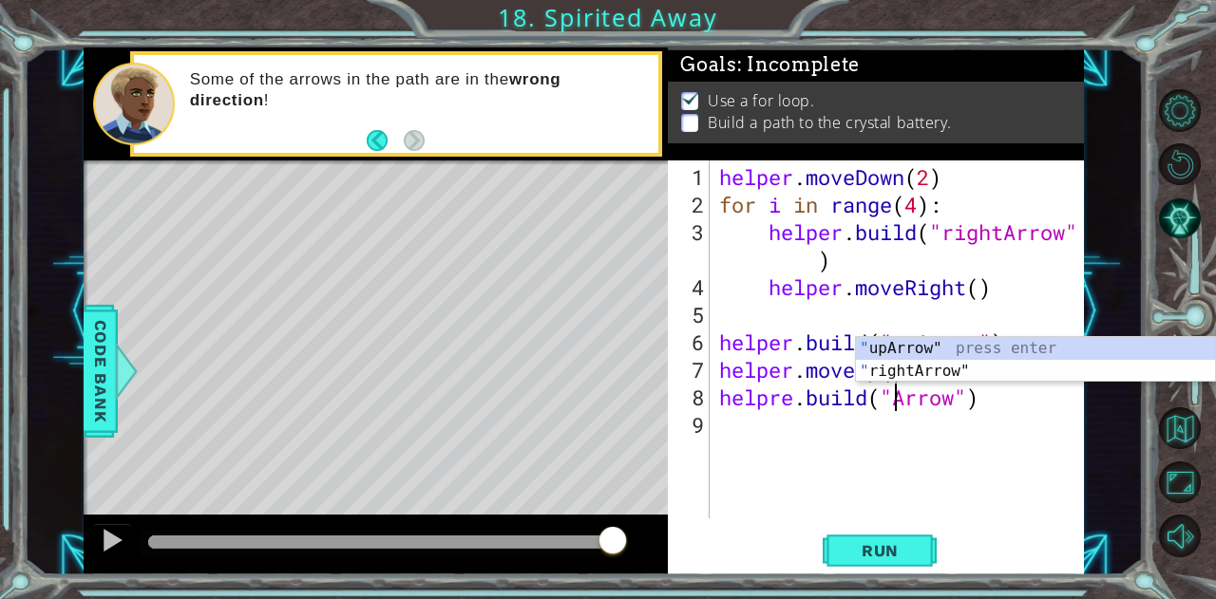
scroll to position [0, 9]
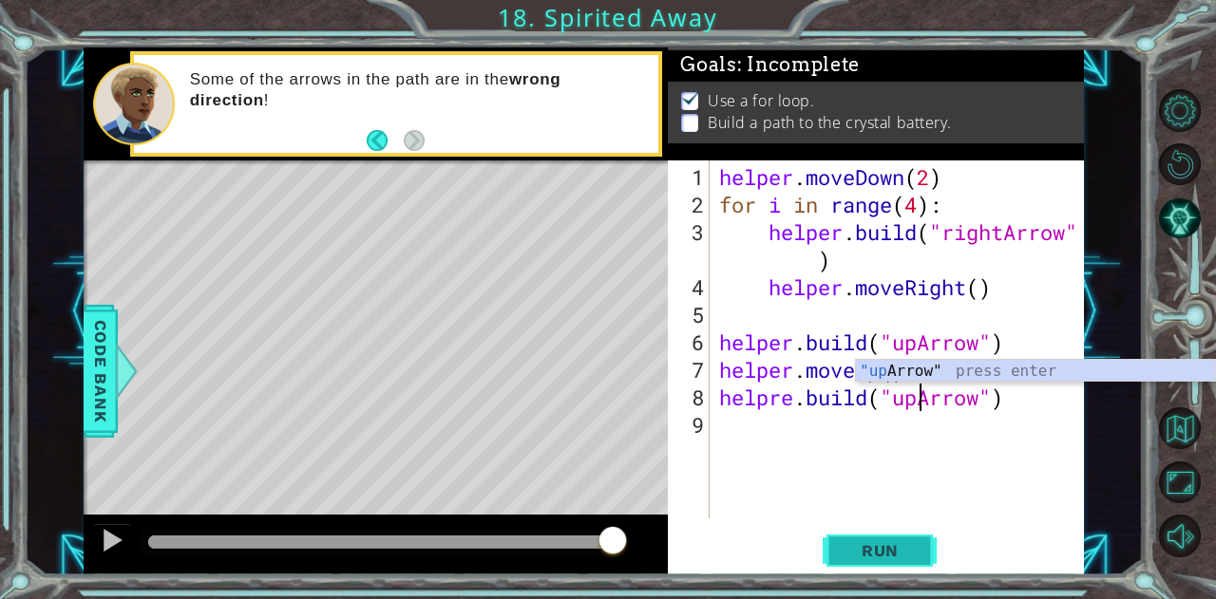
click at [876, 547] on span "Run" at bounding box center [880, 551] width 75 height 19
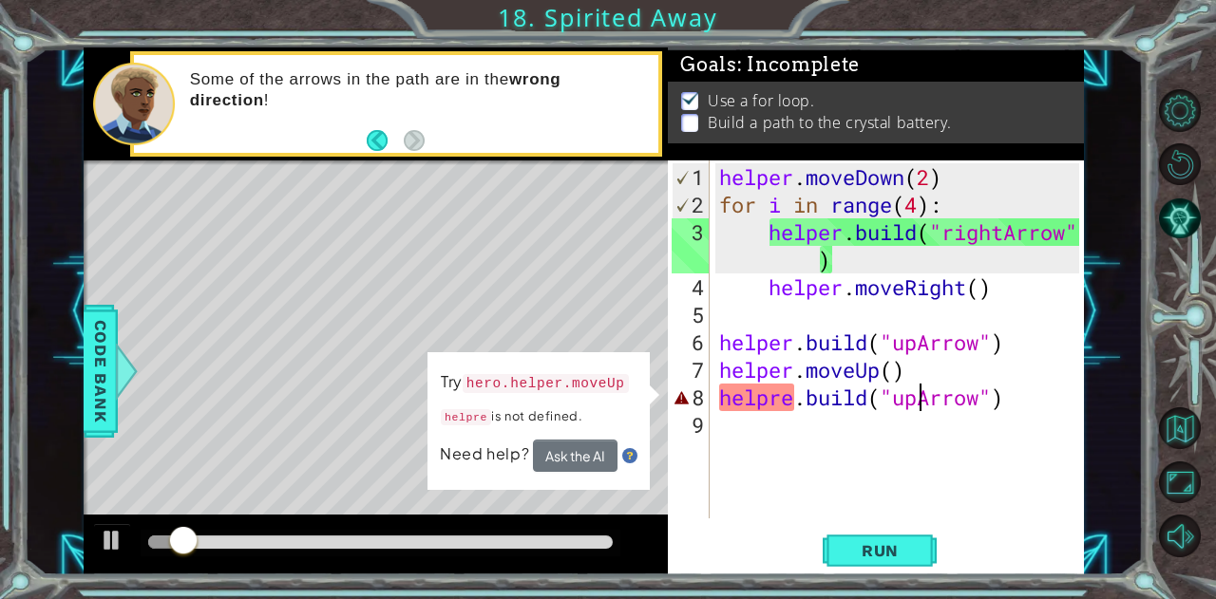
click at [788, 399] on div "helper . moveDown ( 2 ) for i in range ( 4 ) : helper . build ( "rightArrow" ) …" at bounding box center [901, 369] width 373 height 413
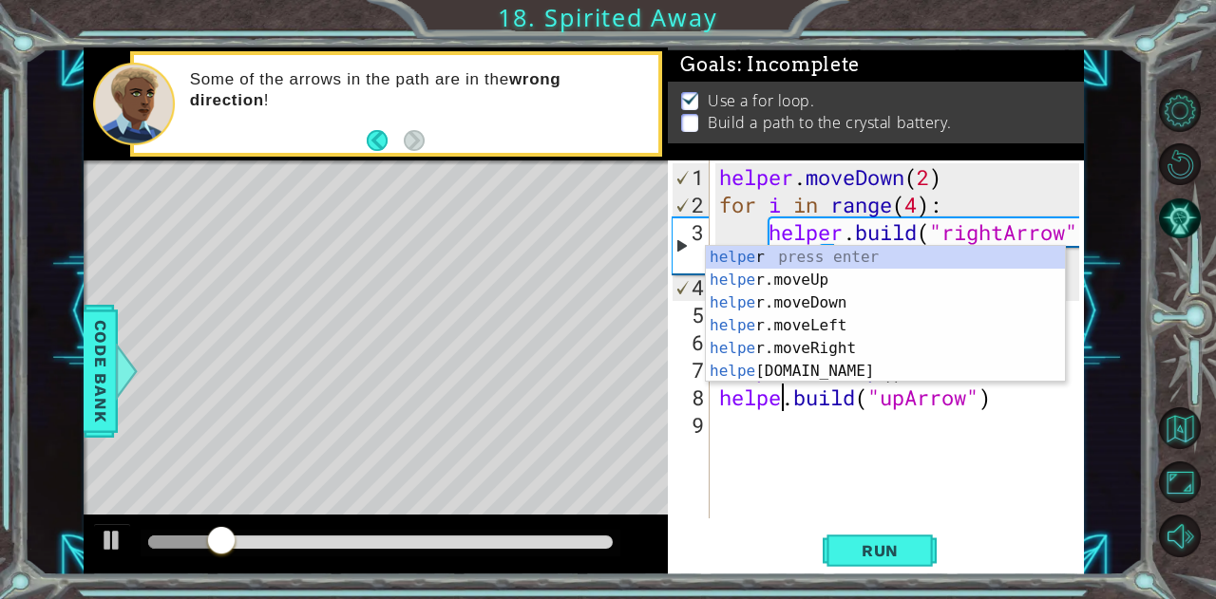
type textarea "helper.build("upArrow")"
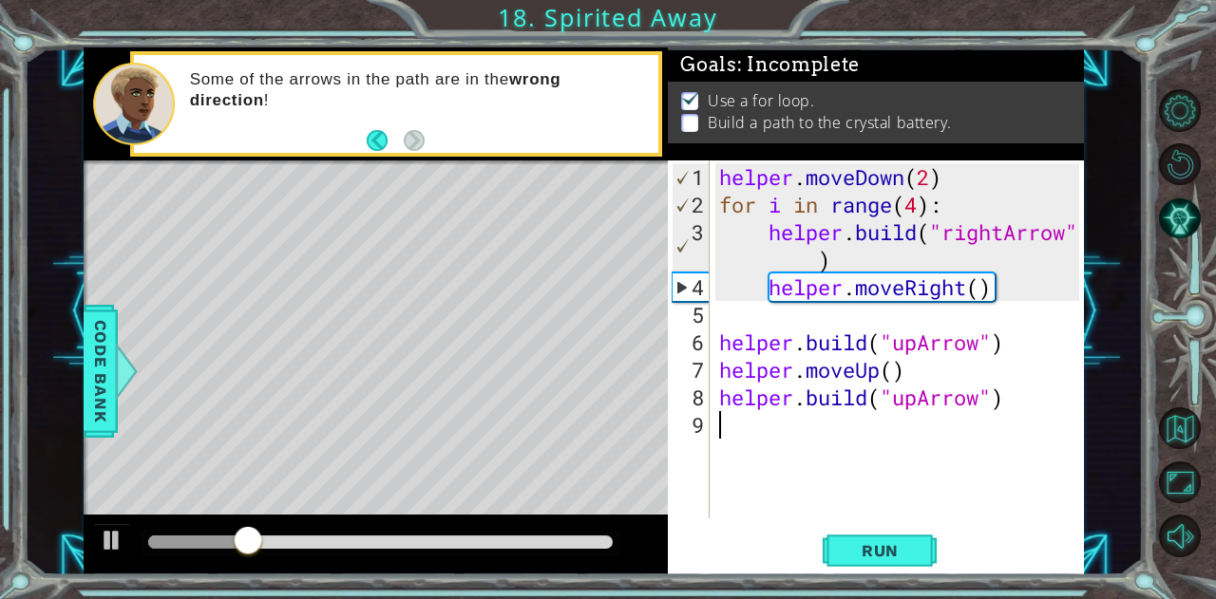
click at [736, 495] on div "helper . moveDown ( 2 ) for i in range ( 4 ) : helper . build ( "rightArrow" ) …" at bounding box center [901, 369] width 373 height 413
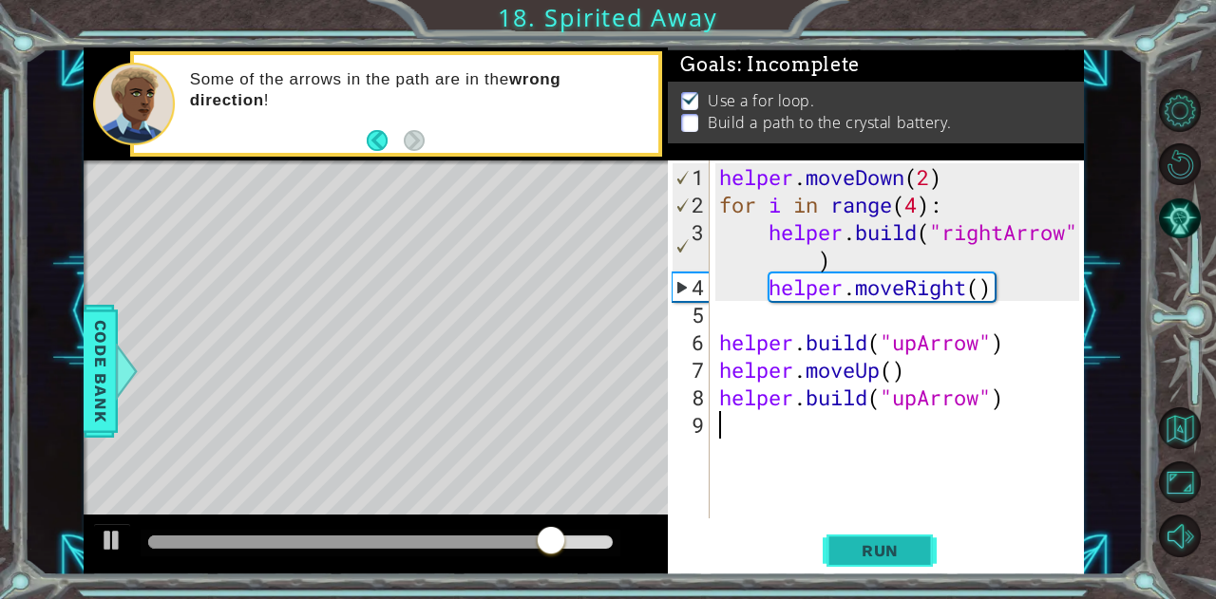
click at [861, 556] on span "Run" at bounding box center [880, 551] width 75 height 19
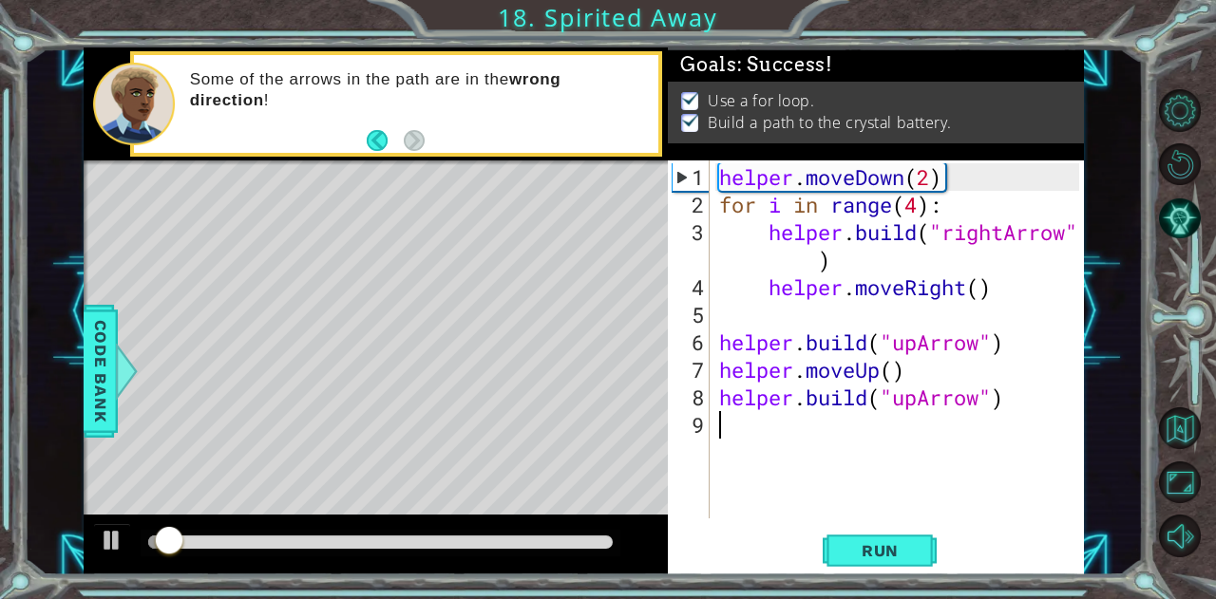
click at [505, 539] on div at bounding box center [380, 542] width 465 height 13
click at [456, 539] on div at bounding box center [327, 542] width 359 height 13
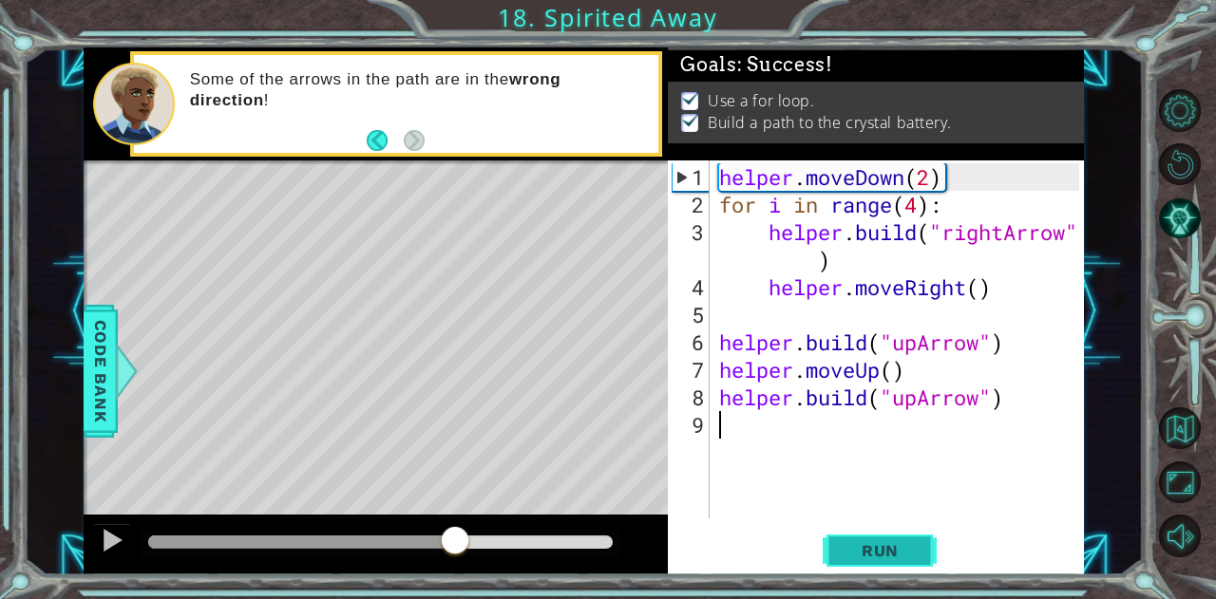
click at [848, 550] on span "Run" at bounding box center [880, 551] width 75 height 19
click at [603, 539] on div at bounding box center [380, 542] width 465 height 13
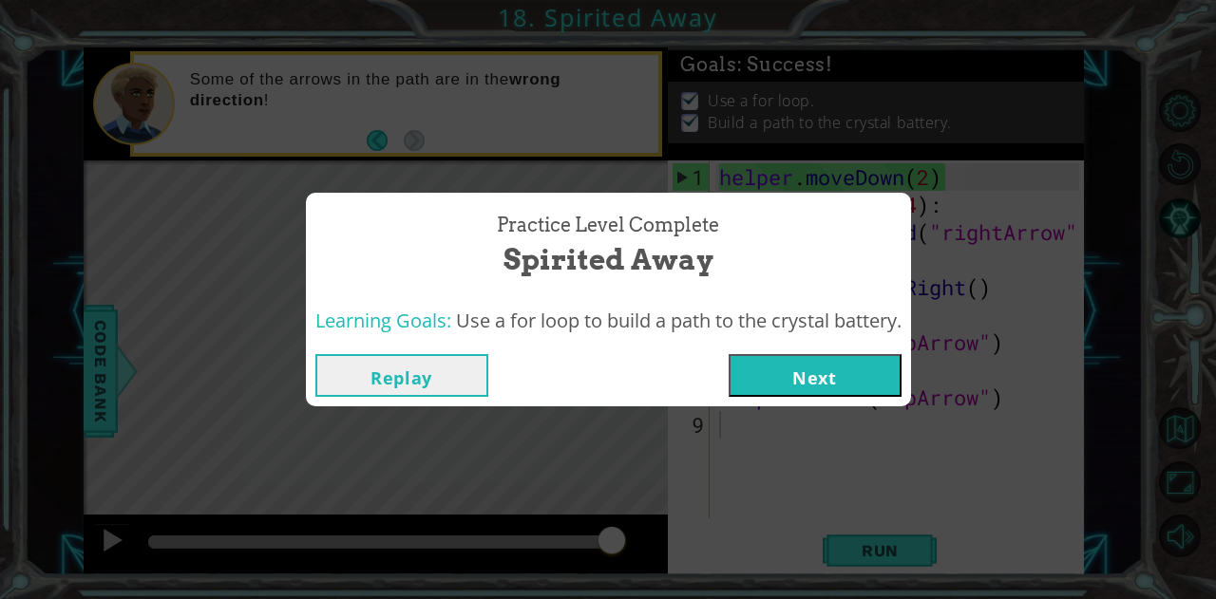
click at [827, 379] on button "Next" at bounding box center [815, 375] width 173 height 43
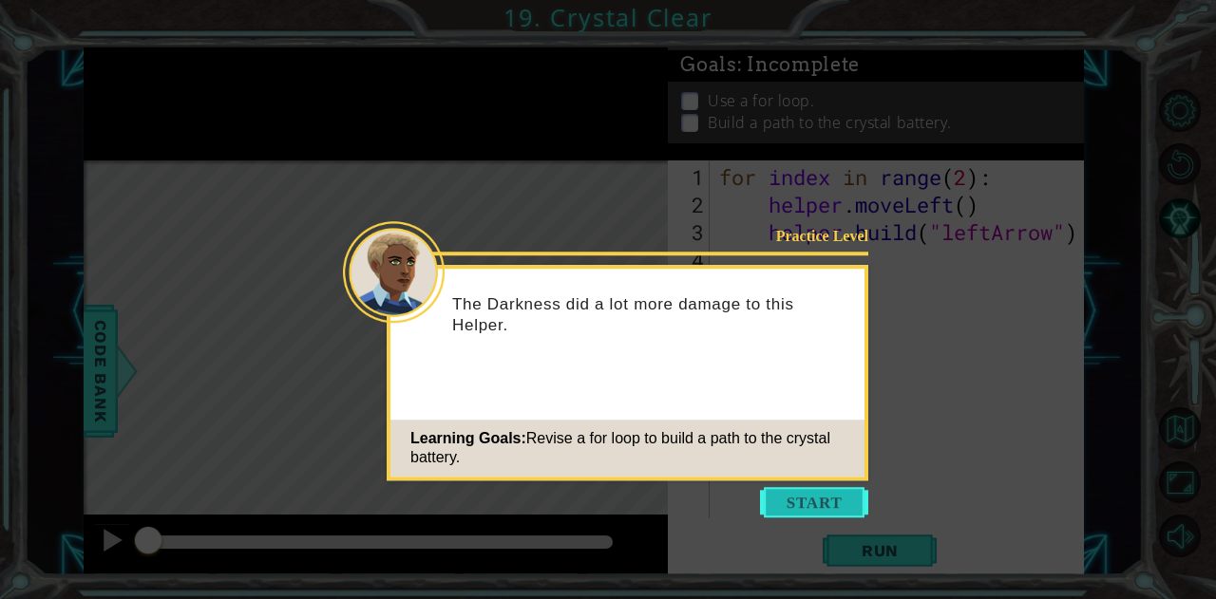
click at [808, 489] on button "Start" at bounding box center [814, 502] width 108 height 30
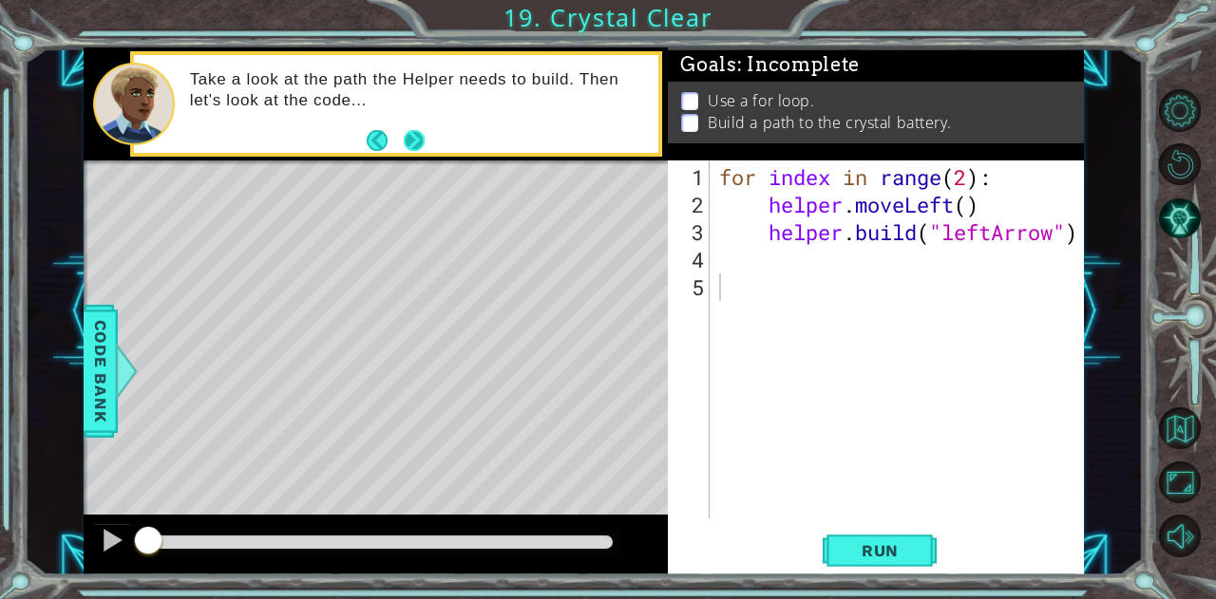
click at [425, 143] on button "Next" at bounding box center [414, 140] width 21 height 21
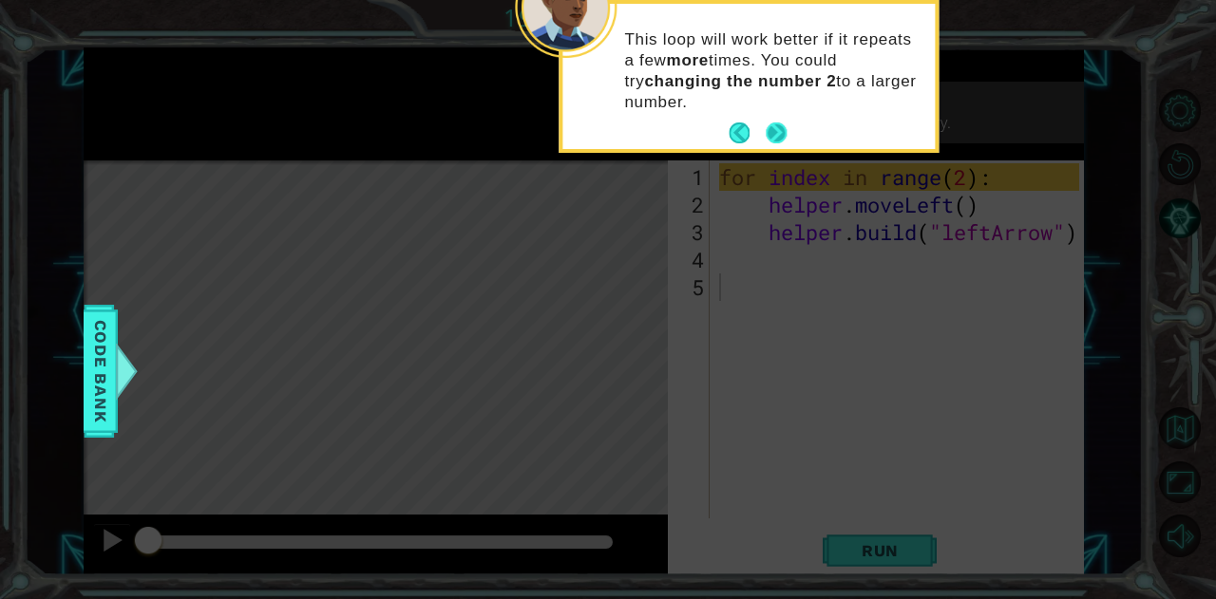
click at [785, 130] on button "Next" at bounding box center [776, 133] width 21 height 21
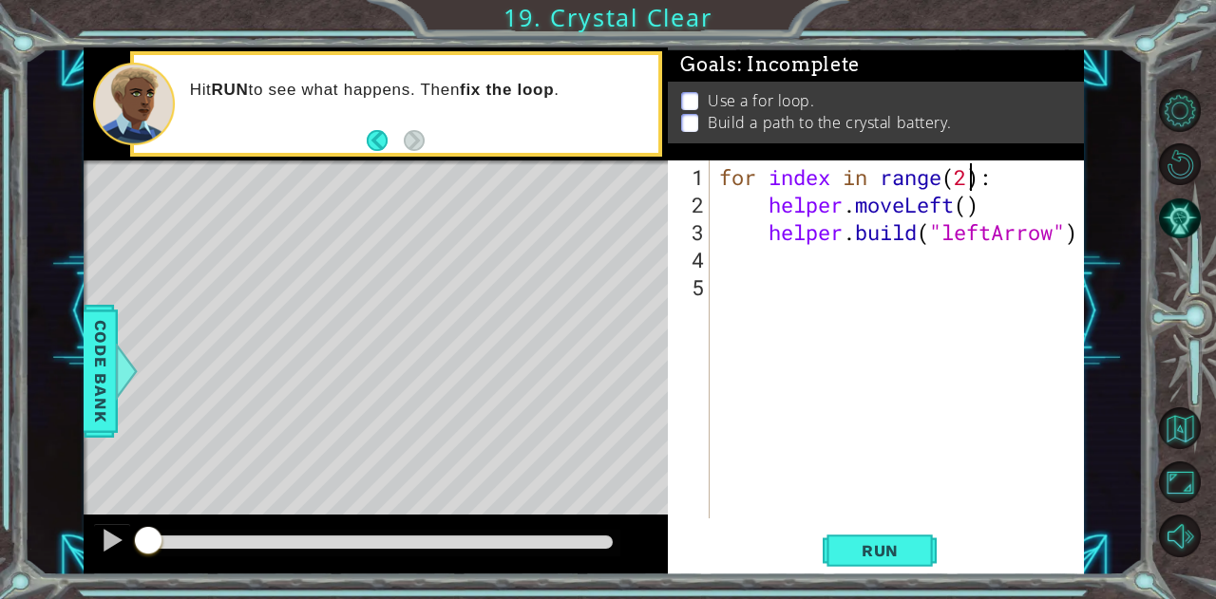
click at [966, 185] on div "for index in range ( 2 ) : helper . moveLeft ( ) helper . build ( "leftArrow" )" at bounding box center [901, 369] width 373 height 413
type textarea "for index in range(4):"
click at [84, 368] on div "Code Bank" at bounding box center [101, 371] width 34 height 133
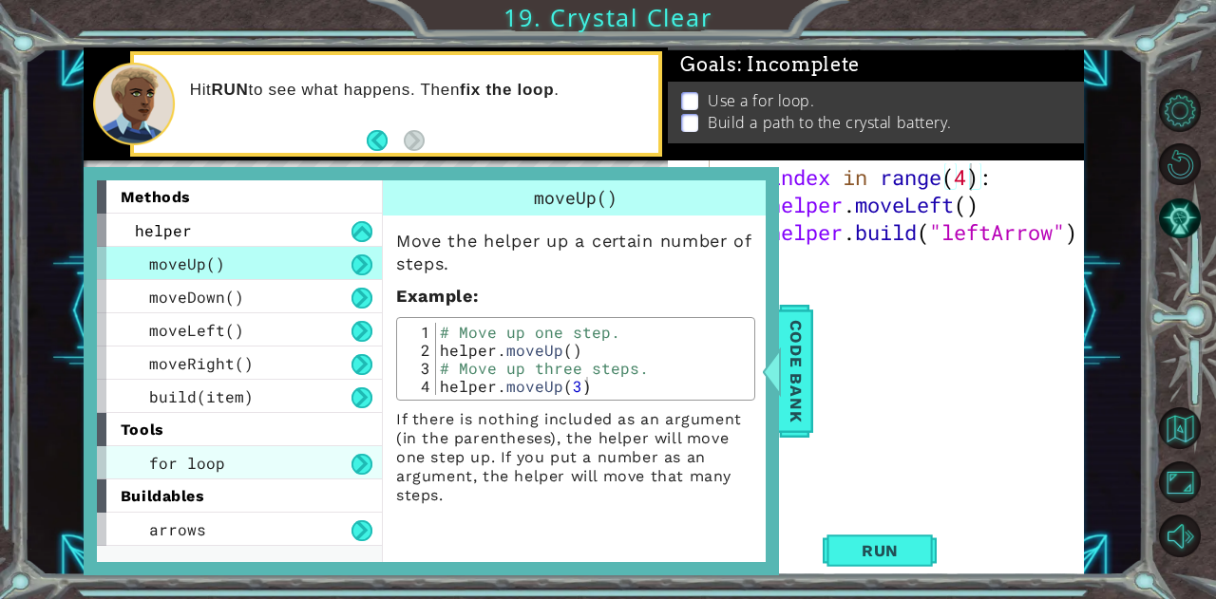
click at [270, 460] on div "for loop" at bounding box center [239, 463] width 285 height 33
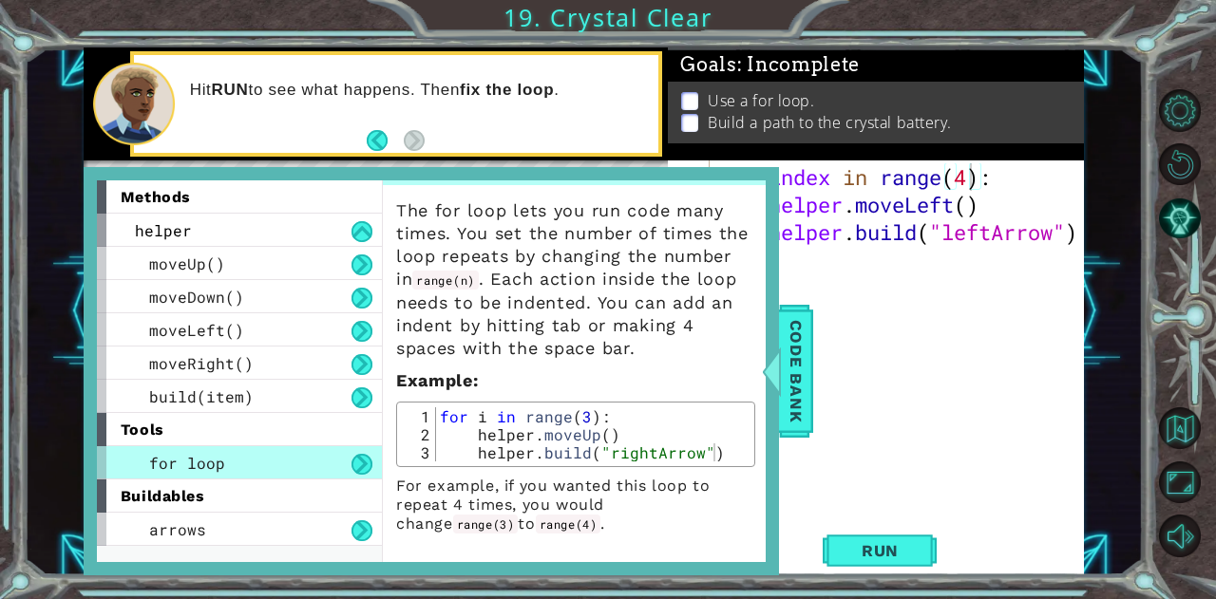
scroll to position [0, 0]
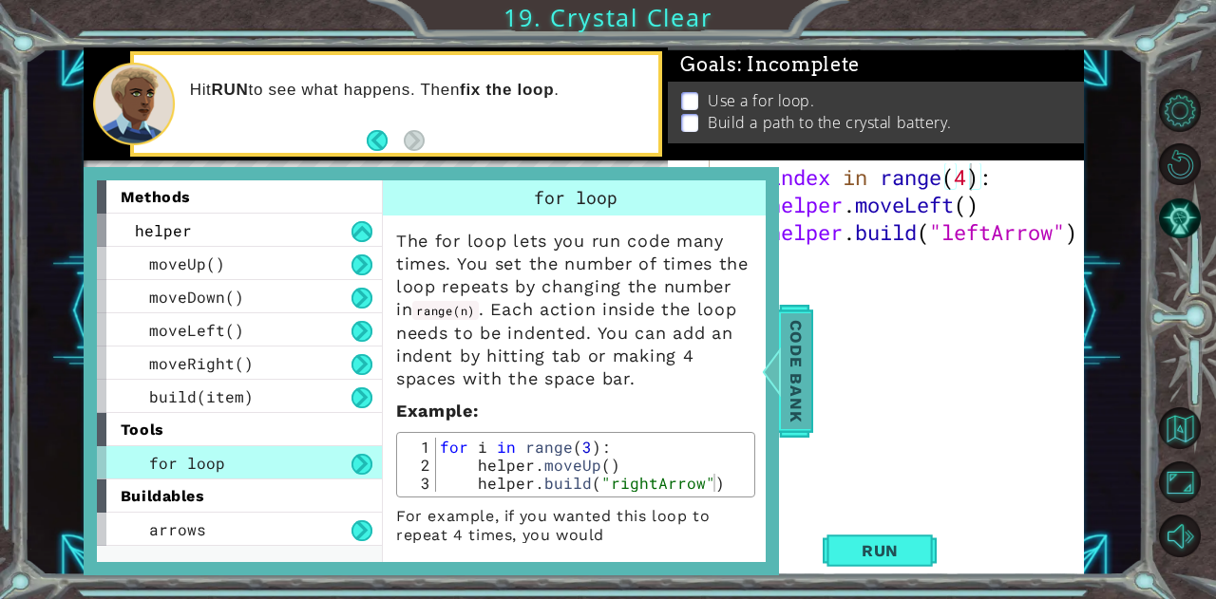
click at [777, 362] on div at bounding box center [771, 371] width 24 height 57
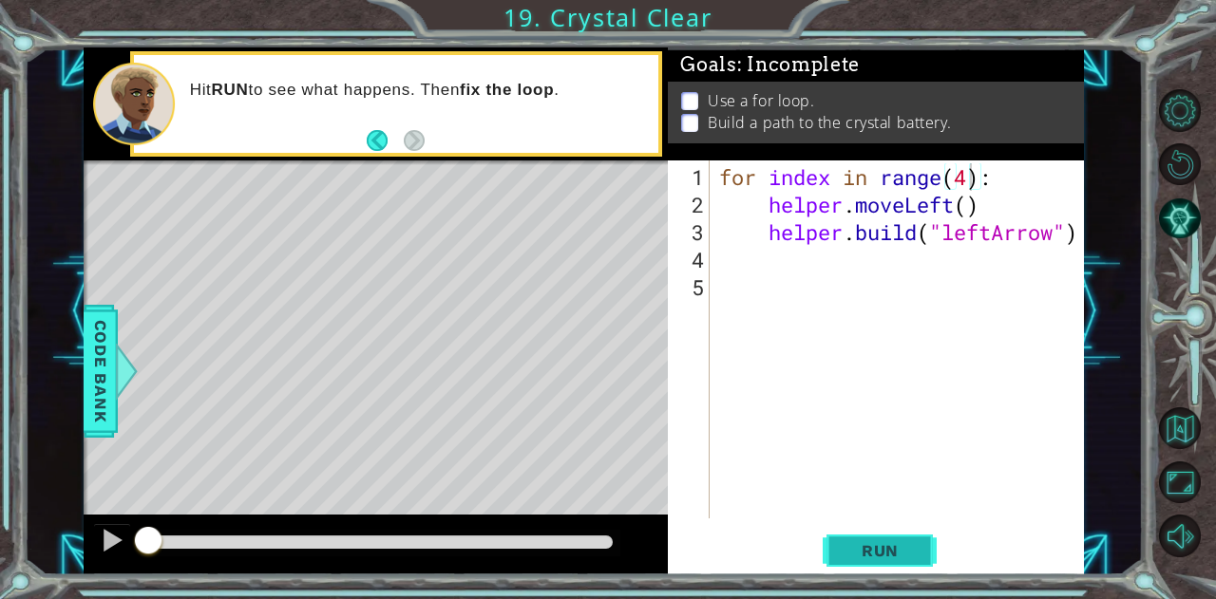
click at [896, 561] on button "Run" at bounding box center [880, 551] width 114 height 42
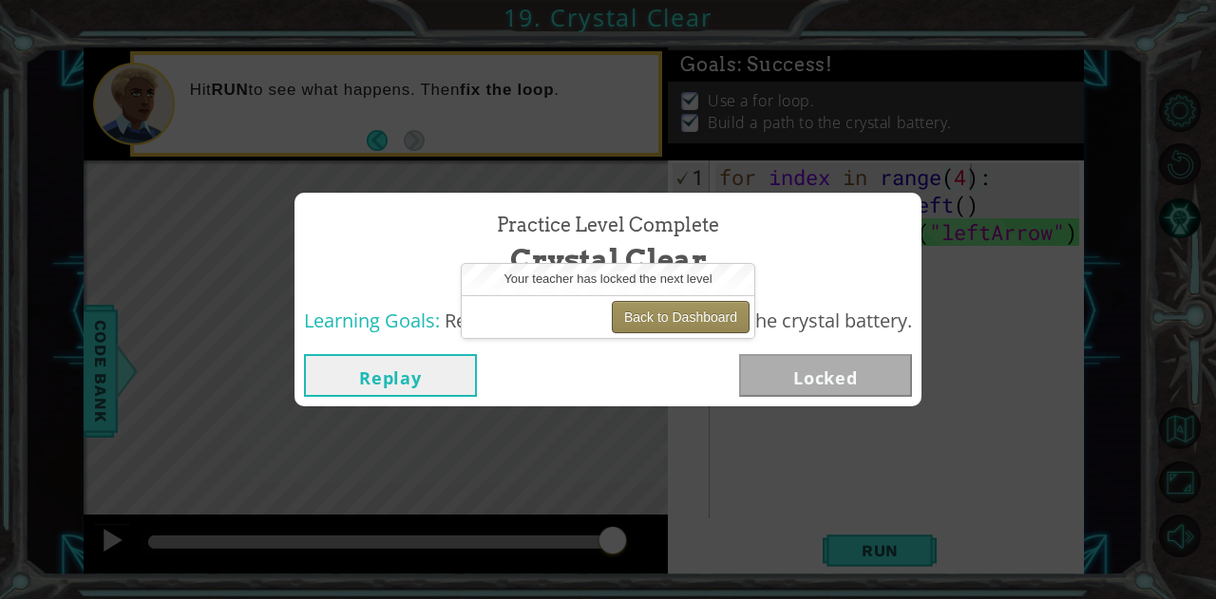
click at [697, 317] on button "Back to Dashboard" at bounding box center [681, 317] width 138 height 32
click at [650, 309] on button "Back to Dashboard" at bounding box center [681, 317] width 138 height 32
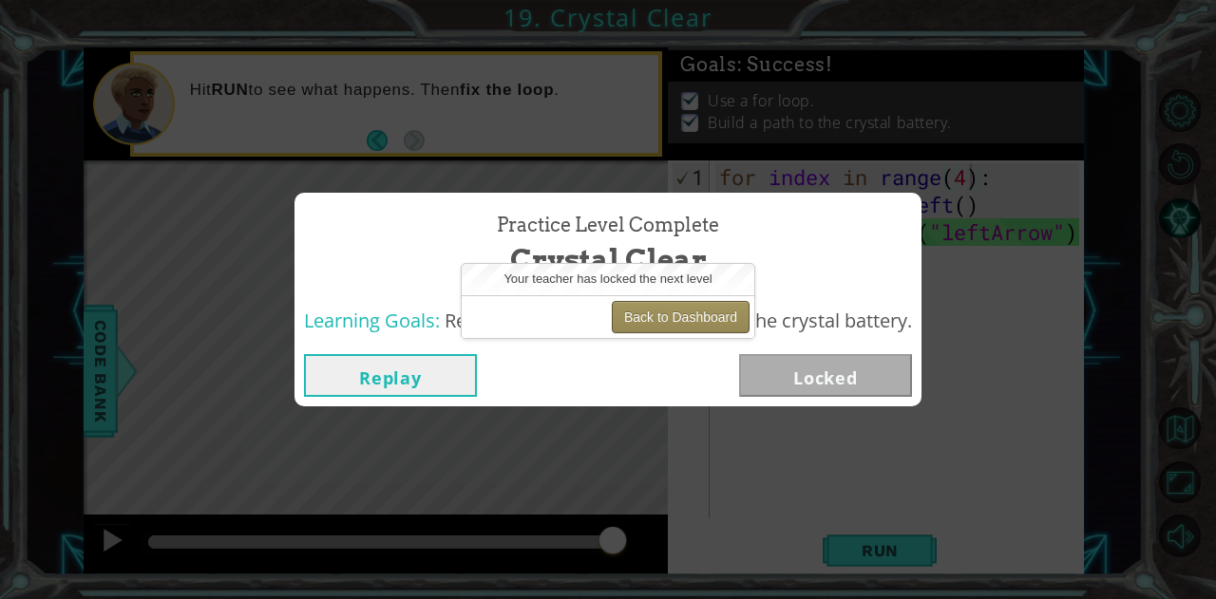
click at [650, 309] on button "Back to Dashboard" at bounding box center [681, 317] width 138 height 32
click at [439, 381] on button "Replay" at bounding box center [390, 375] width 173 height 43
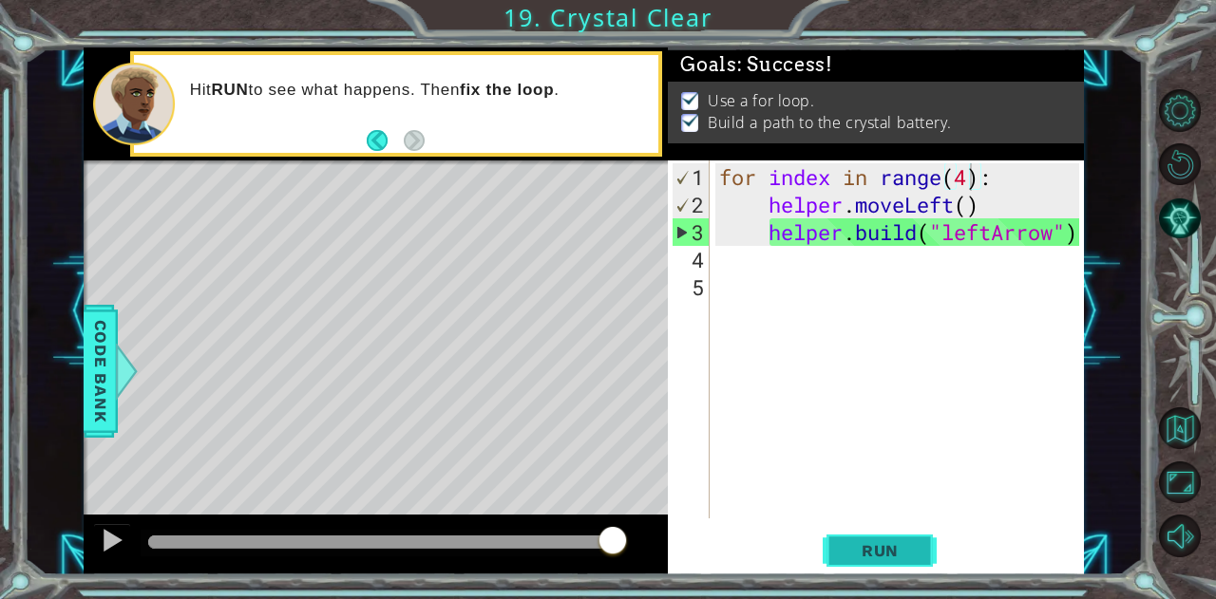
click at [865, 542] on span "Run" at bounding box center [880, 551] width 75 height 19
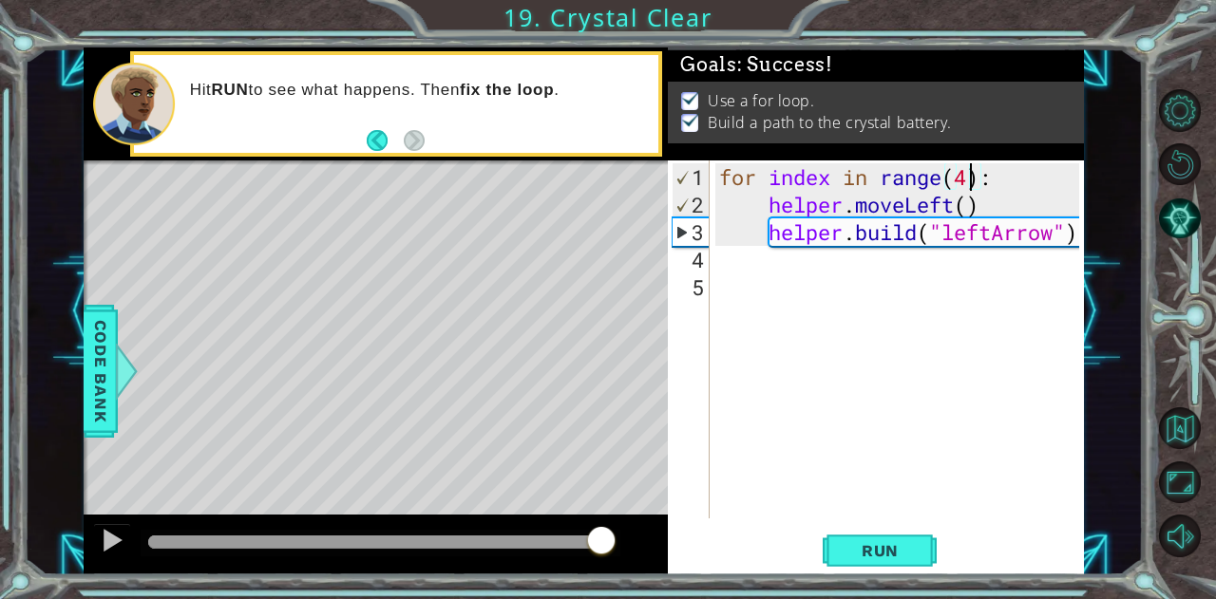
click at [602, 542] on div at bounding box center [380, 542] width 465 height 13
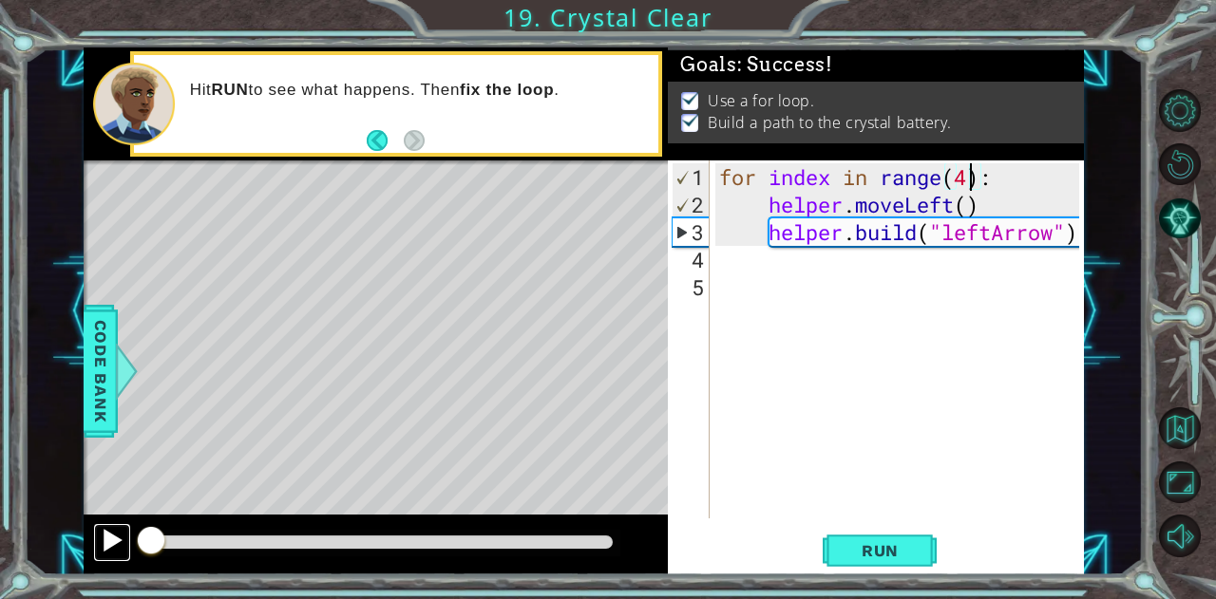
click at [102, 541] on div at bounding box center [112, 540] width 25 height 25
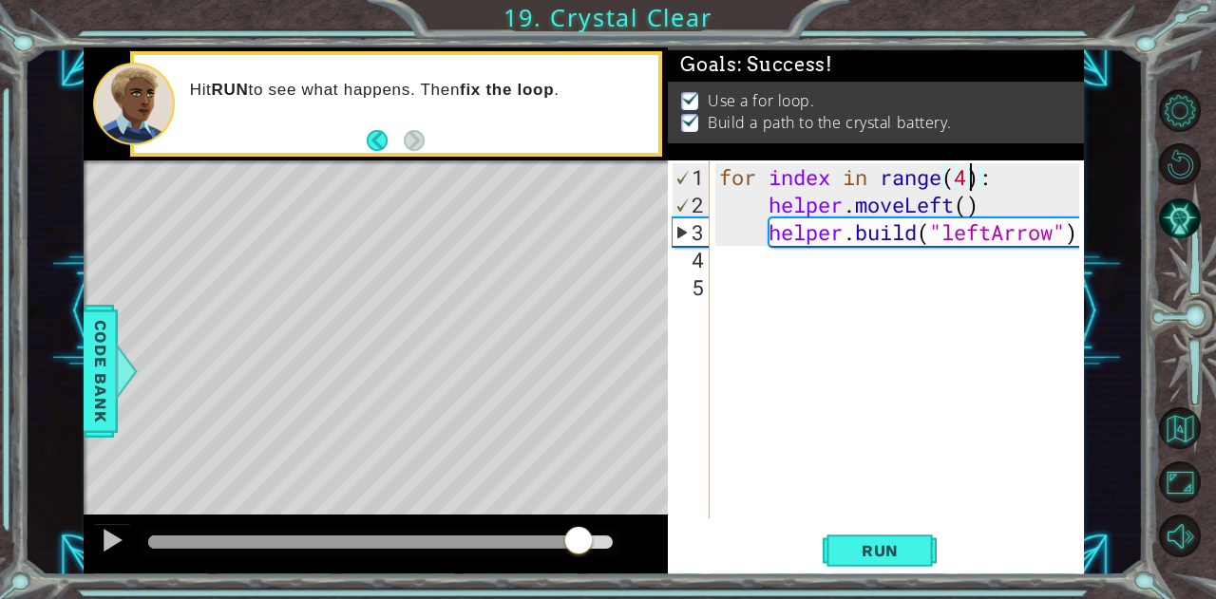
drag, startPoint x: 165, startPoint y: 535, endPoint x: 585, endPoint y: 514, distance: 420.4
click at [585, 515] on div at bounding box center [376, 545] width 584 height 61
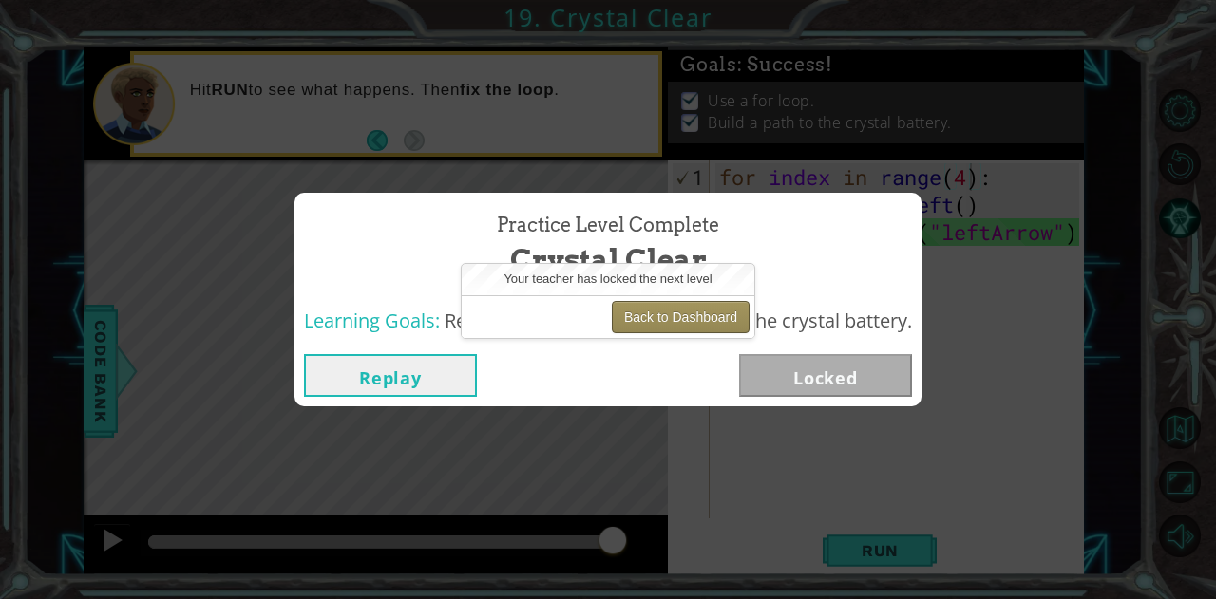
click at [644, 316] on button "Back to Dashboard" at bounding box center [681, 317] width 138 height 32
